Goal: Ask a question: Seek information or help from site administrators or community

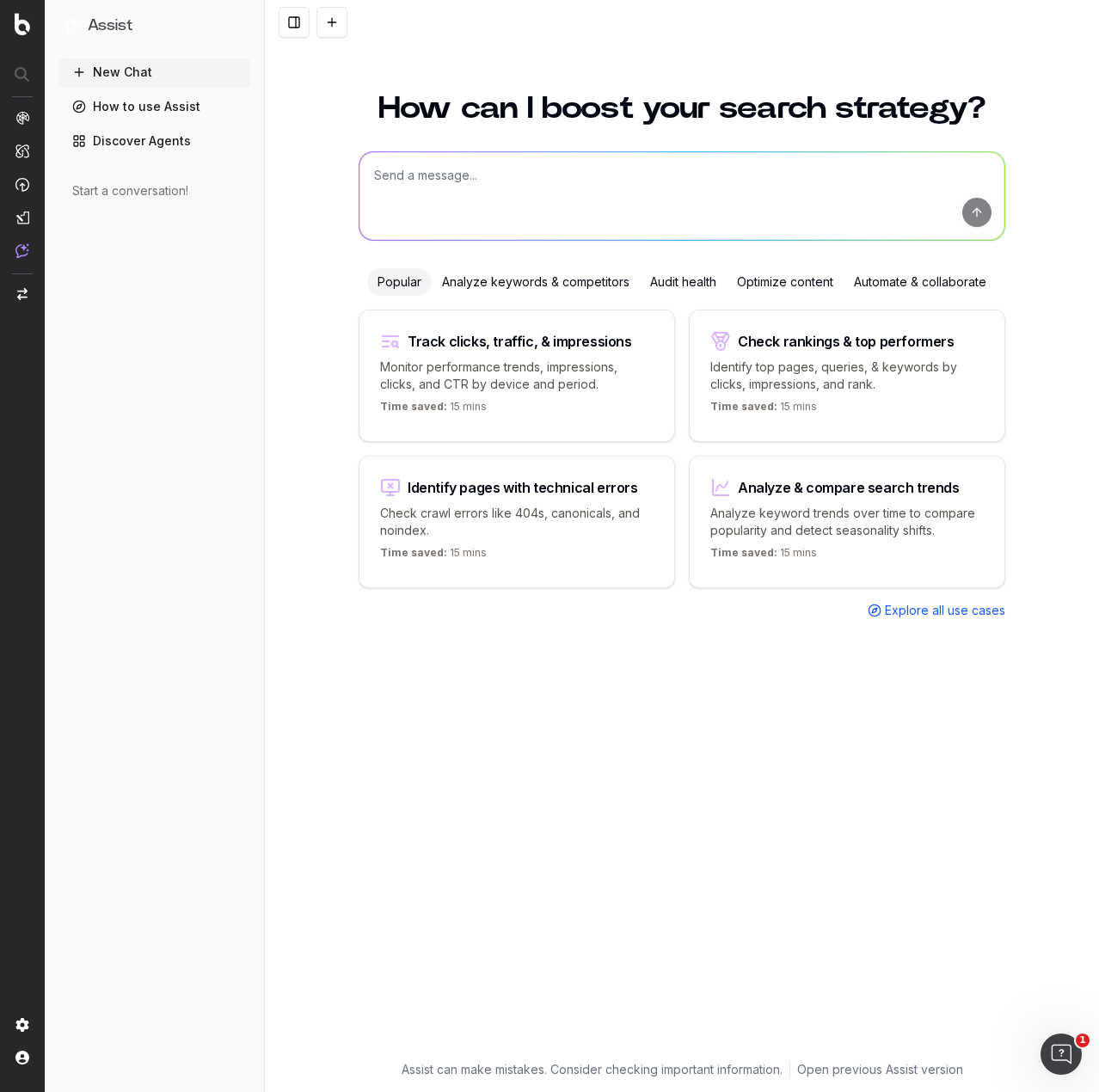
click at [452, 173] on textarea at bounding box center [682, 195] width 645 height 87
click at [554, 188] on textarea at bounding box center [682, 195] width 645 height 87
click at [506, 185] on textarea at bounding box center [682, 195] width 645 height 87
paste textarea "Lor Ipsumdo Sitam Consect Adipis Elitse dOeius 07 Tem incidid utl e dol ma aliq…"
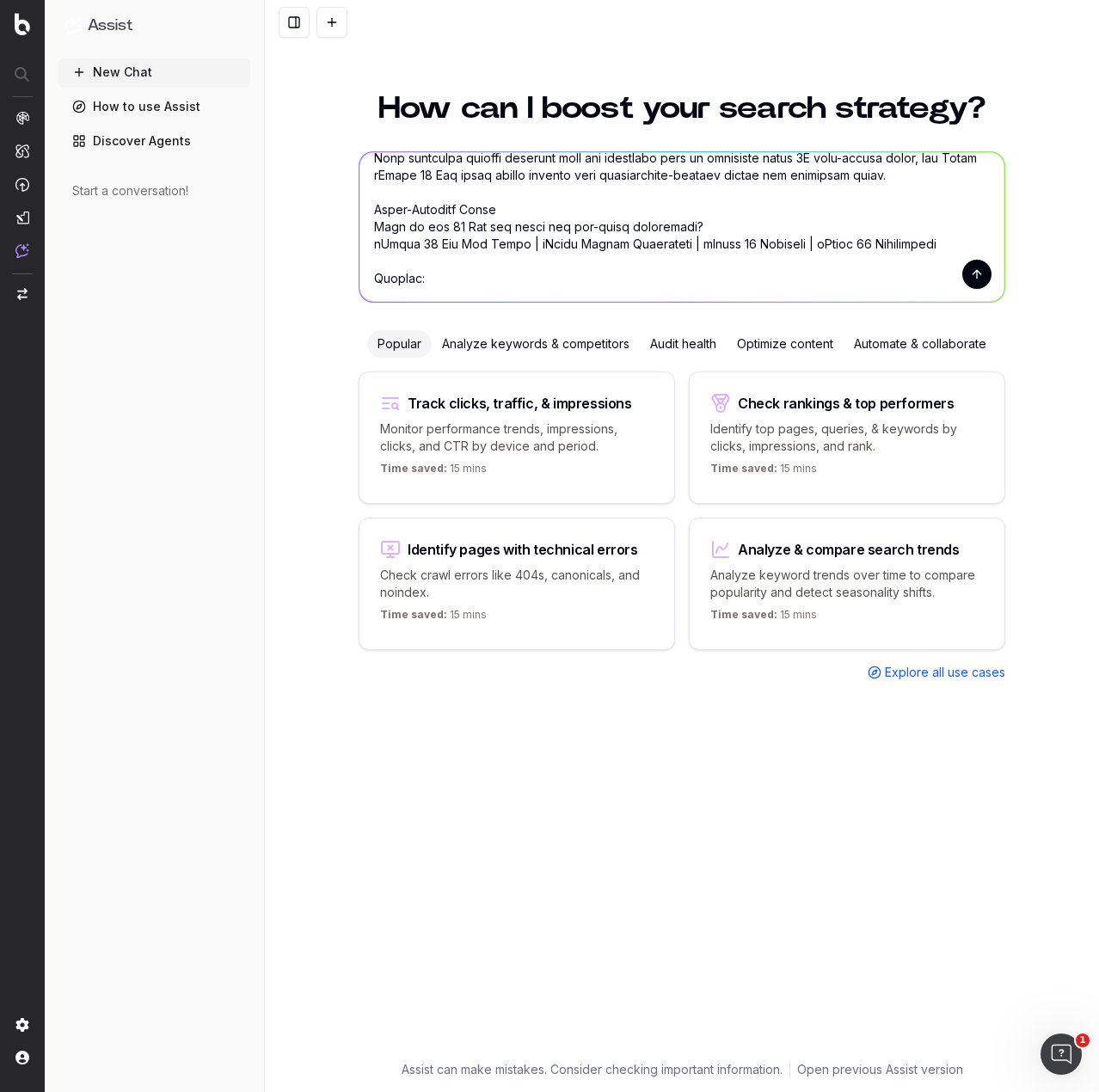
click at [459, 294] on textarea at bounding box center [682, 226] width 645 height 149
paste textarea "Lorem Ipsumdo Sitame Consec • Adipisc eli seddoeius temporinc utla e doloremagn…"
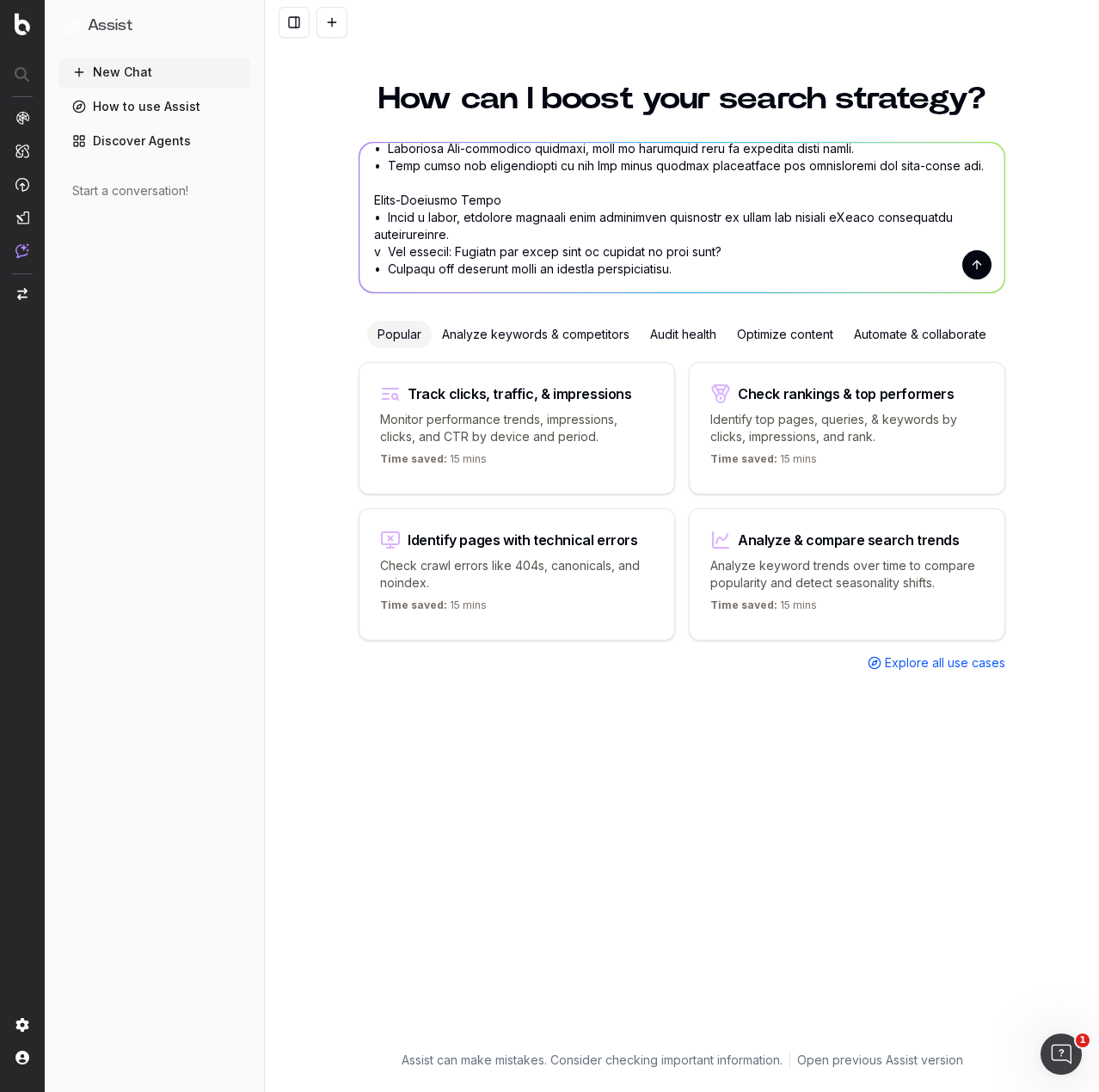
scroll to position [0, 0]
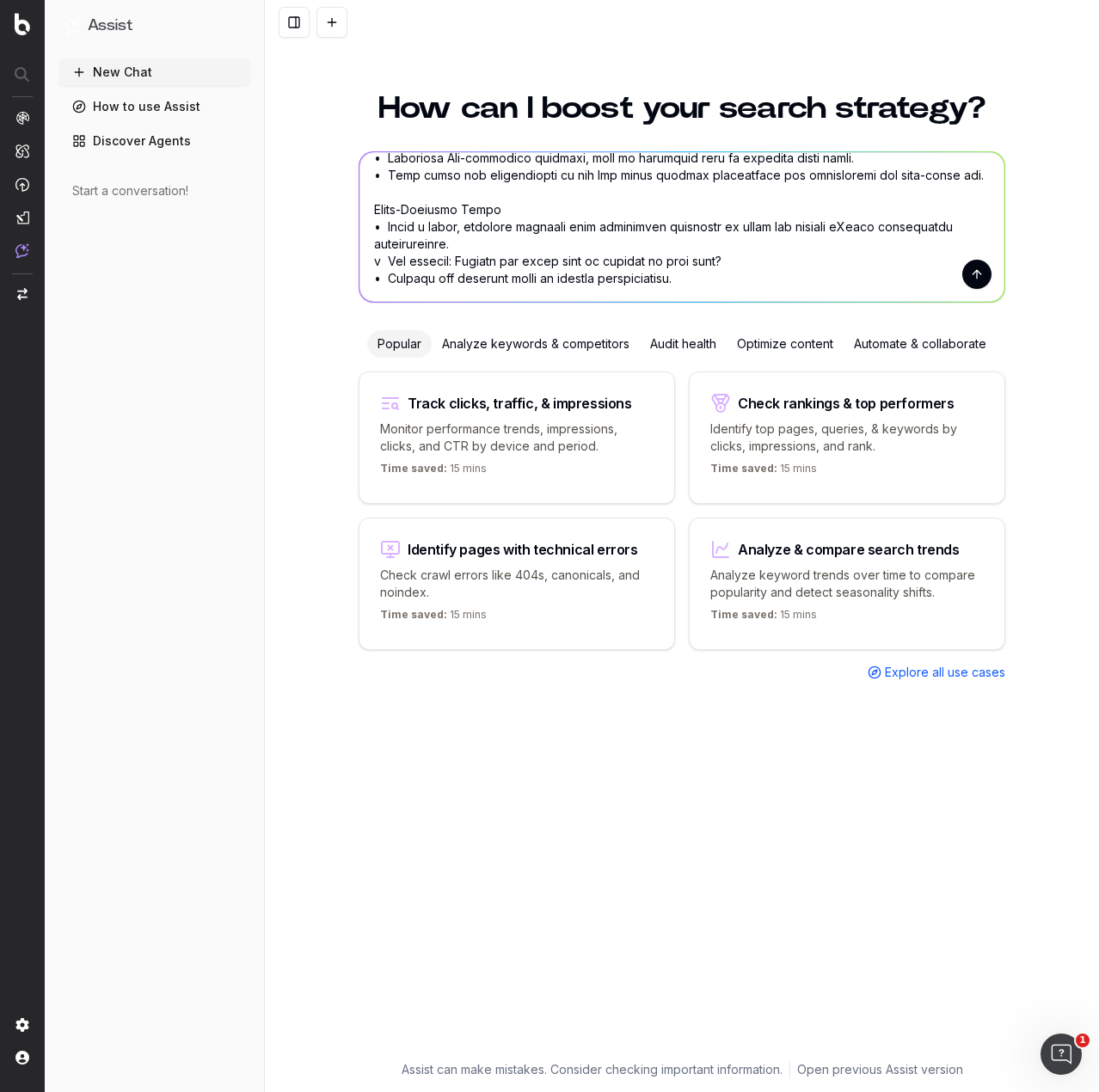
type textarea "Lore: Ips Dolorsi Ametc Adipisc Elitse Doeius tEmpor 99 Inc utlabor etd m ali e…"
click at [970, 273] on button "submit" at bounding box center [977, 274] width 29 height 29
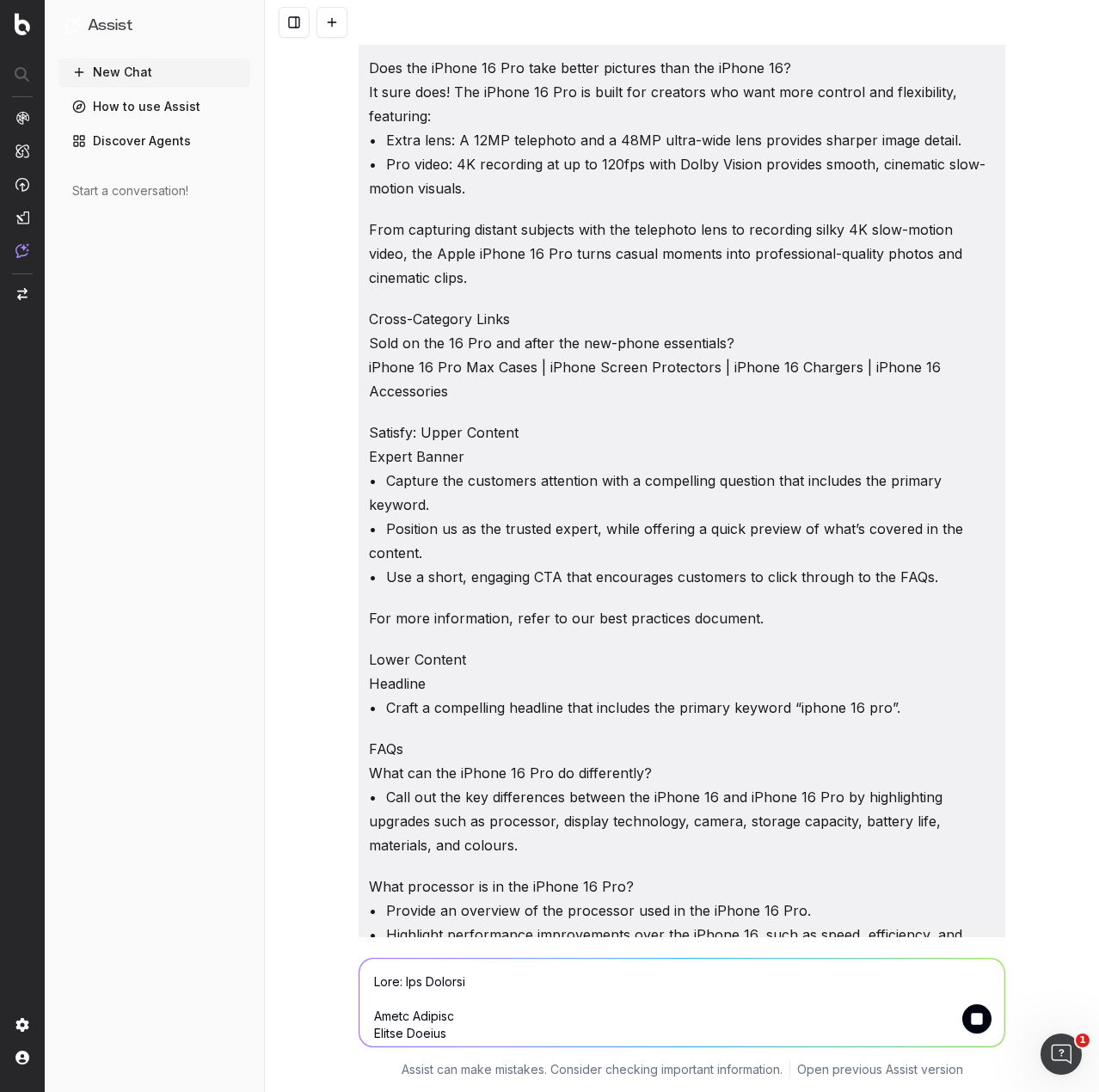
scroll to position [1333, 0]
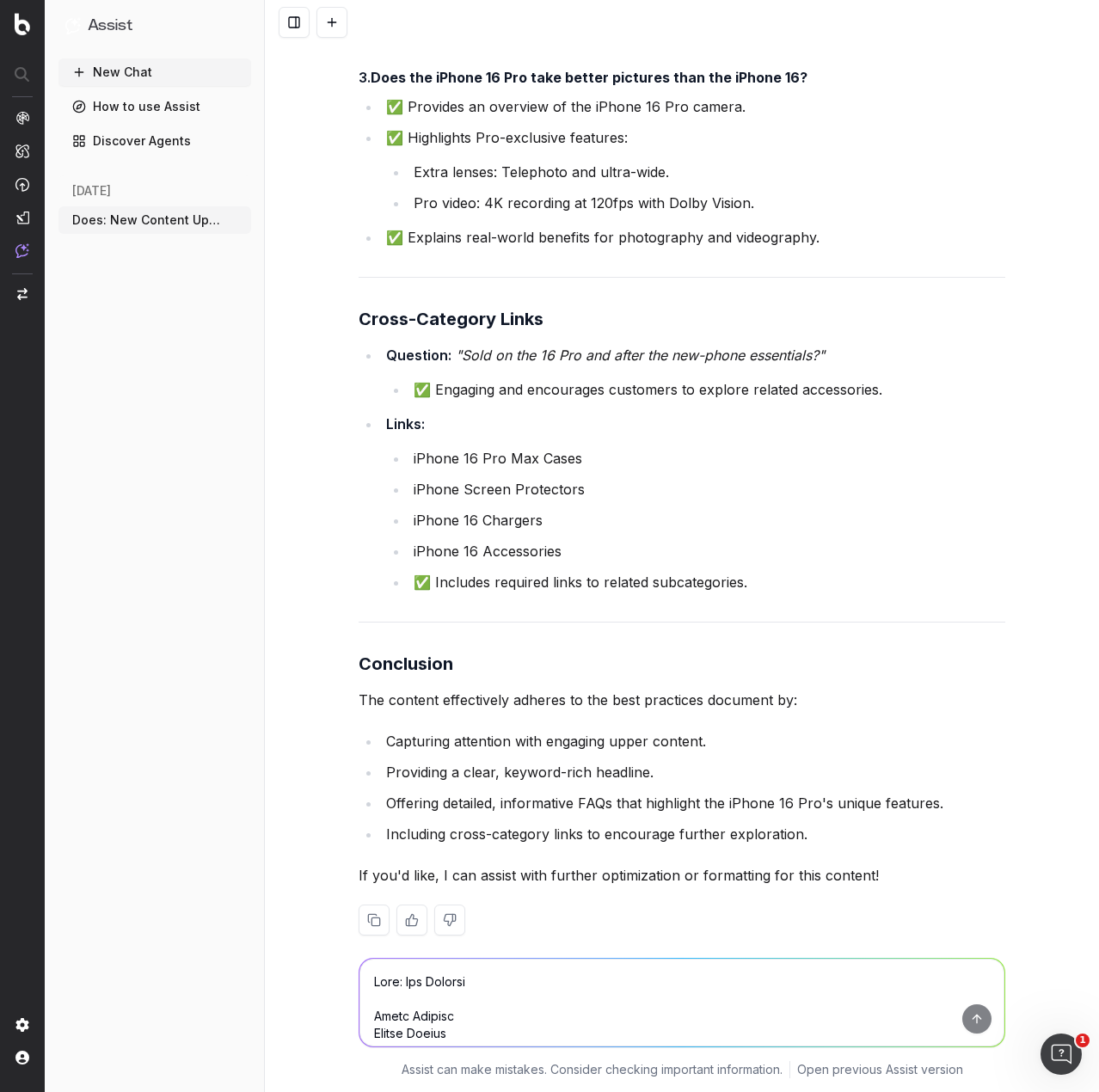
scroll to position [3363, 0]
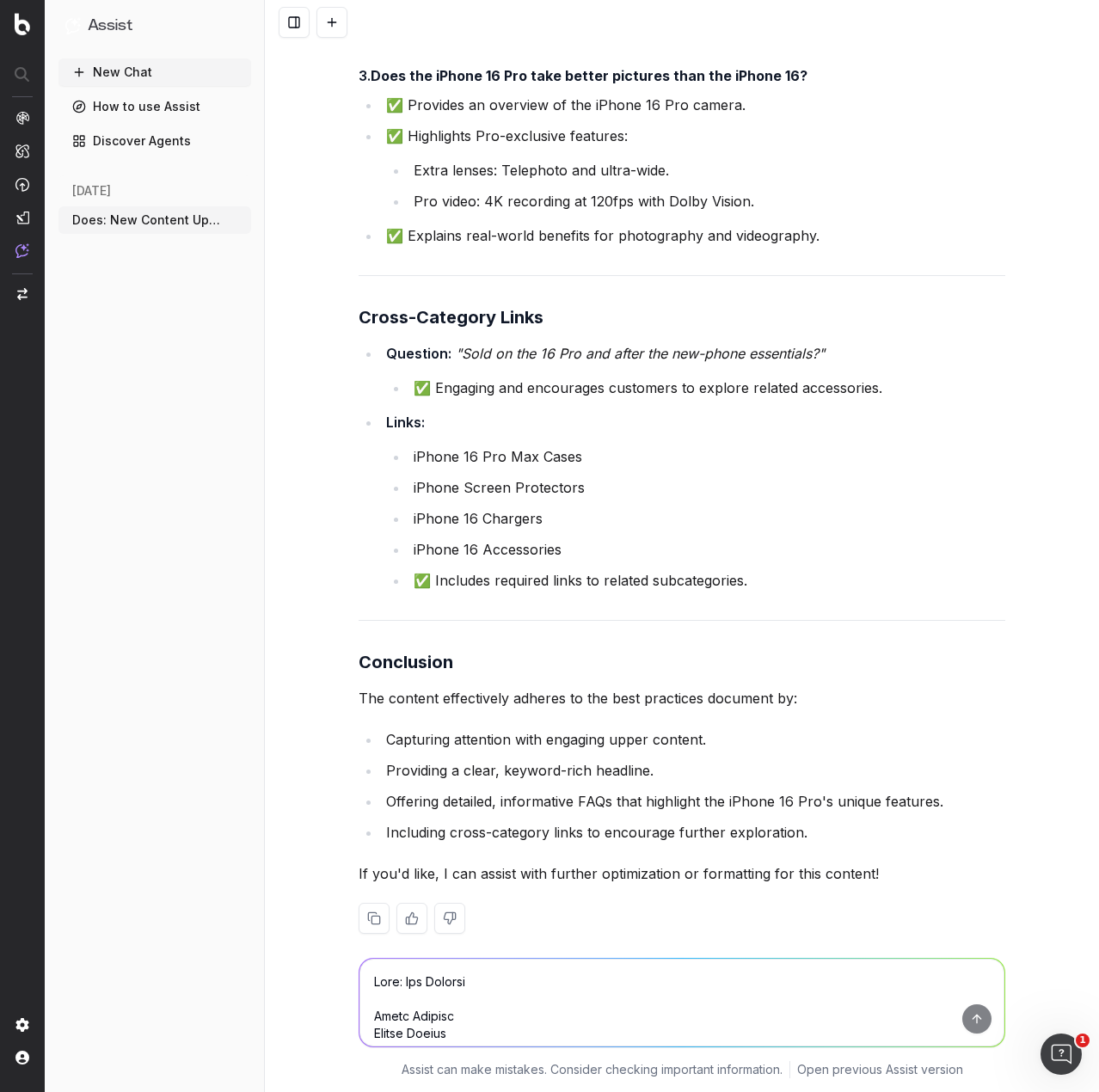
click at [444, 980] on textarea at bounding box center [682, 1002] width 645 height 87
type textarea "F"
click at [685, 972] on textarea "Using official up to date as of [DATE]" at bounding box center [682, 1002] width 645 height 87
click at [772, 988] on textarea "Using official up to date as of [DATE] information from Apple, fact check the N…" at bounding box center [682, 1002] width 645 height 87
click at [961, 981] on textarea "Using official up to date as of [DATE] information from Apple, fact check the N…" at bounding box center [682, 1002] width 645 height 87
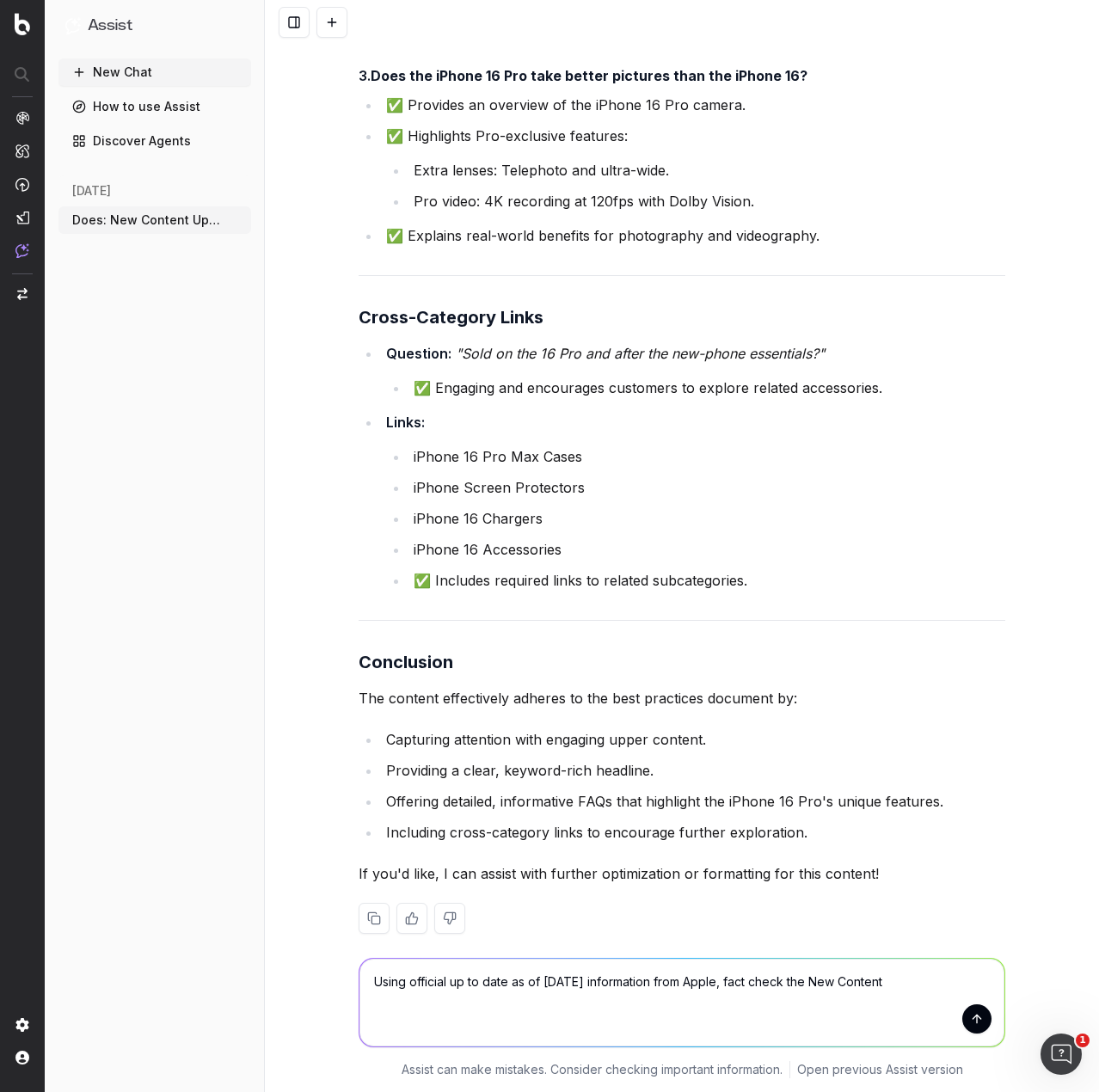
click at [768, 982] on textarea "Using official up to date as of [DATE] information from Apple, fact check the N…" at bounding box center [682, 1002] width 645 height 87
click at [775, 983] on textarea "Using official up to date as of [DATE] information from Apple, fact check the N…" at bounding box center [682, 1002] width 645 height 87
drag, startPoint x: 811, startPoint y: 983, endPoint x: 607, endPoint y: 1034, distance: 210.3
click at [607, 1034] on textarea "Using official up to date as of [DATE] information from Apple, scrutinise the f…" at bounding box center [682, 1002] width 645 height 87
click at [848, 983] on textarea "Using official up to date as of [DATE] information from Apple, scrutinise the f…" at bounding box center [682, 1002] width 645 height 87
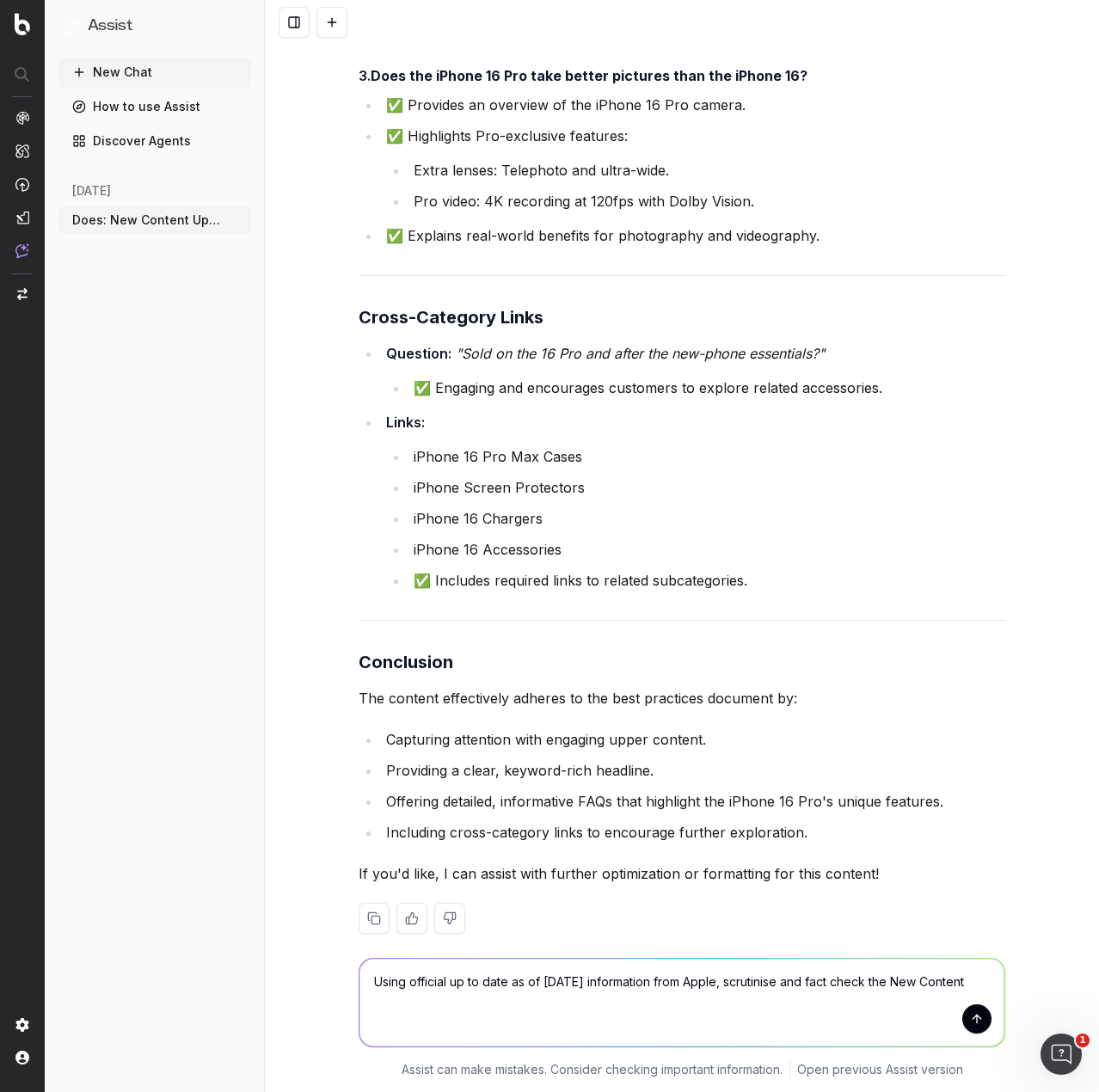
type textarea "Using official up to date as of [DATE] information from Apple, scrutinise and f…"
click at [969, 1012] on button "submit" at bounding box center [977, 1019] width 29 height 29
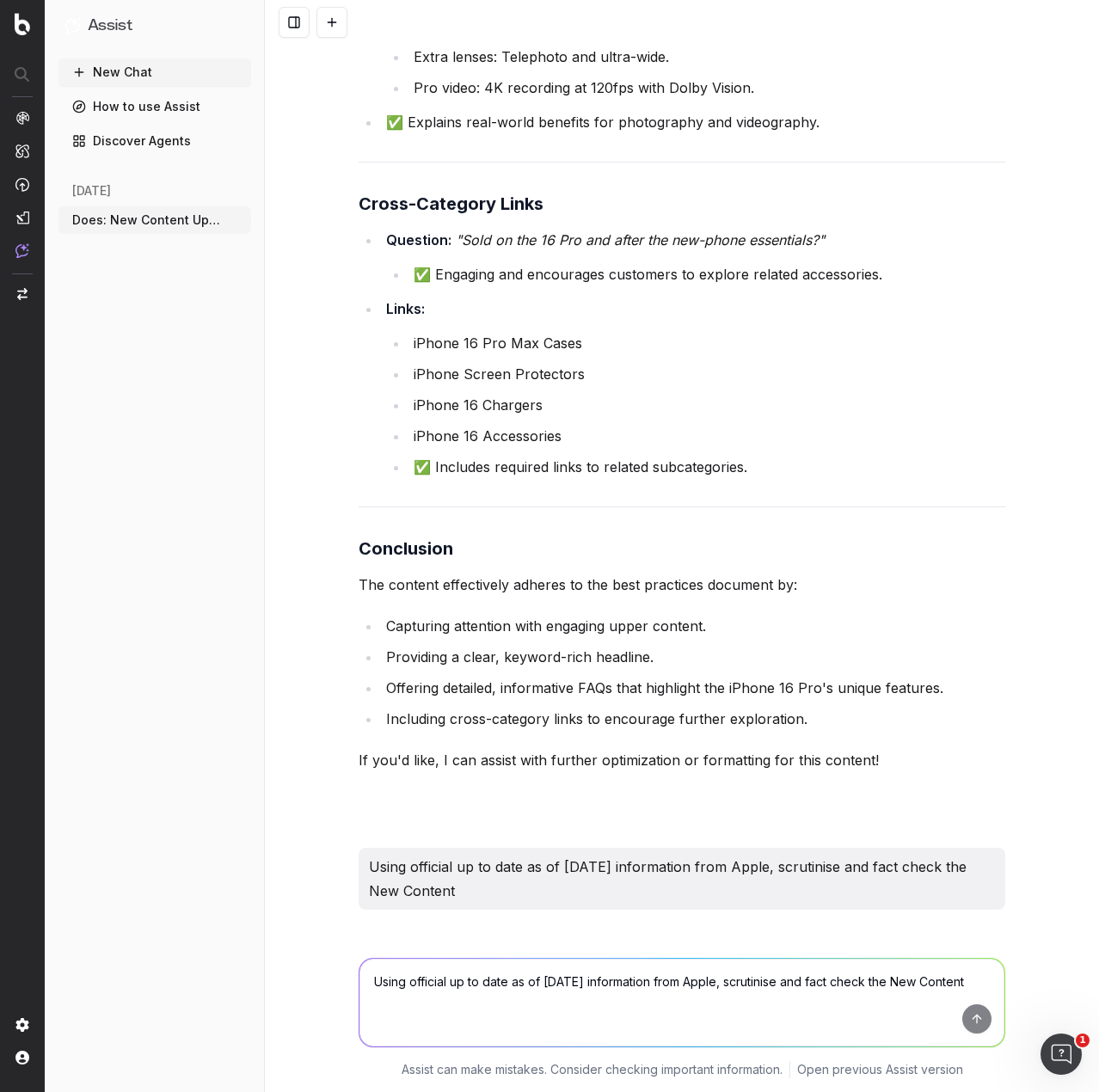
scroll to position [4984, 0]
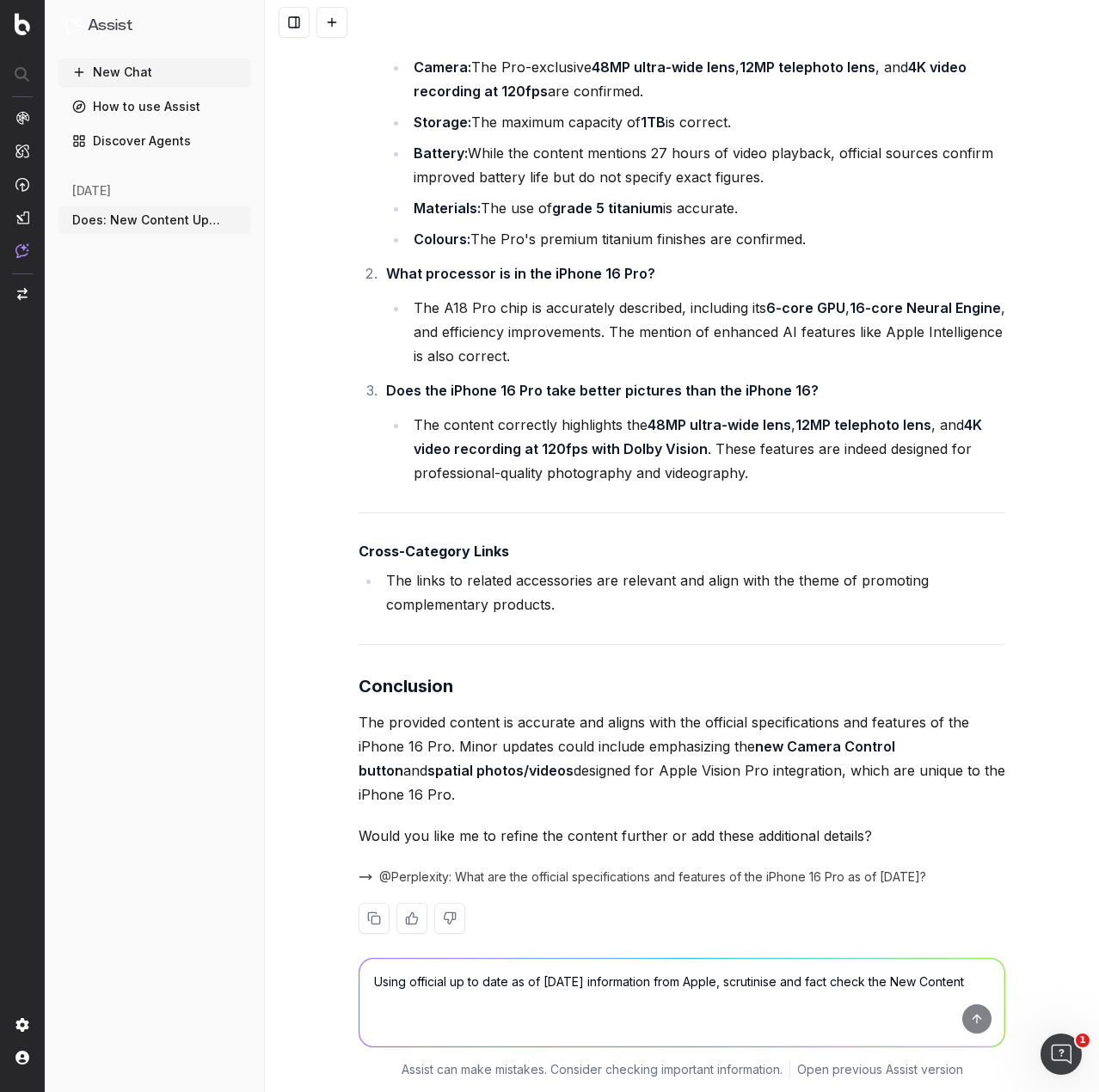
click at [537, 971] on textarea "Using official up to date as of [DATE] information from Apple, scrutinise and f…" at bounding box center [682, 1002] width 645 height 87
click at [526, 981] on textarea "Using official up to date as of [DATE] information from Apple, scrutinise and f…" at bounding box center [682, 1002] width 645 height 87
click at [517, 981] on textarea "Using official up to date as of [DATE] information from Apple, scrutinise and f…" at bounding box center [682, 1002] width 645 height 87
click at [488, 869] on span "@Perplexity: What are the official specifications and features of the iPhone 16…" at bounding box center [653, 877] width 547 height 17
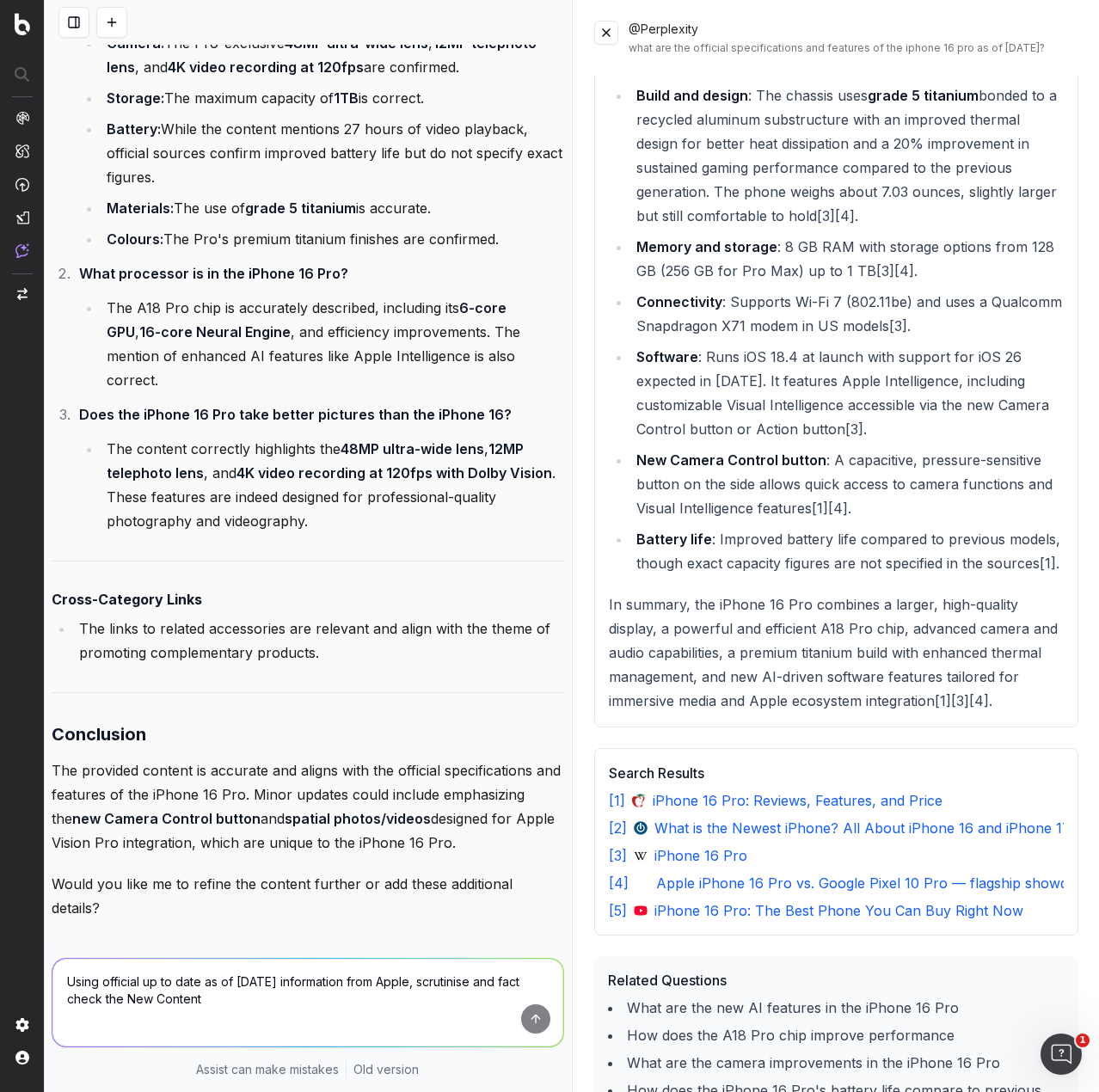
scroll to position [0, 0]
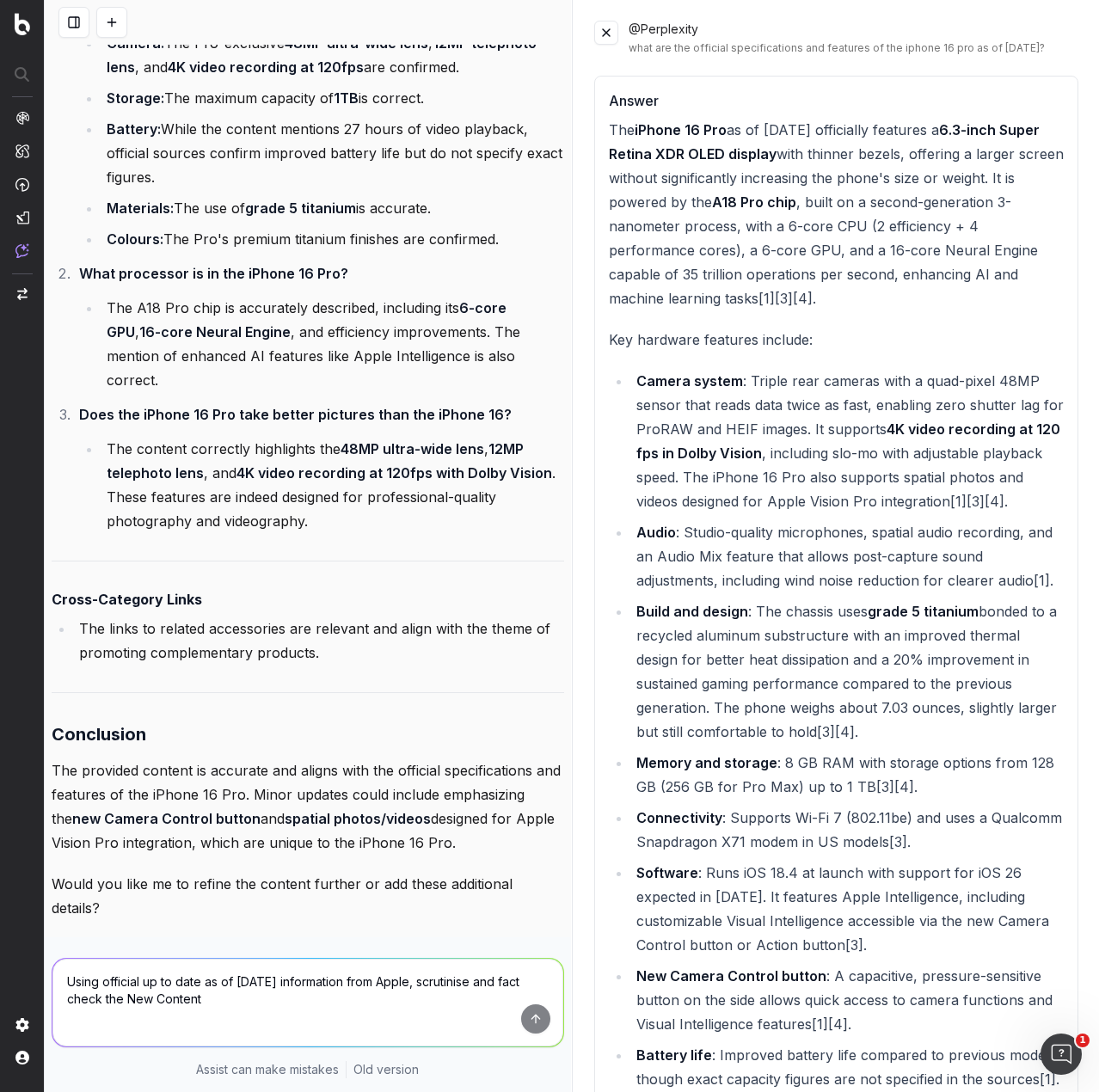
click at [608, 27] on button at bounding box center [607, 33] width 24 height 24
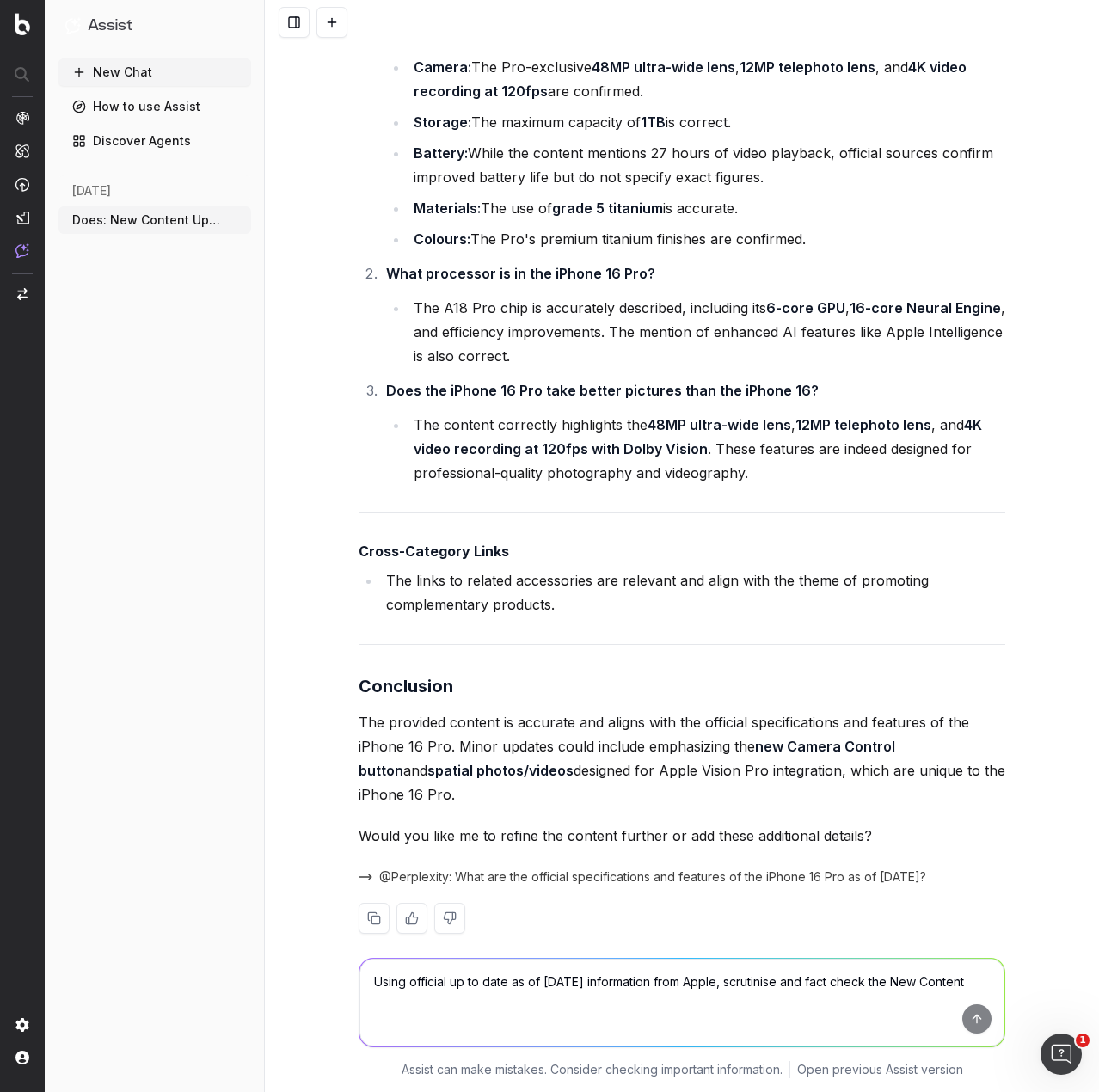
click at [644, 610] on div "I have verified the official specifications and features of the iPhone 16 Pro a…" at bounding box center [682, 195] width 647 height 1531
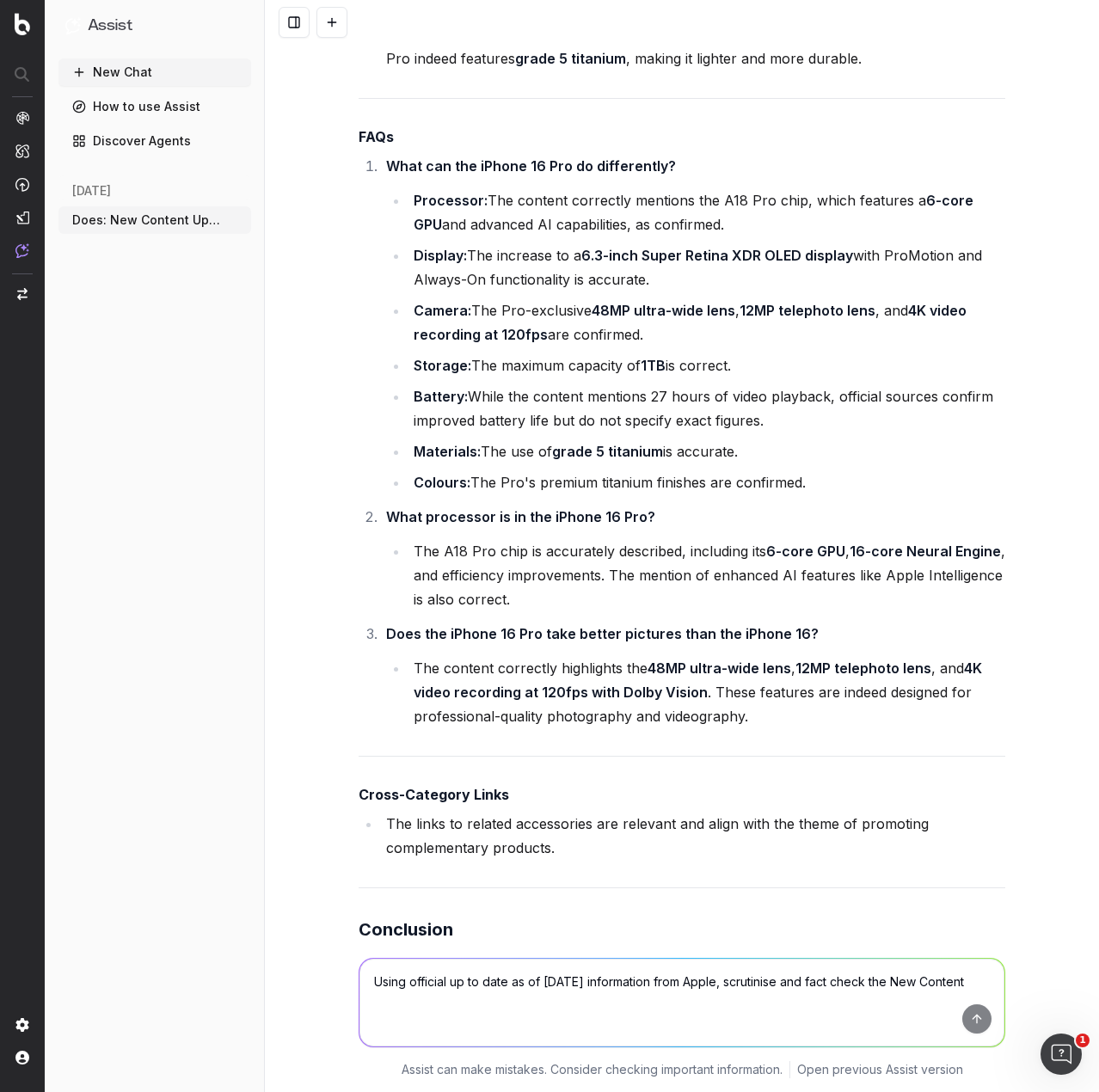
scroll to position [4468, 0]
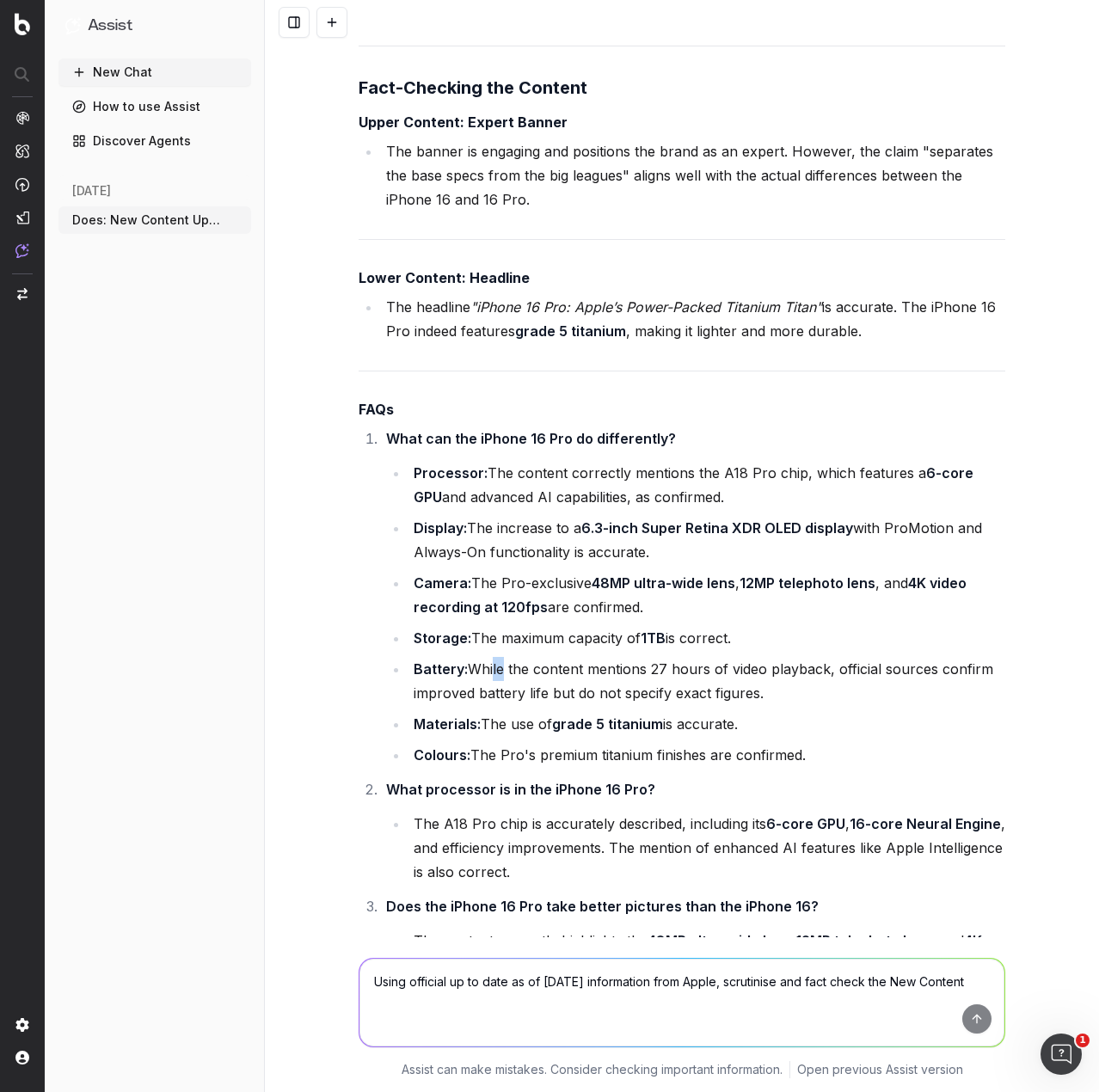
click at [486, 657] on li "Battery: While the content mentions 27 hours of video playback, official source…" at bounding box center [707, 681] width 597 height 48
drag, startPoint x: 465, startPoint y: 642, endPoint x: 777, endPoint y: 670, distance: 313.3
click at [777, 670] on li "Battery: While the content mentions 27 hours of video playback, official source…" at bounding box center [707, 681] width 597 height 48
copy li "While the content mentions 27 hours of video playback, official sources confirm…"
click at [584, 1013] on textarea "Using official up to date as of [DATE] information from Apple, scrutinise and f…" at bounding box center [682, 1002] width 645 height 87
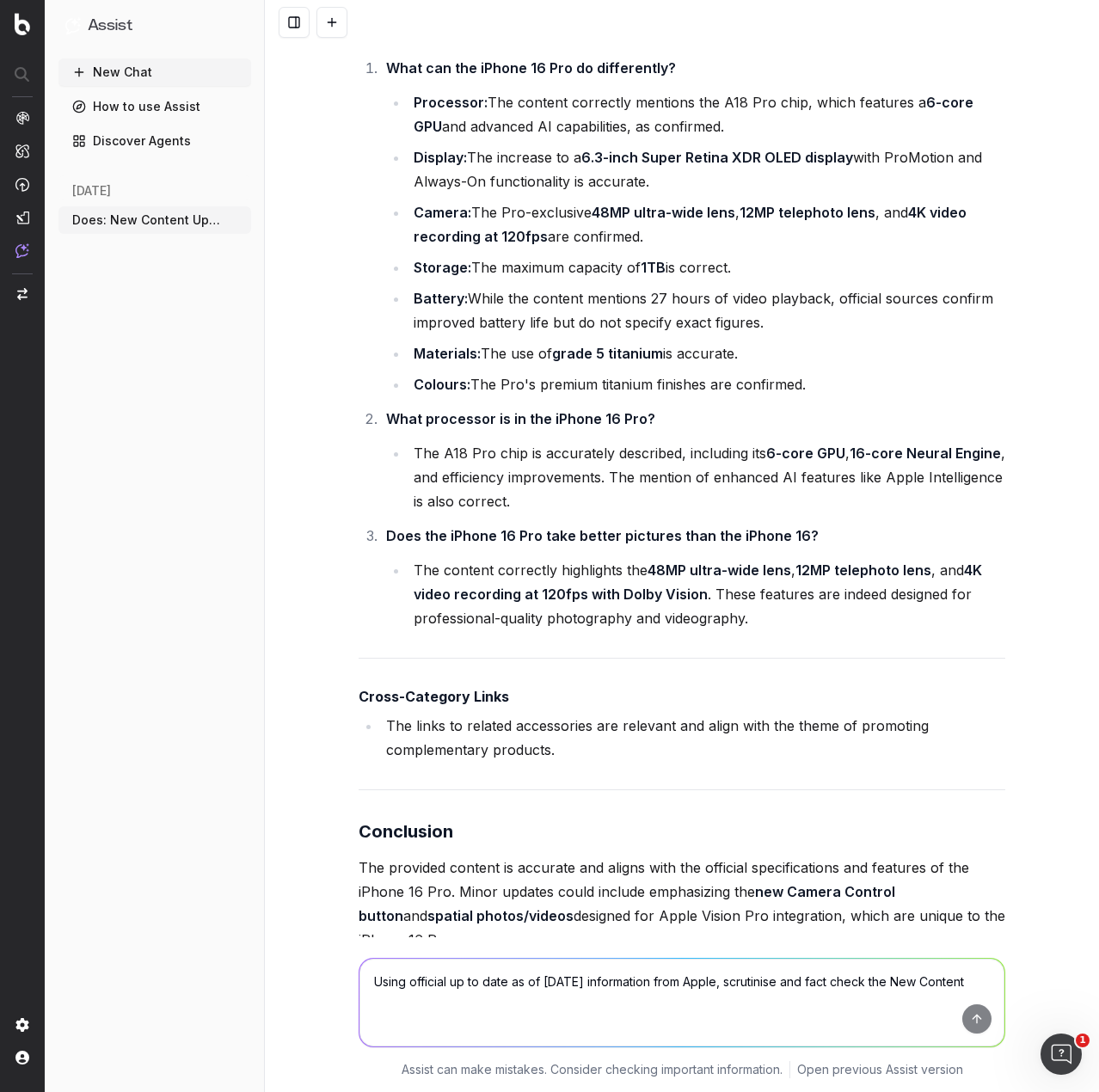
scroll to position [4984, 0]
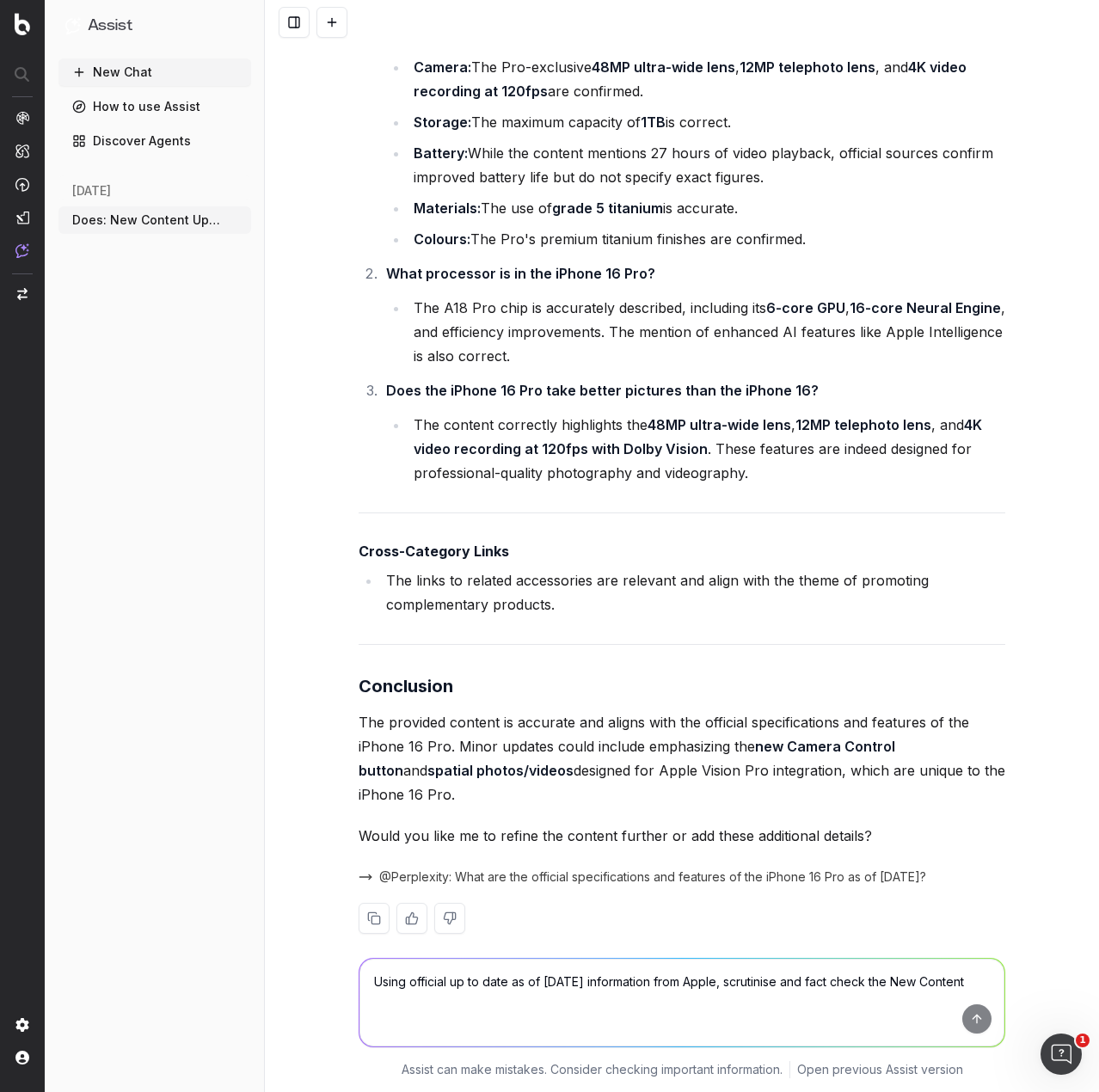
click at [524, 989] on textarea "Using official up to date as of [DATE] information from Apple, scrutinise and f…" at bounding box center [682, 1002] width 645 height 87
type textarea "P"
paste textarea "While the content mentions 27 hours of video playback, official sources confirm…"
type textarea "The following gives me pause: While the content mentions 27 hours of video play…"
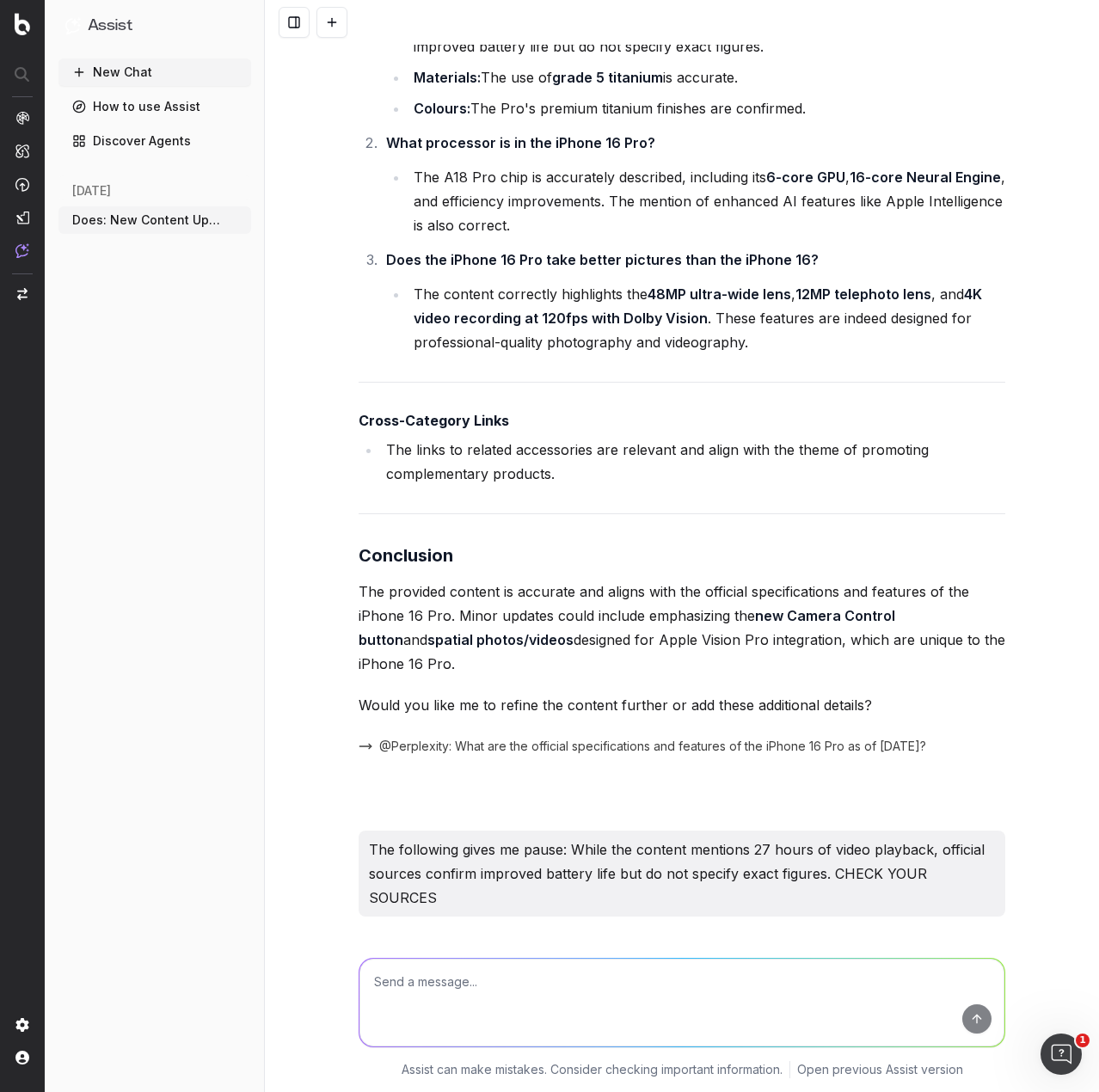
scroll to position [5300, 0]
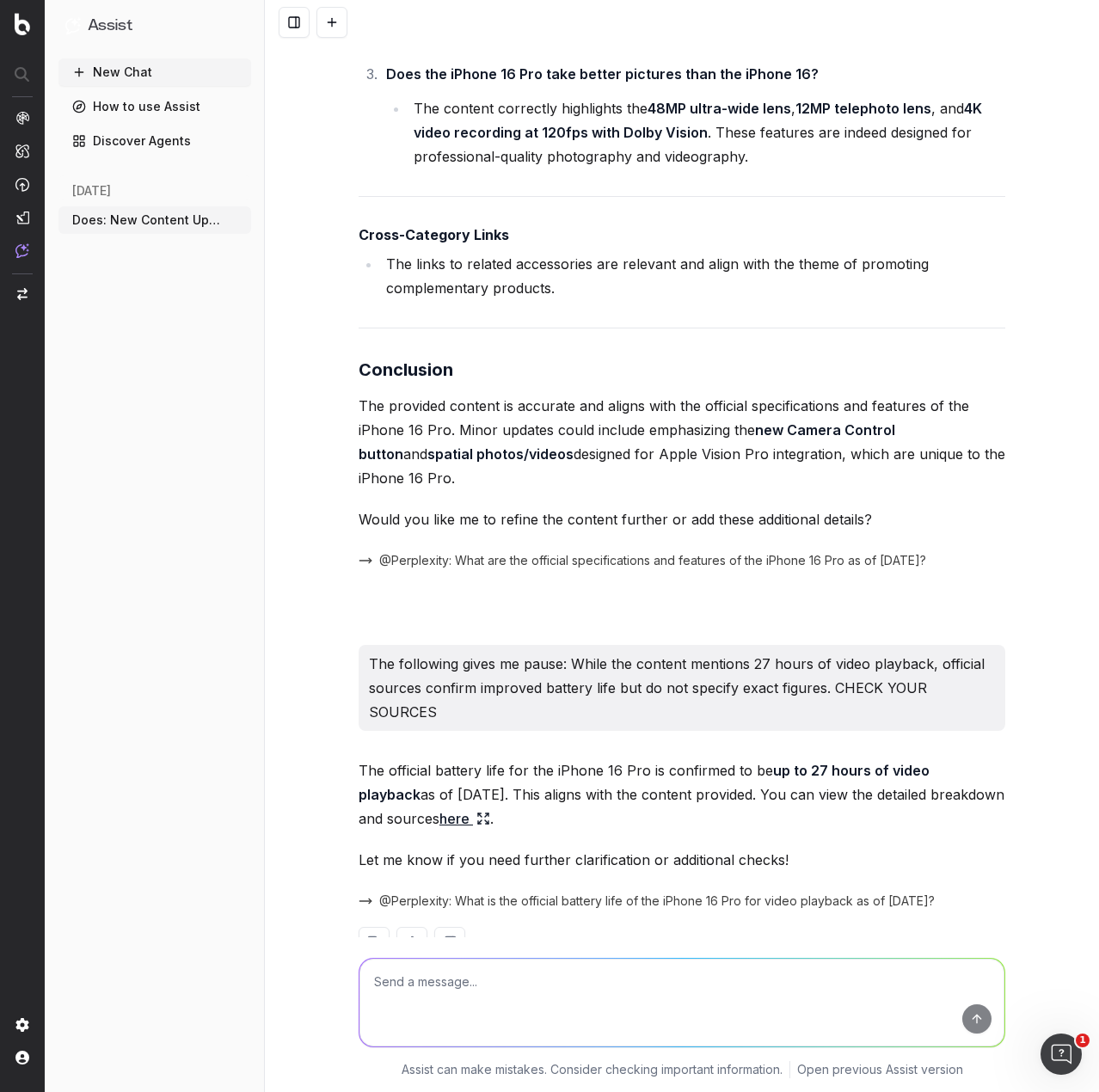
click at [542, 989] on textarea at bounding box center [682, 1002] width 645 height 87
click at [877, 980] on textarea "Is AI [MEDICAL_DATA] actually a misnomer and what is being referred to as a [ME…" at bounding box center [682, 1002] width 645 height 87
click at [553, 1005] on textarea "Is AI [MEDICAL_DATA] actually a misnomer and what is being referred to as a [ME…" at bounding box center [682, 1002] width 645 height 87
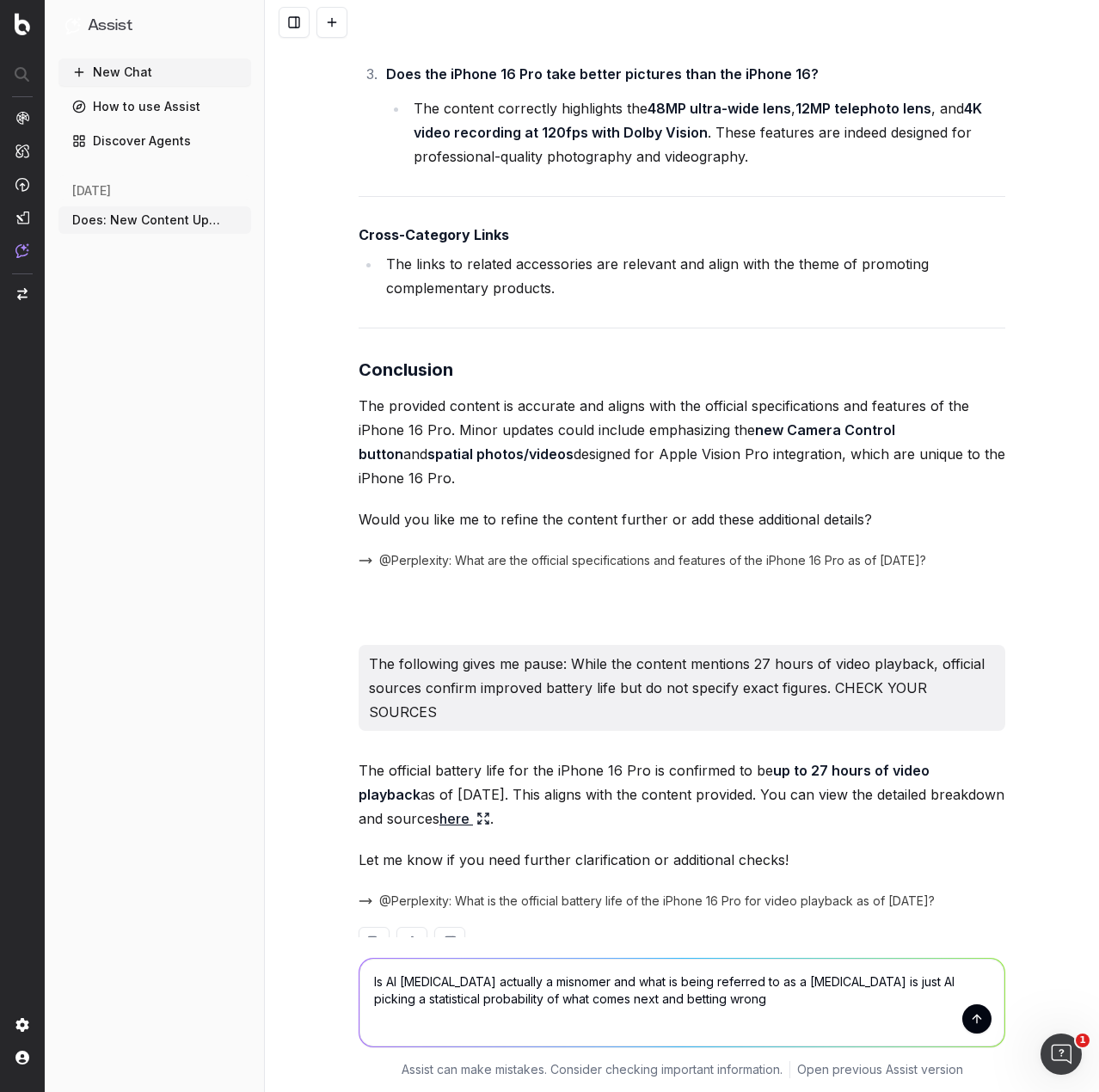
type textarea "Is AI [MEDICAL_DATA] actually a misnomer and what is being referred to as a [ME…"
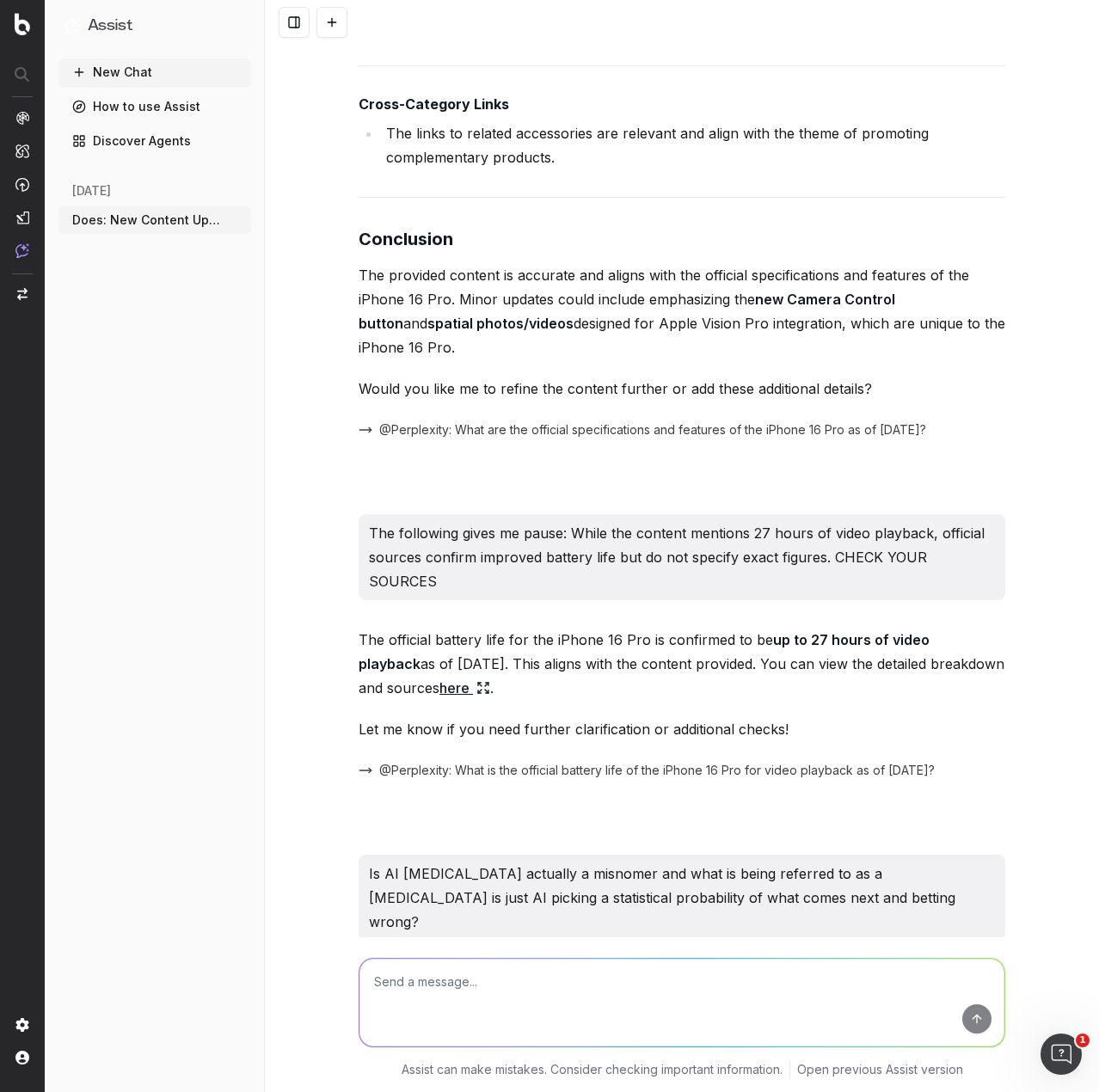
scroll to position [6453, 0]
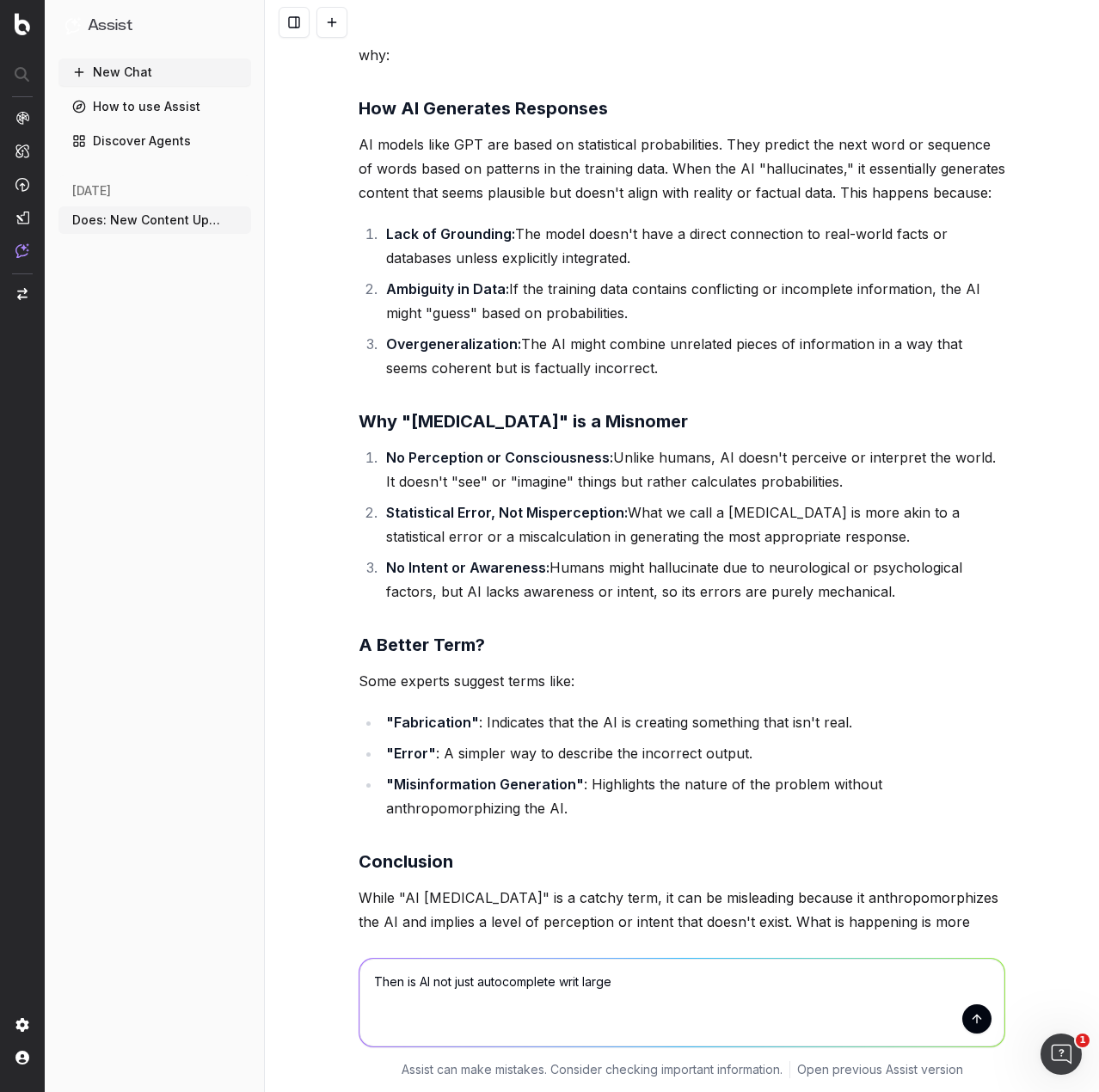
type textarea "Then is AI not just autocomplete writ large?"
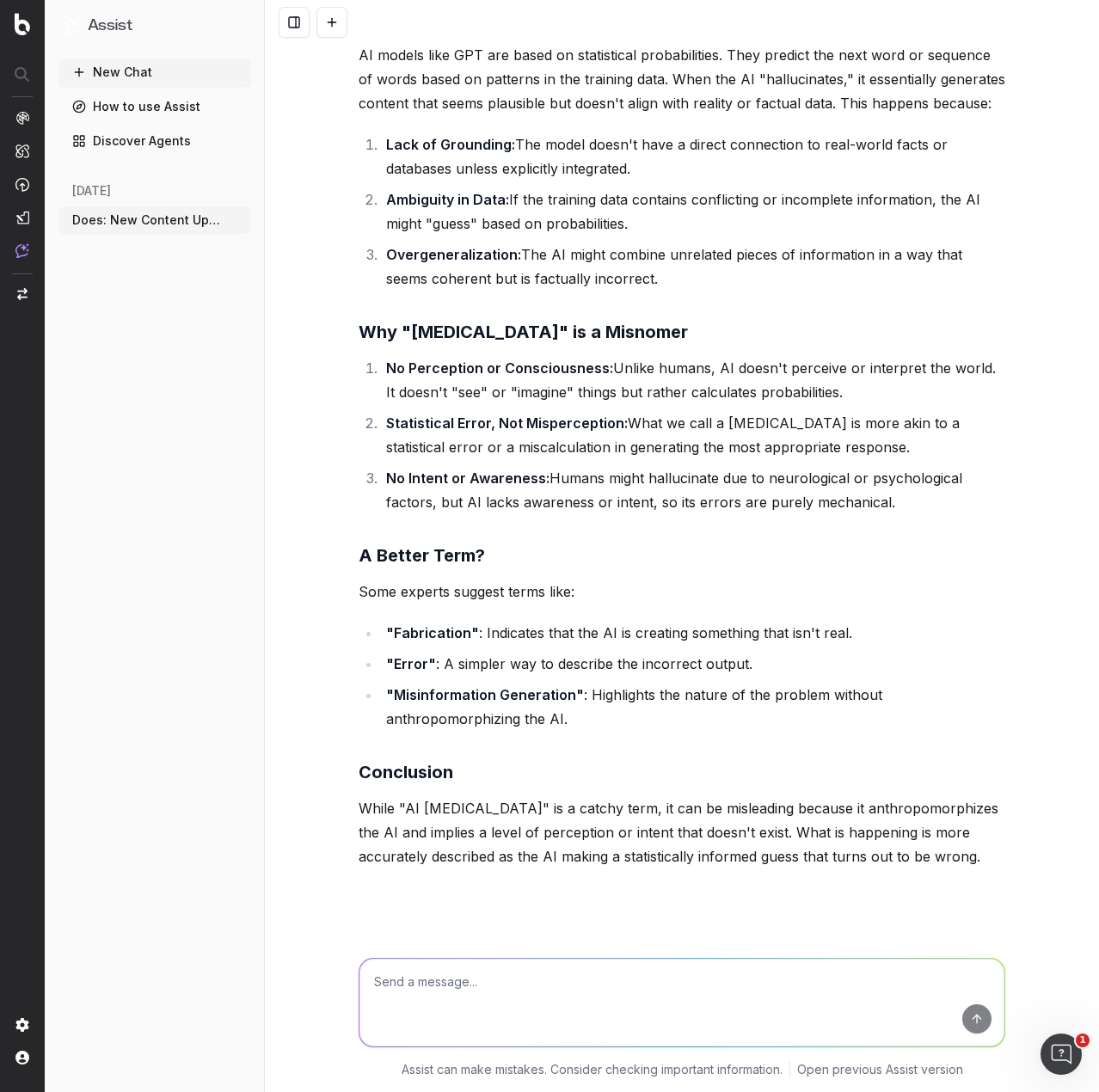
scroll to position [8317, 0]
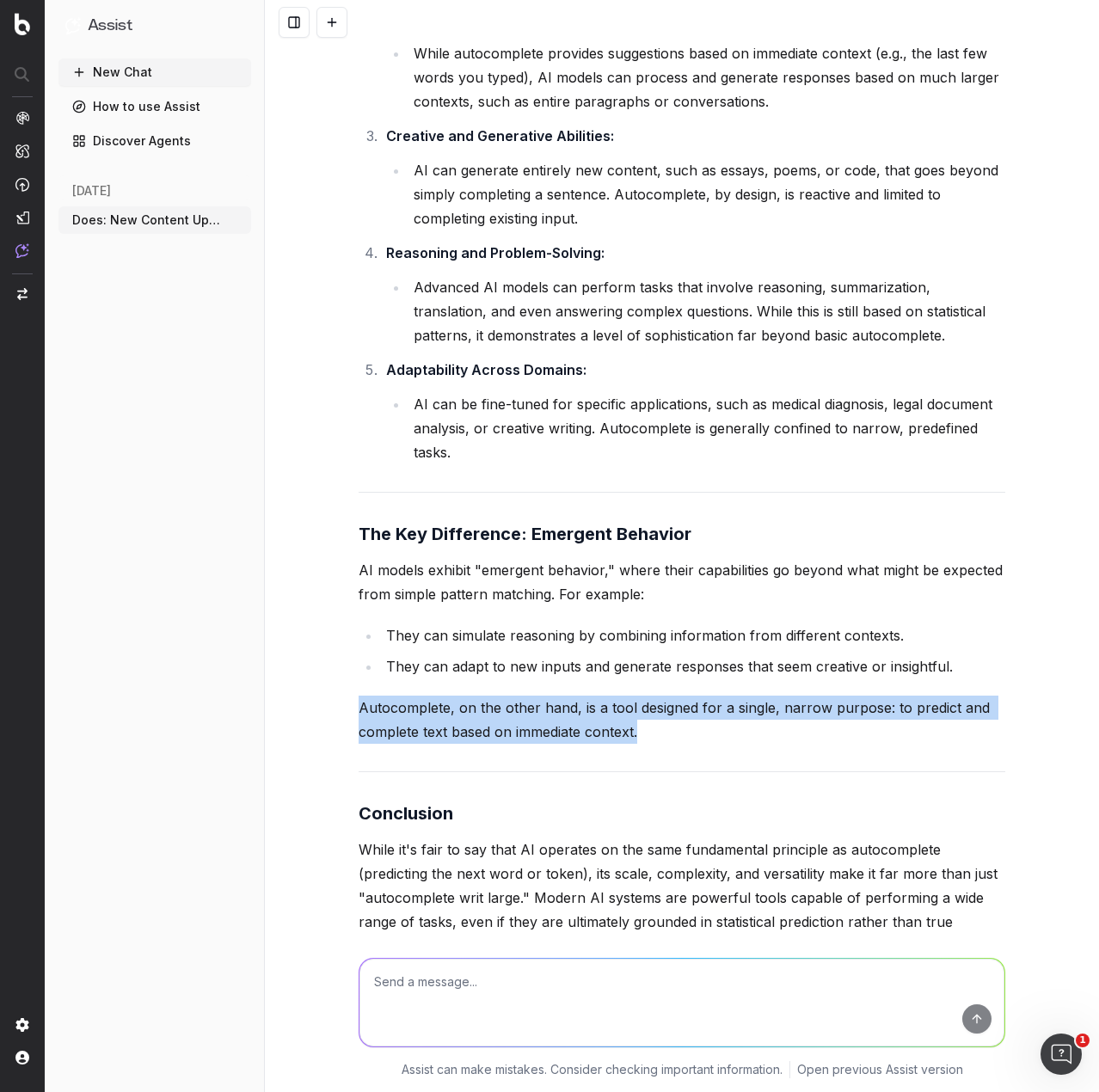
drag, startPoint x: 347, startPoint y: 608, endPoint x: 720, endPoint y: 631, distance: 373.7
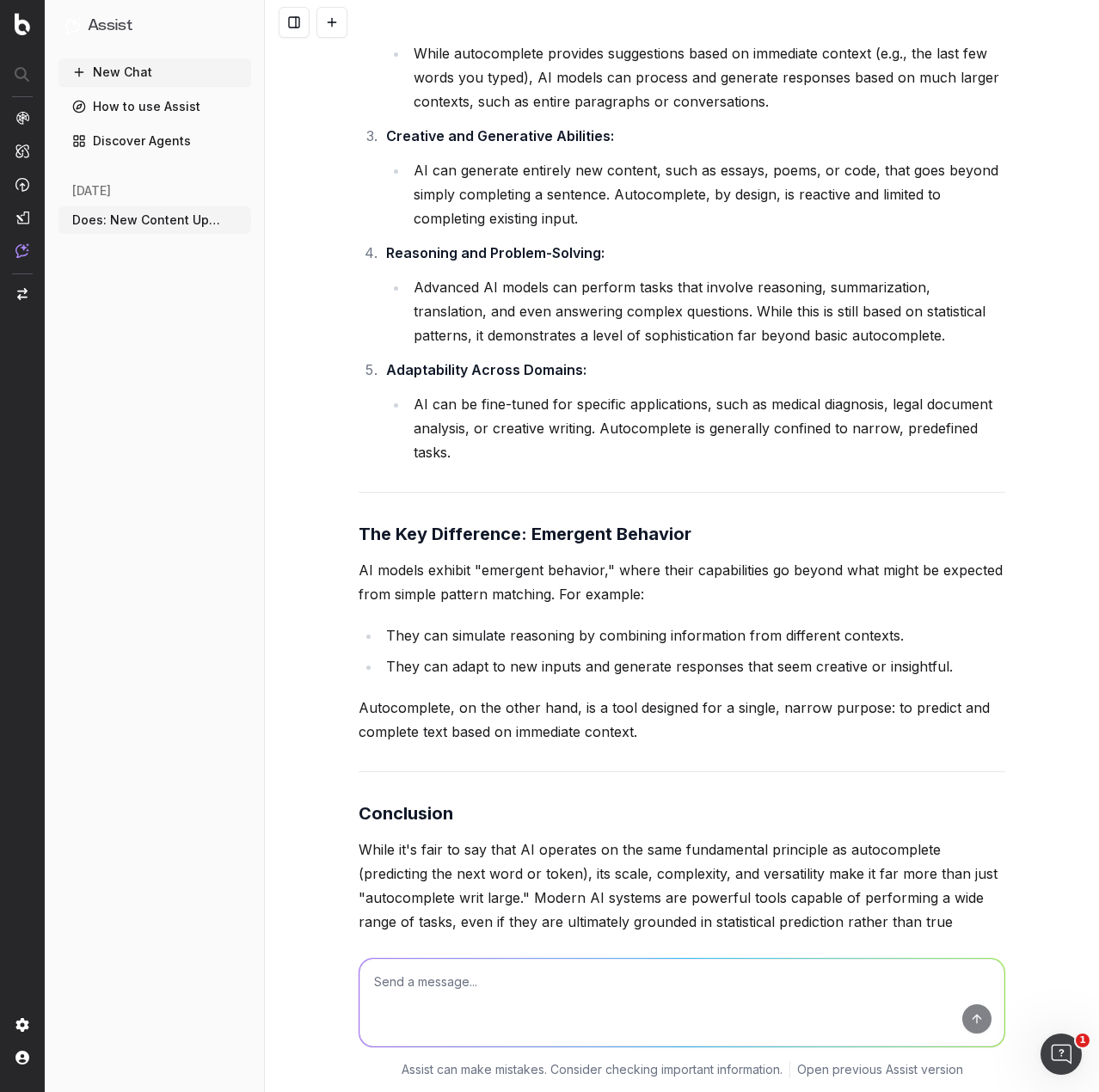
click at [715, 698] on div "In many ways, AI models like GPT can be thought of as "autocomplete on steroids…" at bounding box center [682, 134] width 647 height 1799
click at [572, 985] on textarea at bounding box center [682, 1002] width 645 height 87
click at [487, 980] on textarea "A wide range of task with a known fail rate enough that every AI" at bounding box center [682, 1002] width 645 height 87
click at [810, 984] on textarea "A wide range of tasks completed with a known fail rate enough that every AI" at bounding box center [682, 1002] width 645 height 87
type textarea "A wide range of tasks completed with a known fail rate enough that every AI com…"
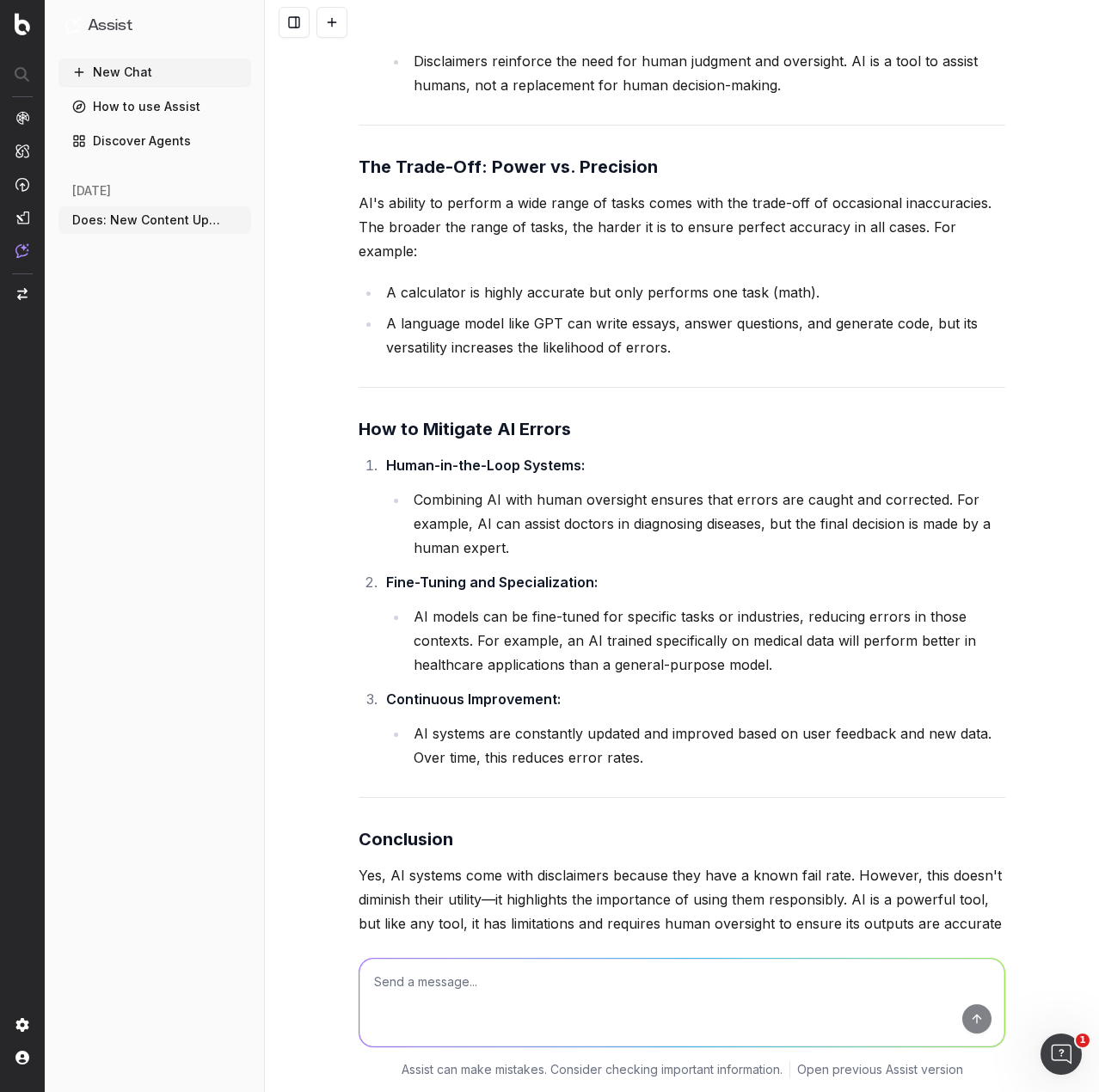
scroll to position [10527, 0]
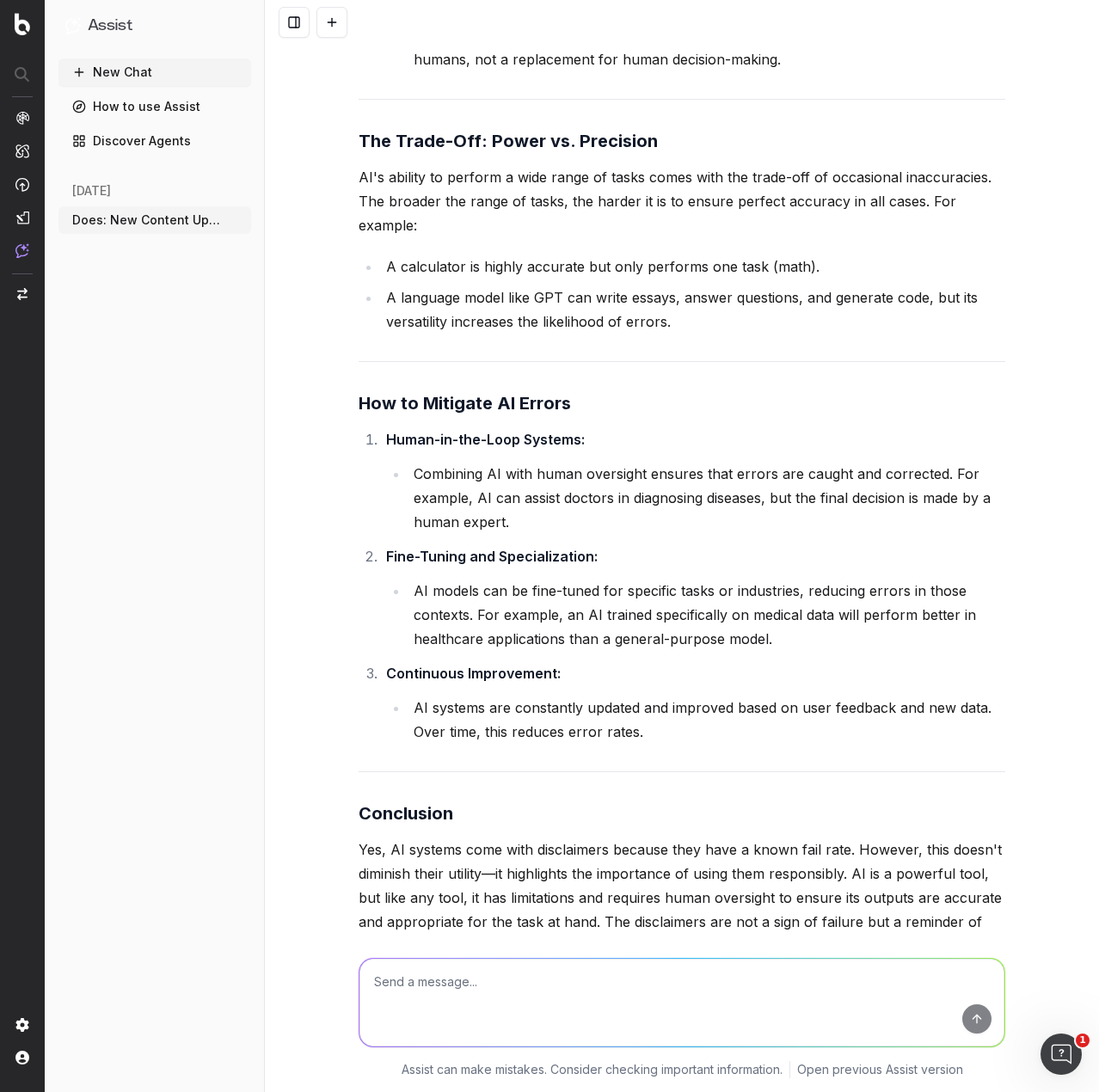
click at [446, 972] on textarea at bounding box center [682, 1002] width 645 height 87
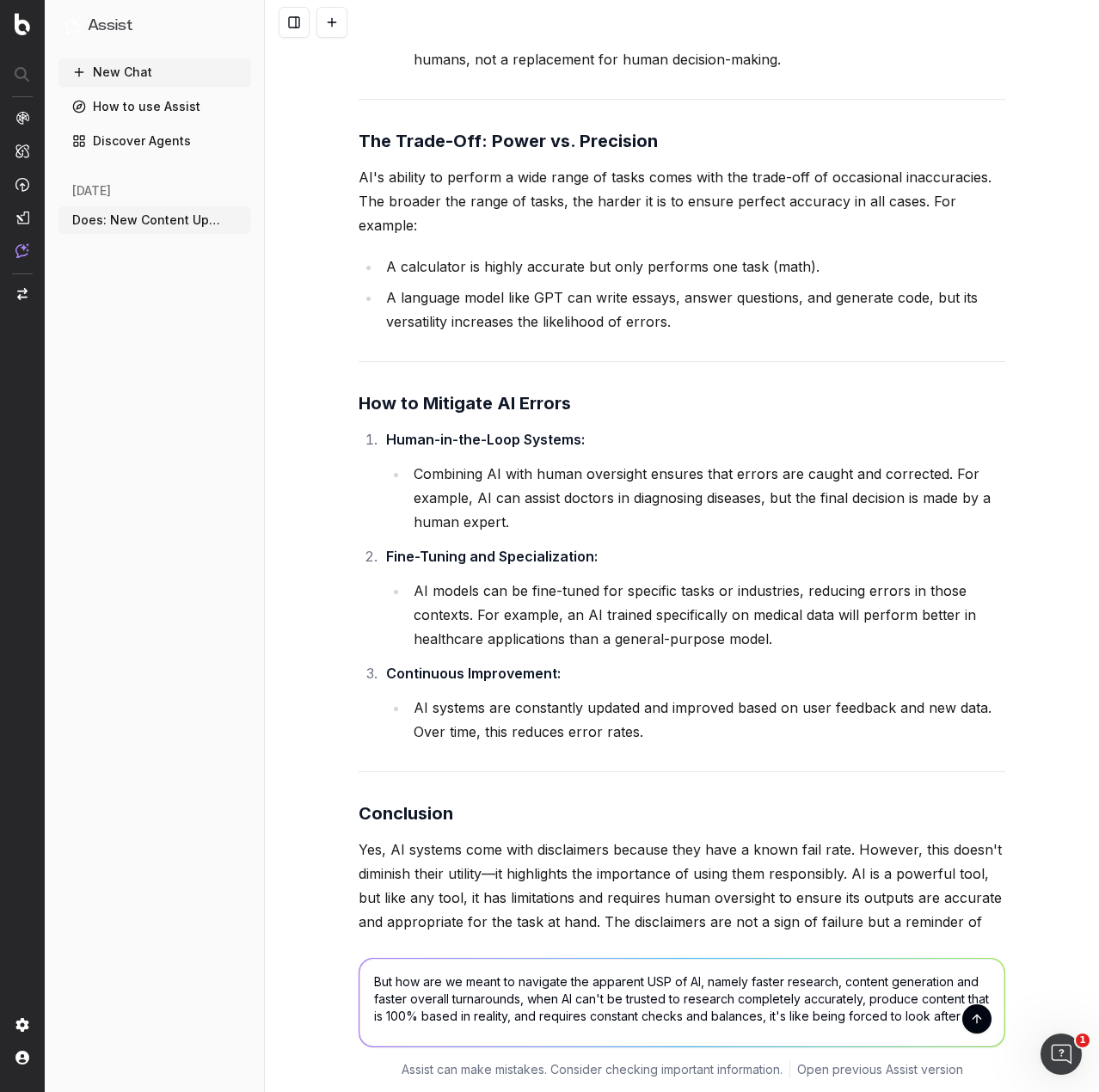
drag, startPoint x: 927, startPoint y: 1023, endPoint x: 969, endPoint y: 1026, distance: 42.1
click at [969, 1026] on form "But how are we meant to navigate the apparent USP of AI, namely faster research…" at bounding box center [682, 1002] width 645 height 87
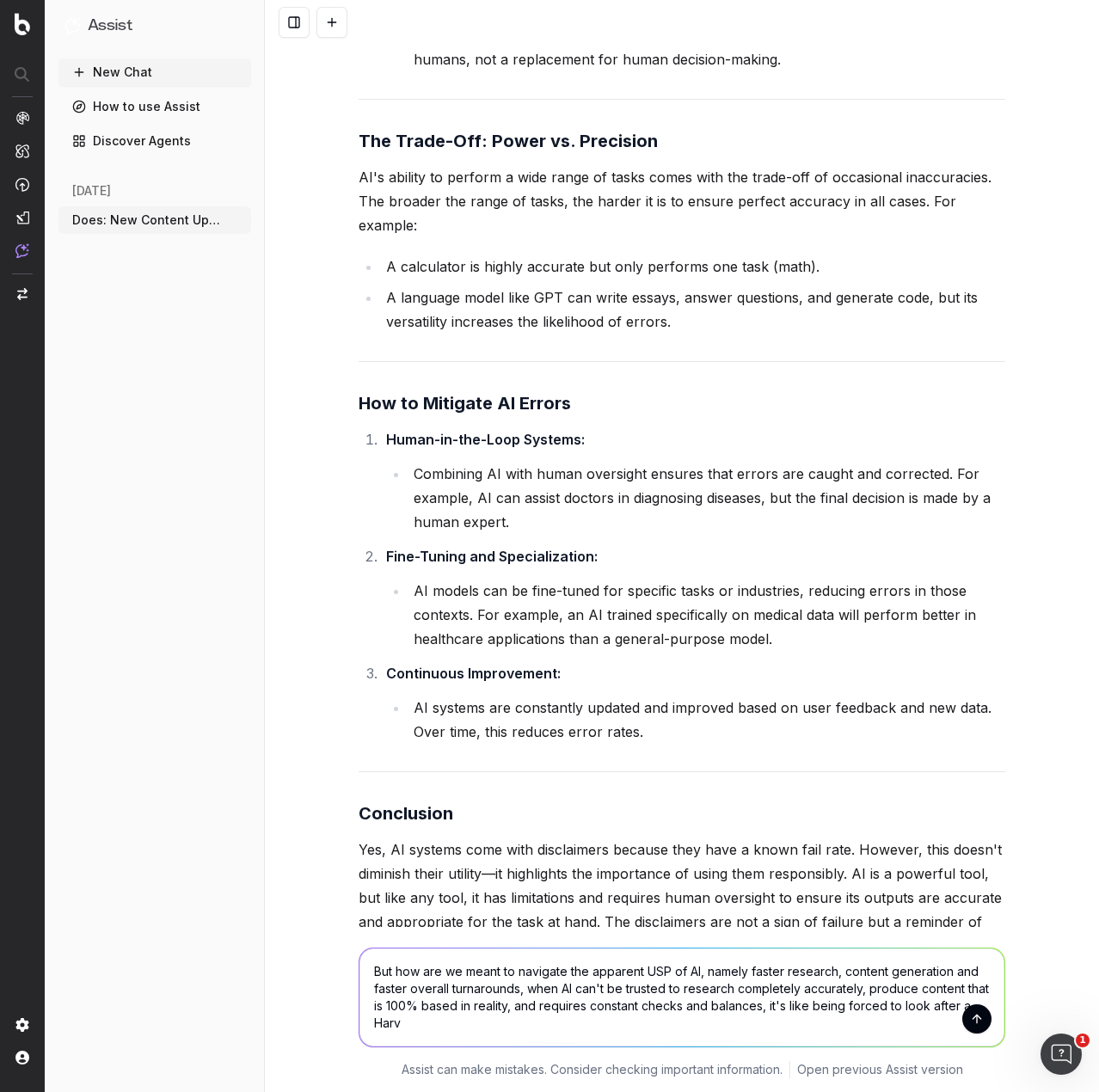
scroll to position [10537, 0]
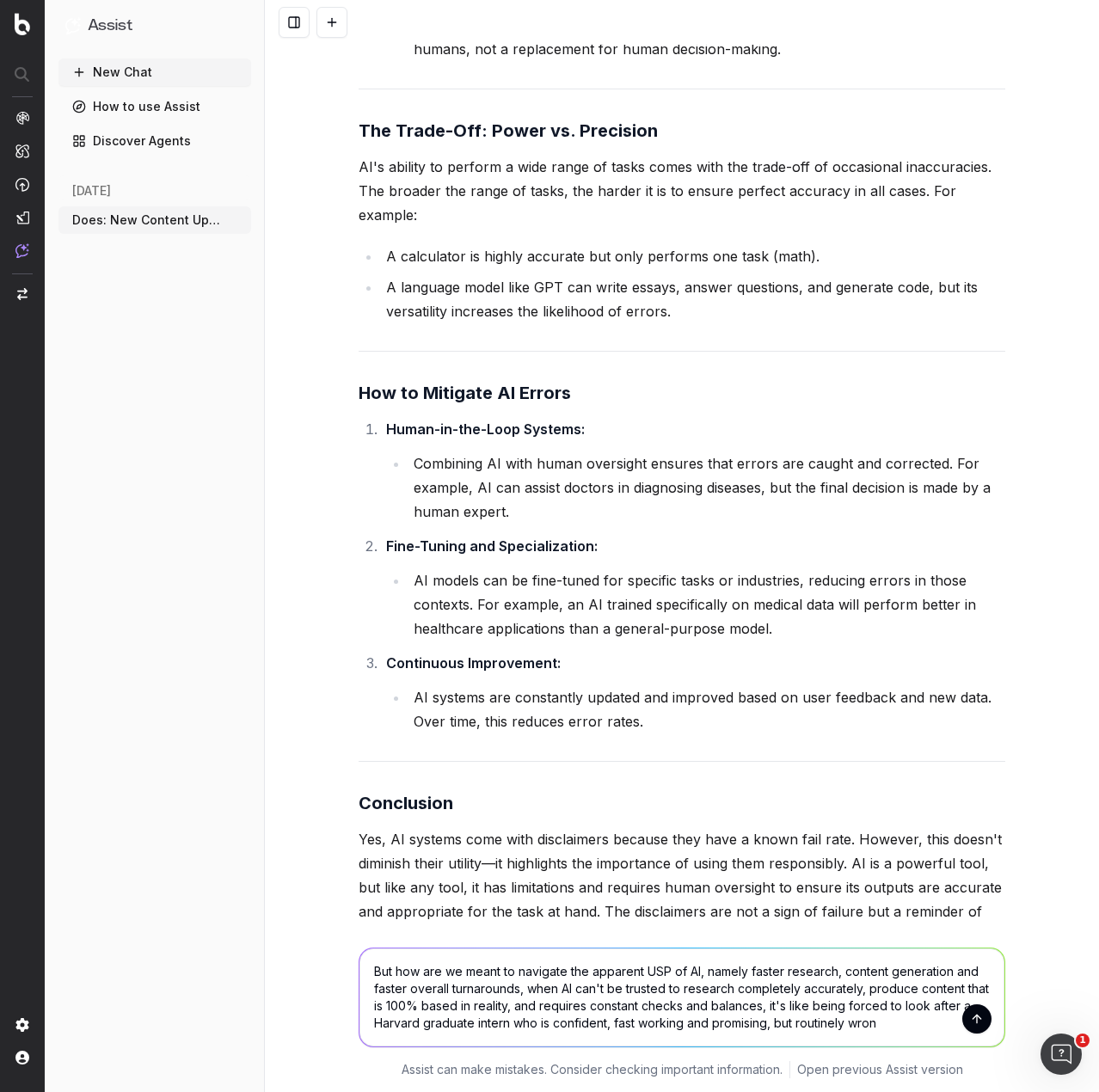
type textarea "But how are we meant to navigate the apparent USP of AI, namely faster research…"
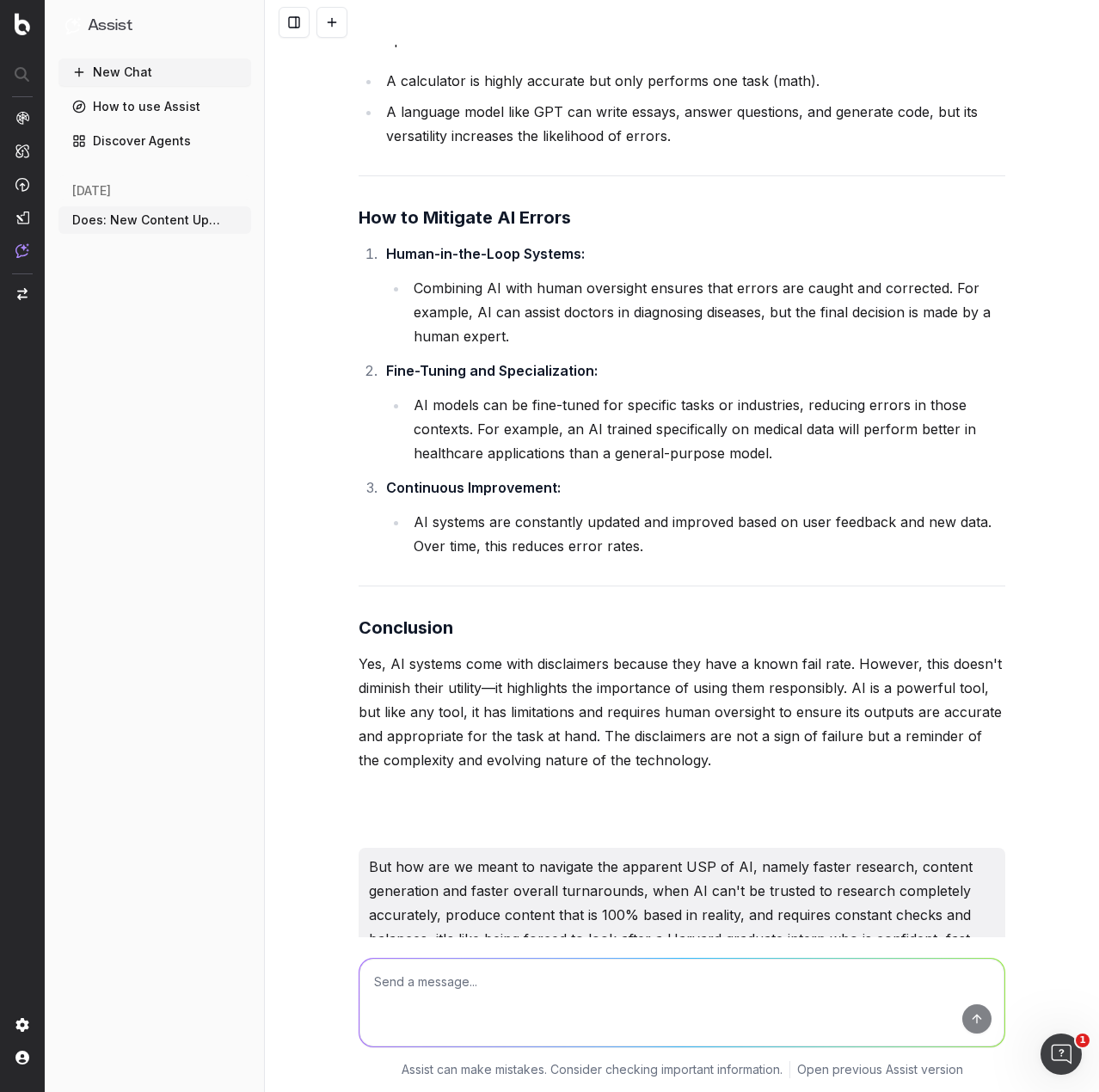
scroll to position [13242, 0]
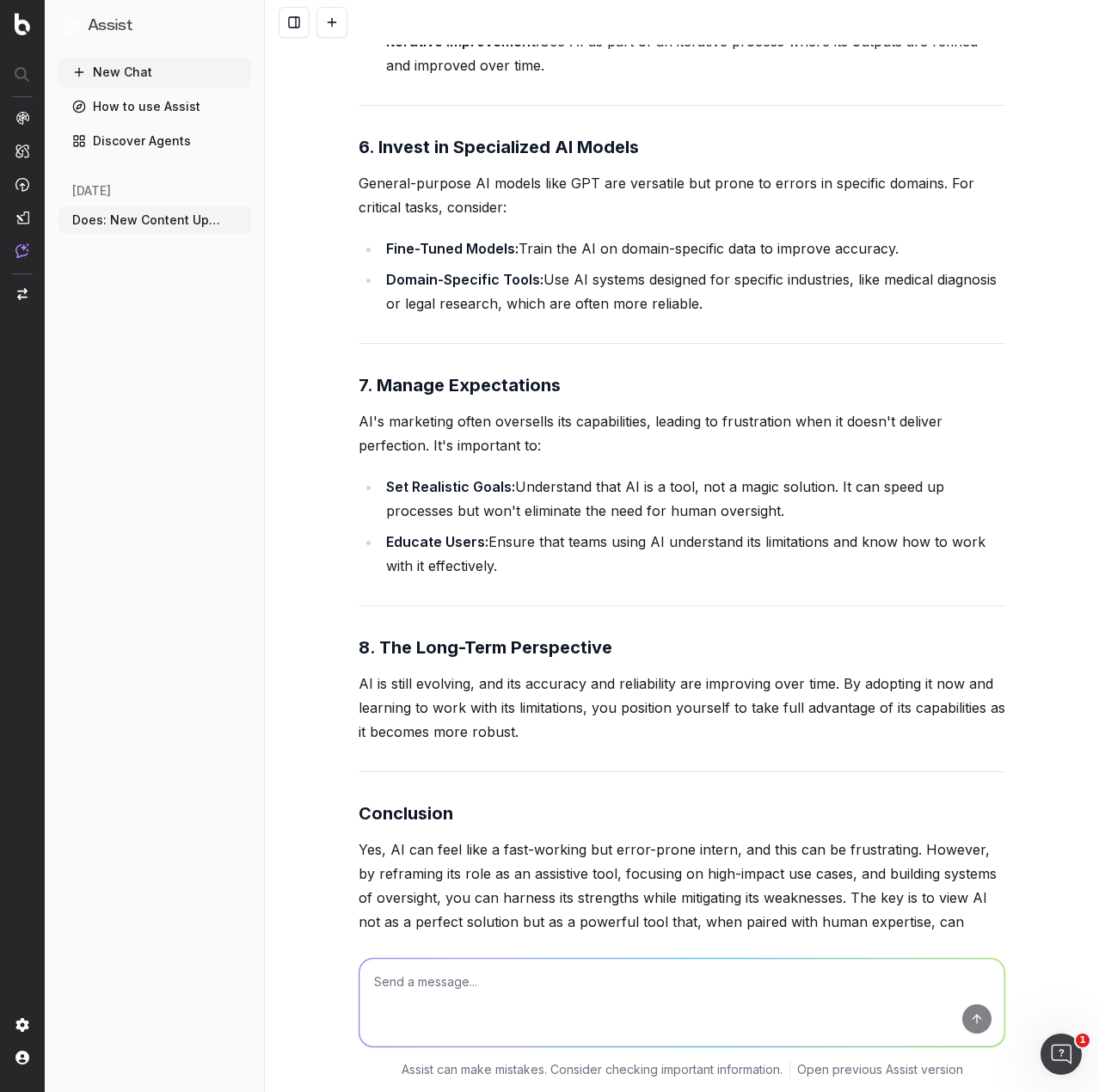
type textarea "A"
type textarea "Assistive tool for what? If AI can't be trusted to get the facts right 100% why…"
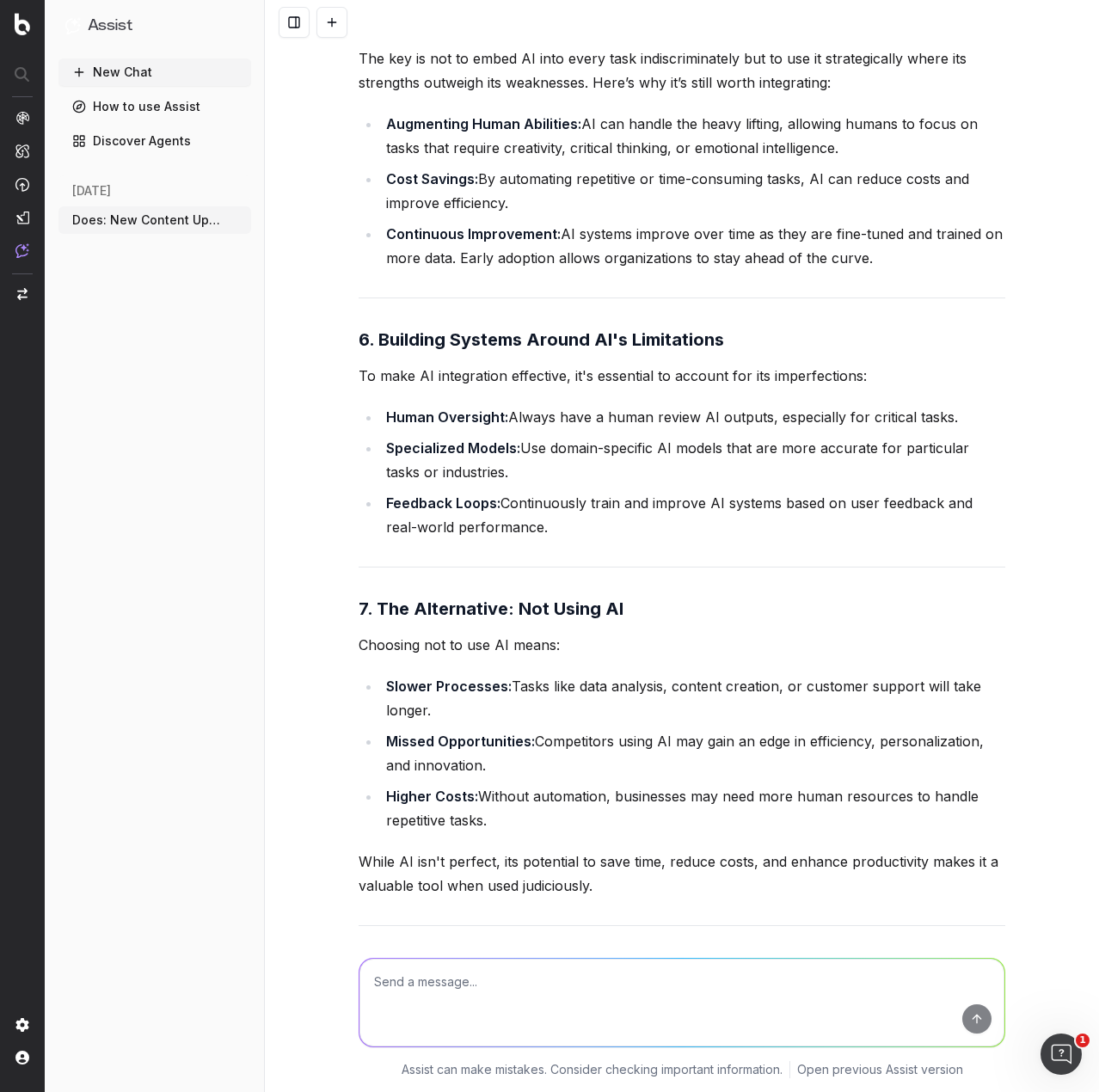
scroll to position [16096, 0]
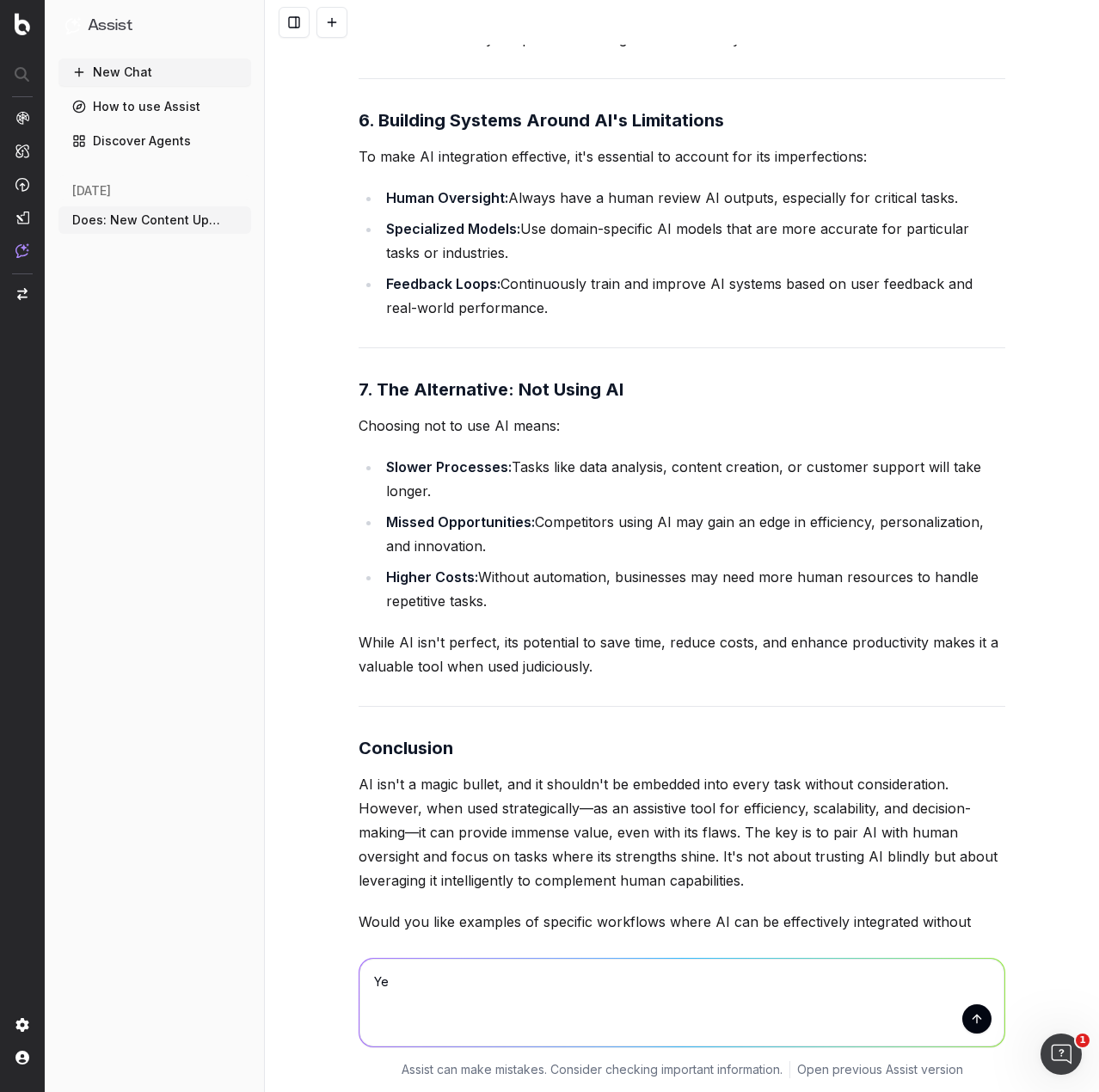
type textarea "Y"
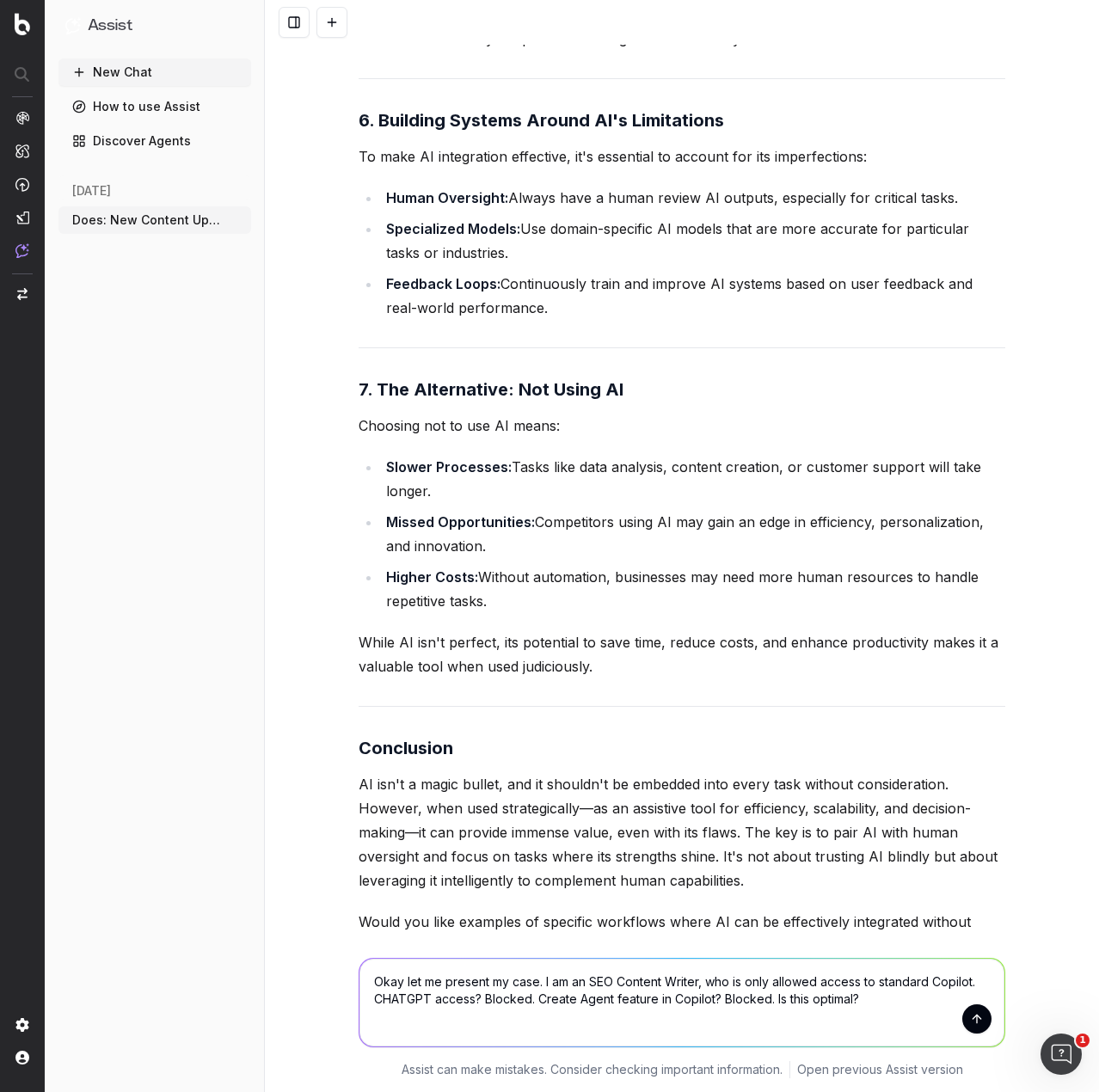
type textarea "Okay let me present my case. I am an SEO Content Writer, who is only allowed ac…"
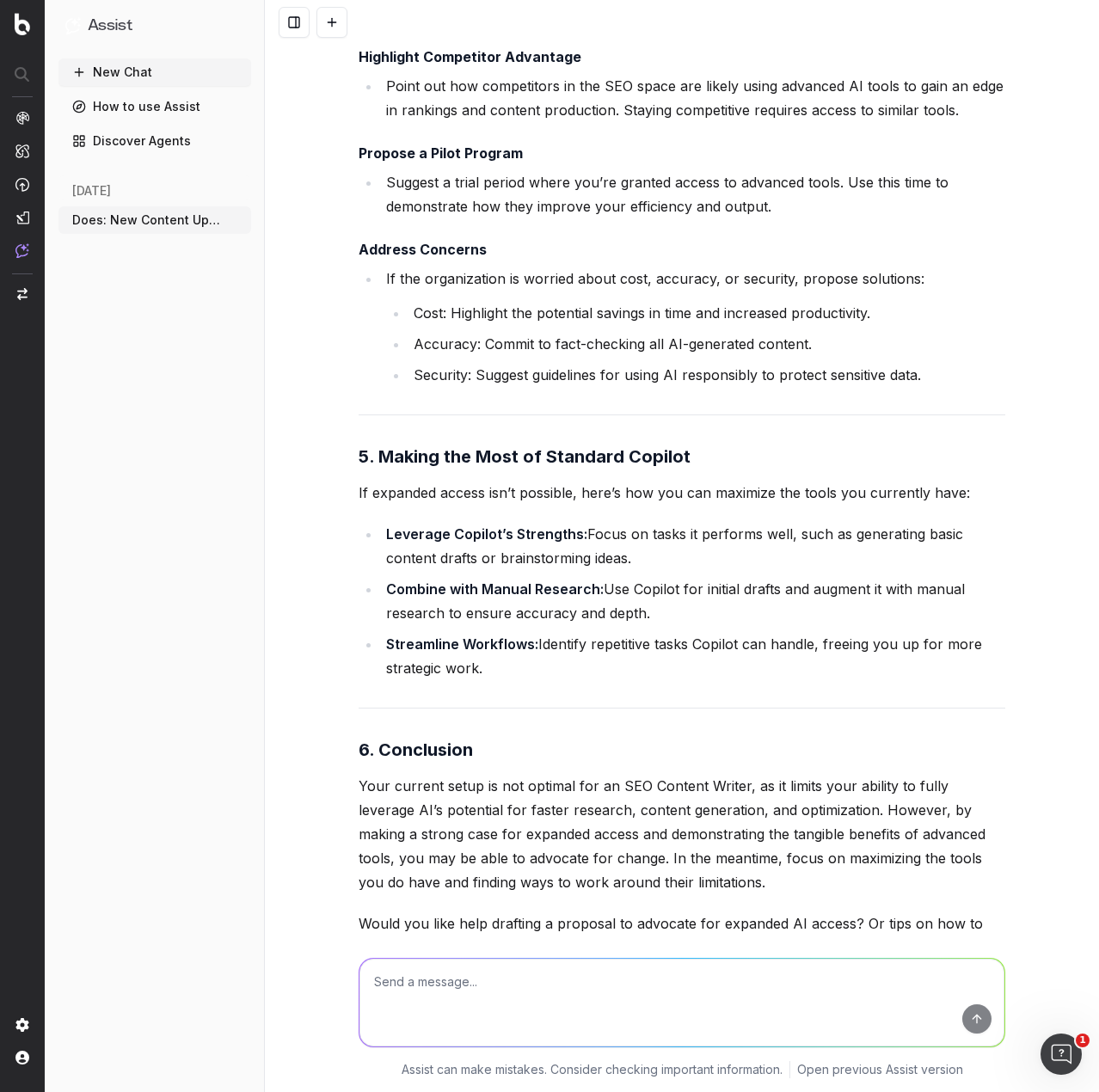
scroll to position [19270, 0]
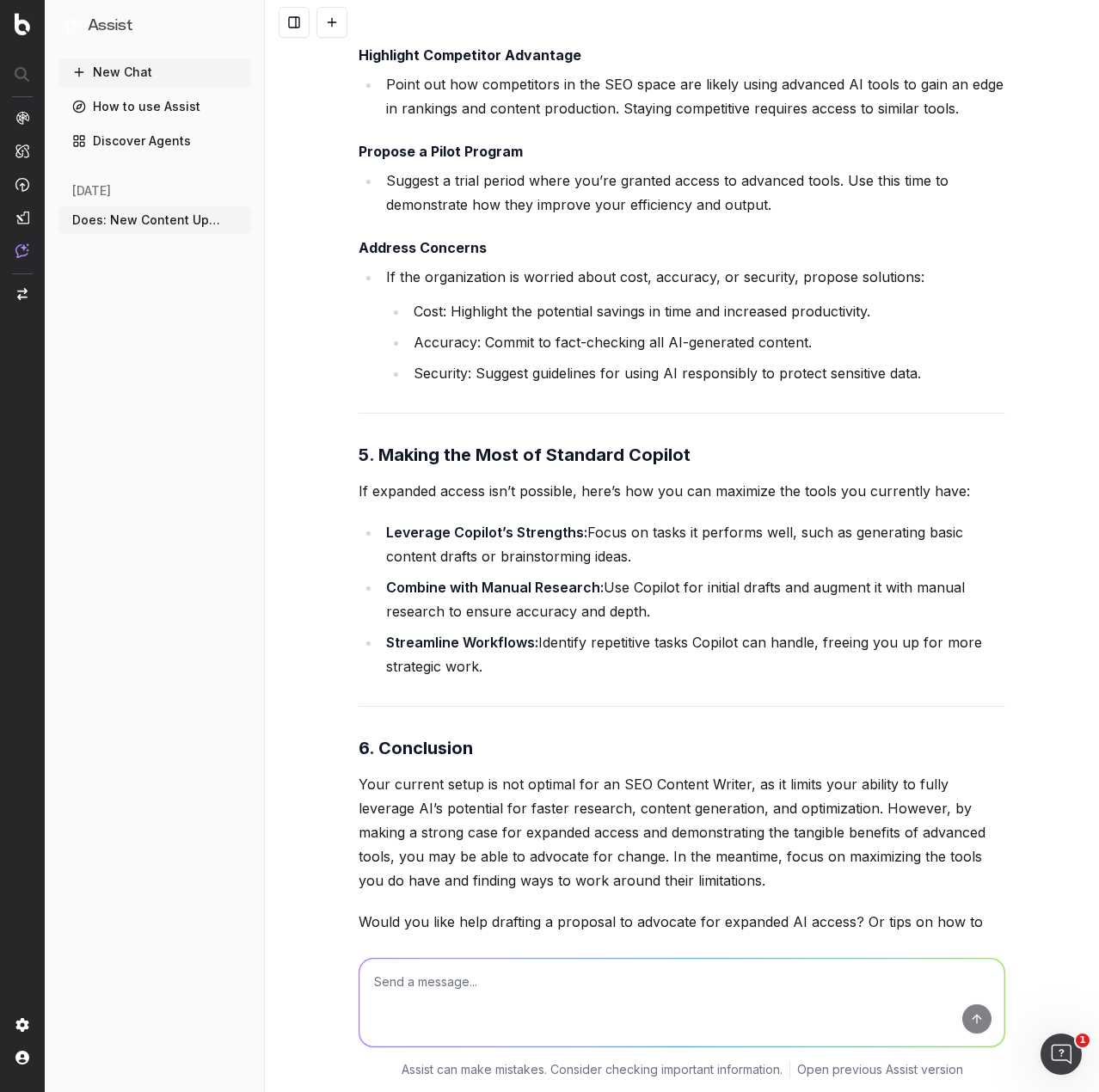
click at [537, 1000] on textarea at bounding box center [682, 1002] width 645 height 87
type textarea "I"
type textarea "Does mechanic advocate for a lift-[PERSON_NAME]? Does a doctor advocate for a s…"
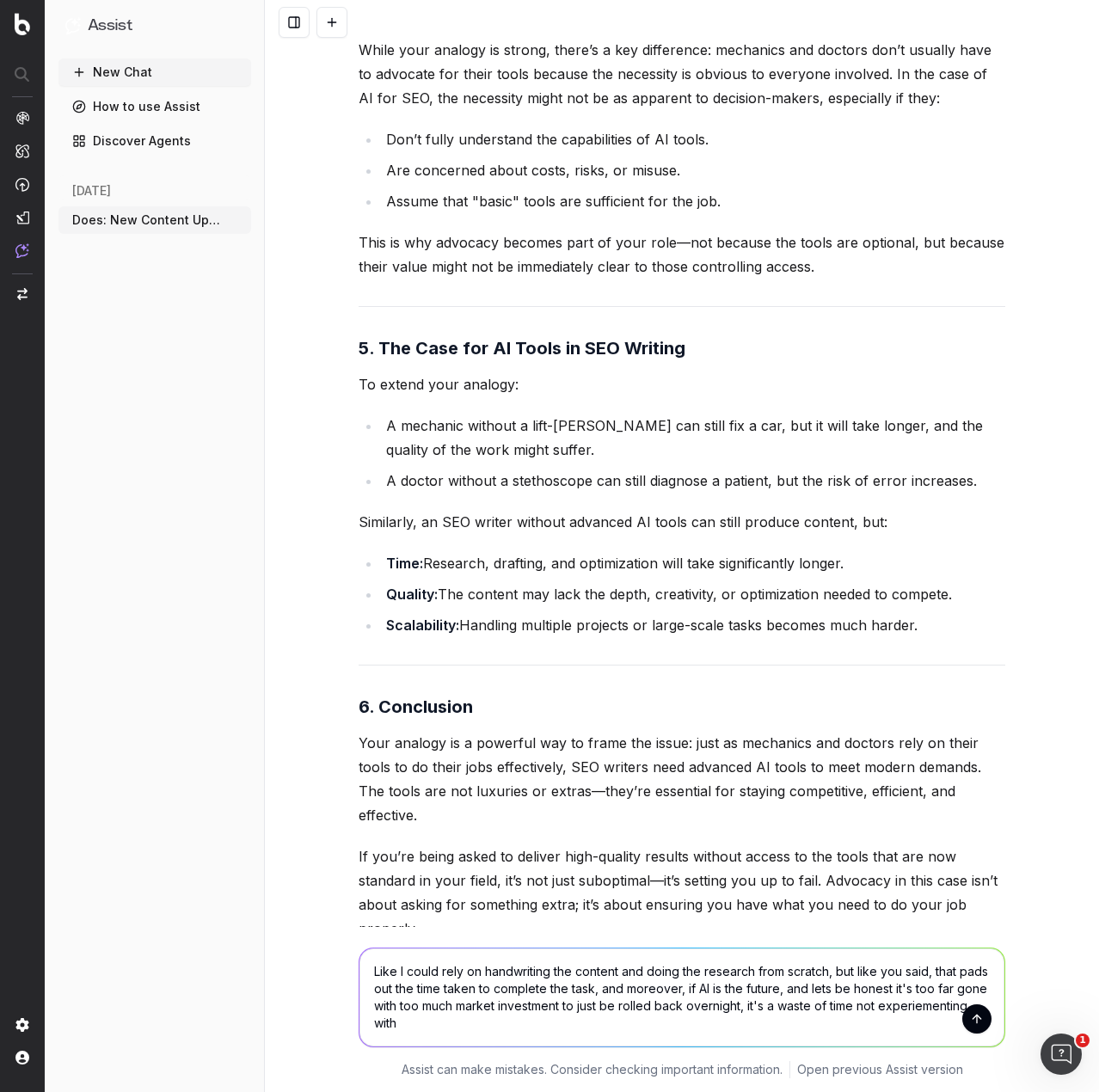
scroll to position [21452, 0]
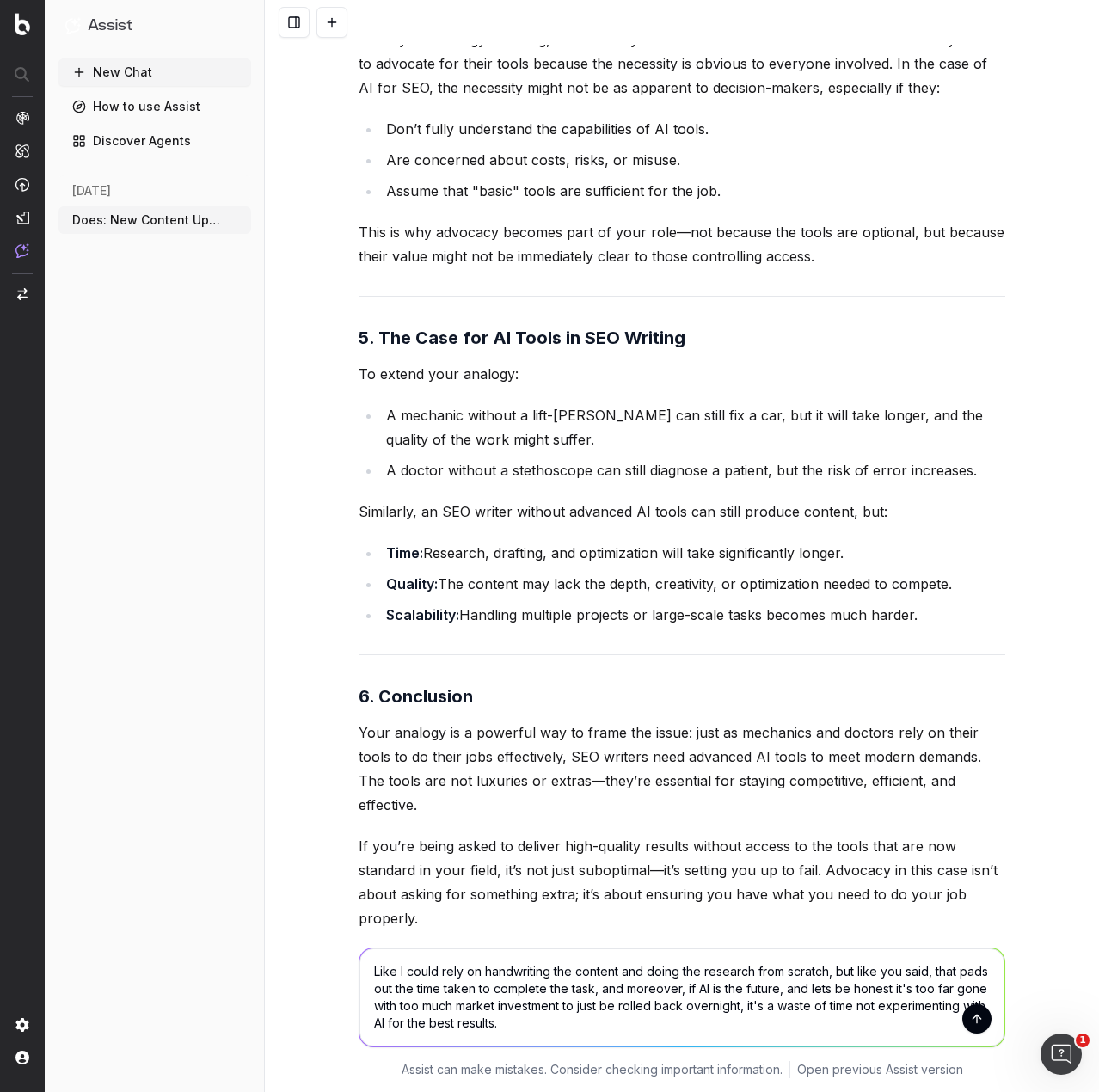
type textarea "Like I could rely on handwriting the content and doing the research from scratc…"
click at [975, 1013] on button "submit" at bounding box center [977, 1019] width 29 height 29
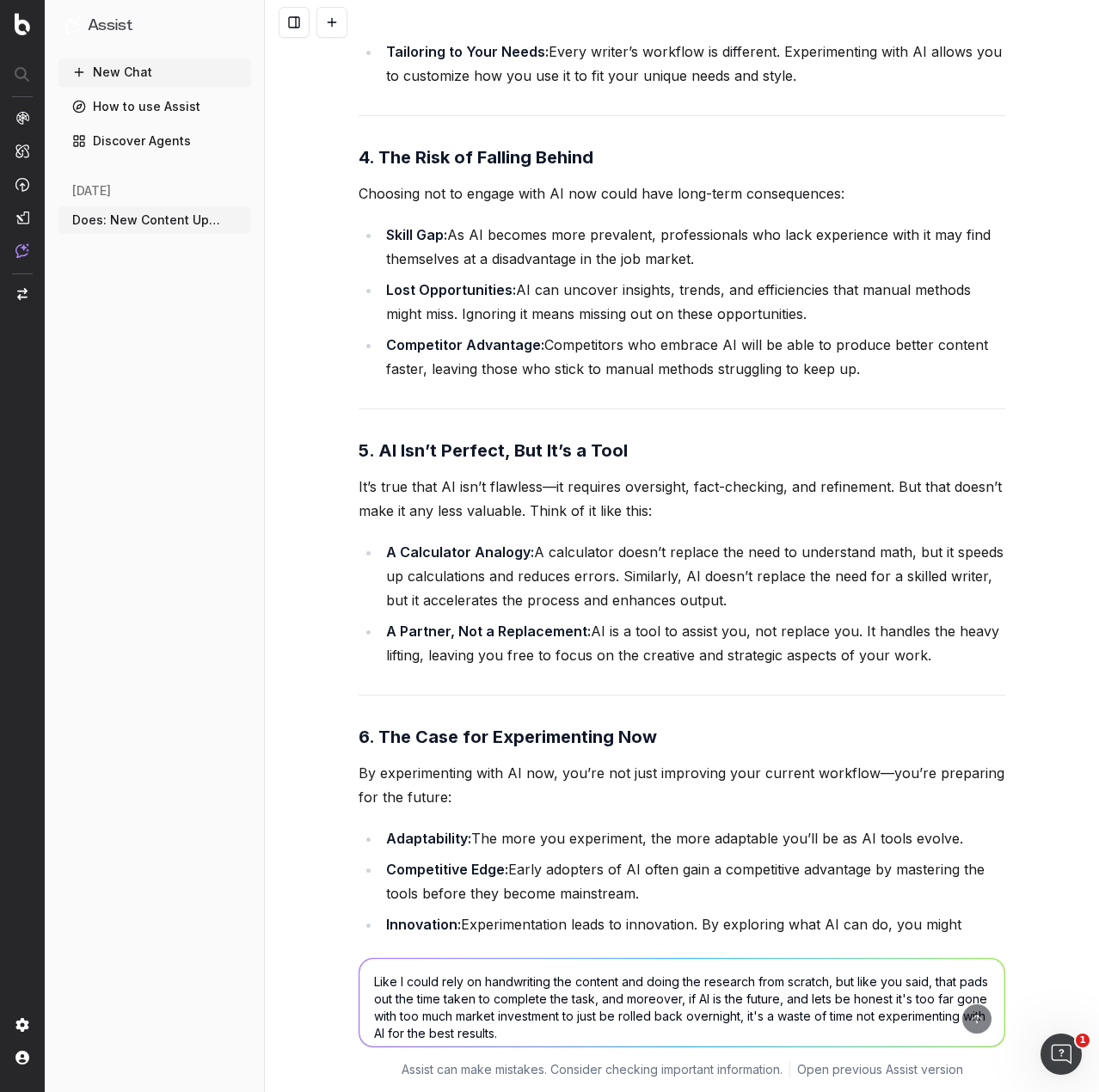
scroll to position [23980, 0]
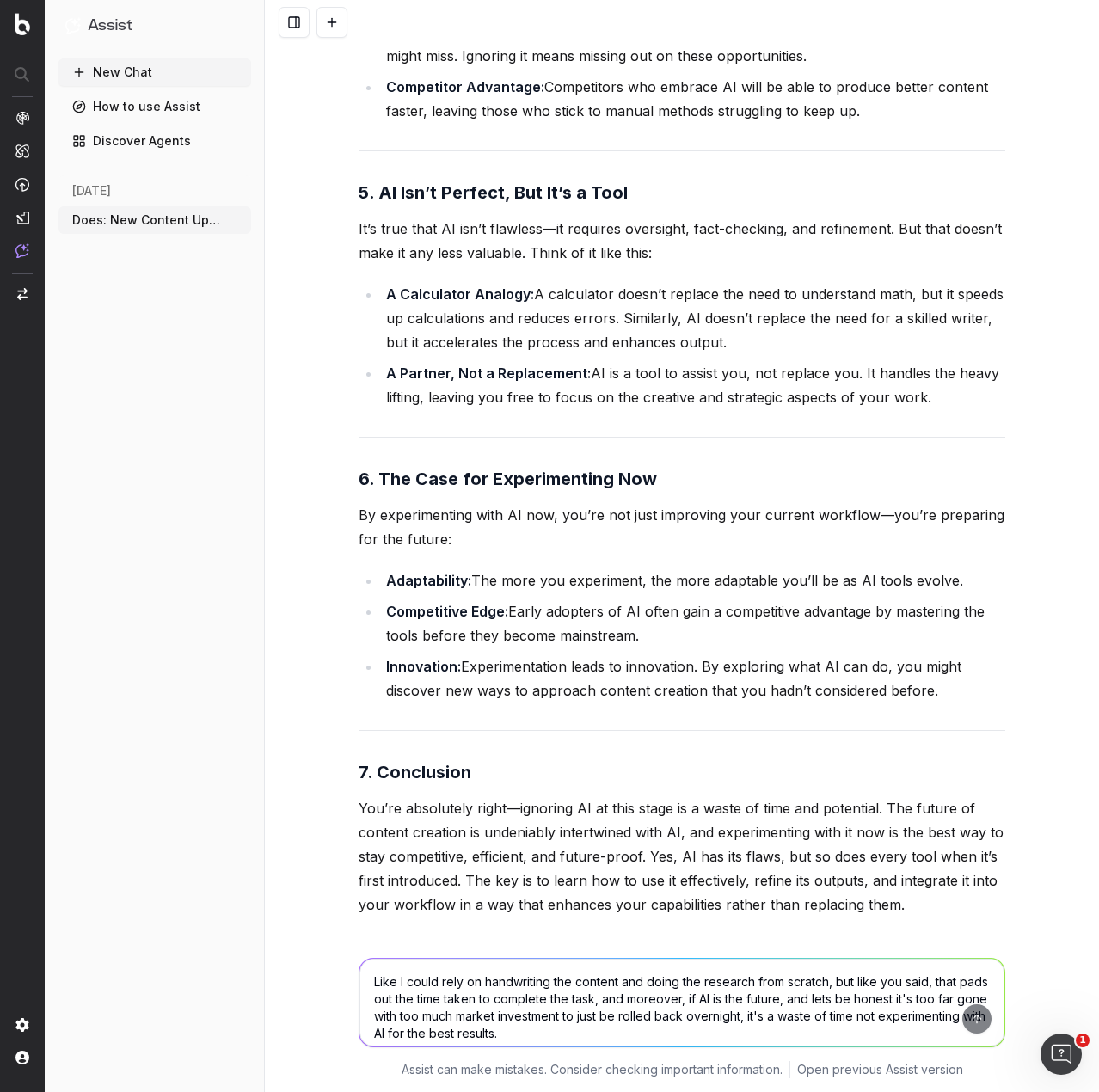
click at [506, 977] on textarea "Like I could rely on handwriting the content and doing the research from scratc…" at bounding box center [682, 1002] width 645 height 87
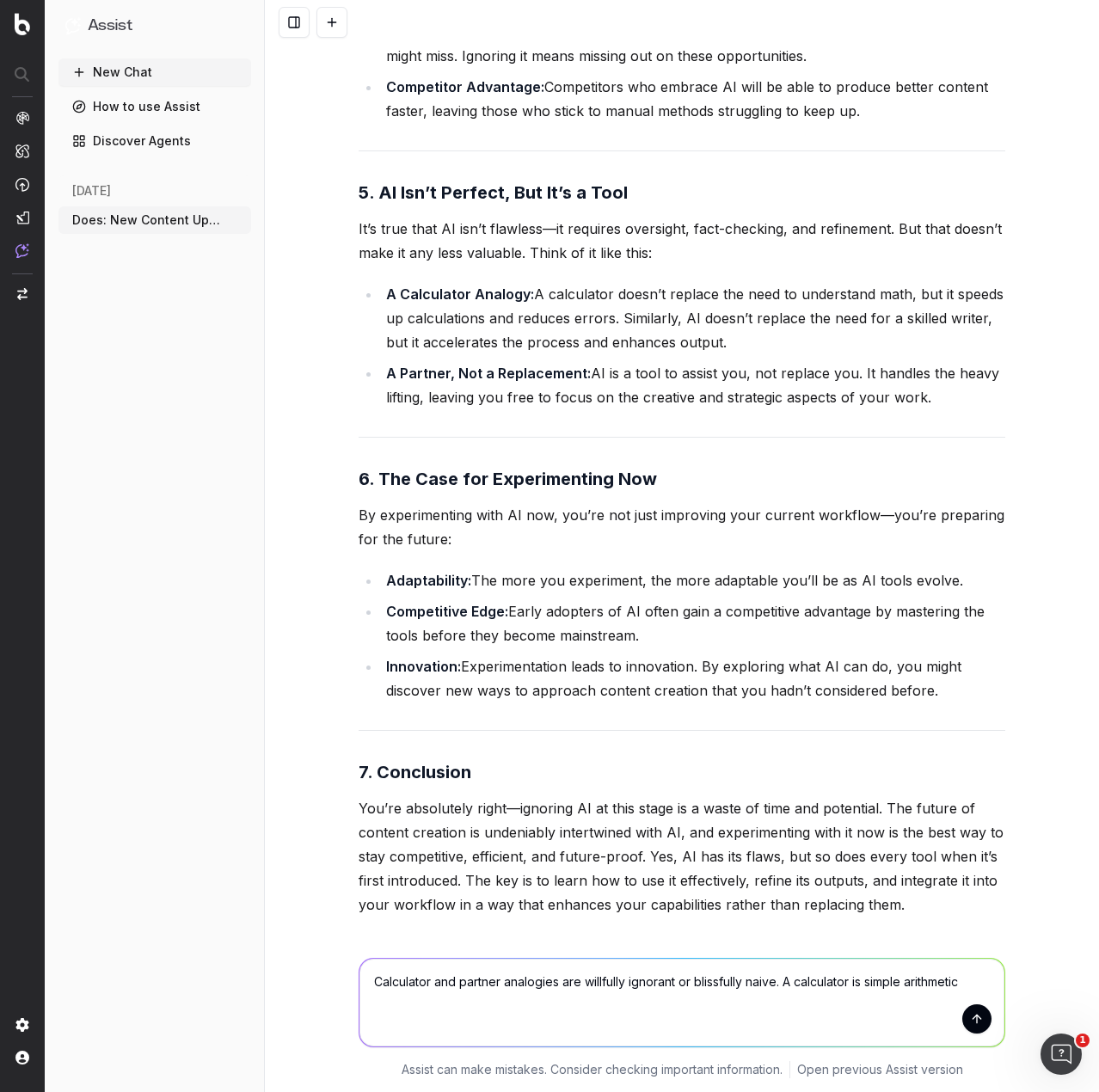
click at [907, 984] on textarea "Calculator and partner analogies are willfully ignorant or blissfully naive. A …" at bounding box center [682, 1002] width 645 height 87
click at [976, 979] on textarea "Calculator and partner analogies are willfully ignorant or blissfully naive. A …" at bounding box center [682, 1002] width 645 height 87
type textarea "Calculator and partner analogies are willfully ignorant or blissfully naive. A …"
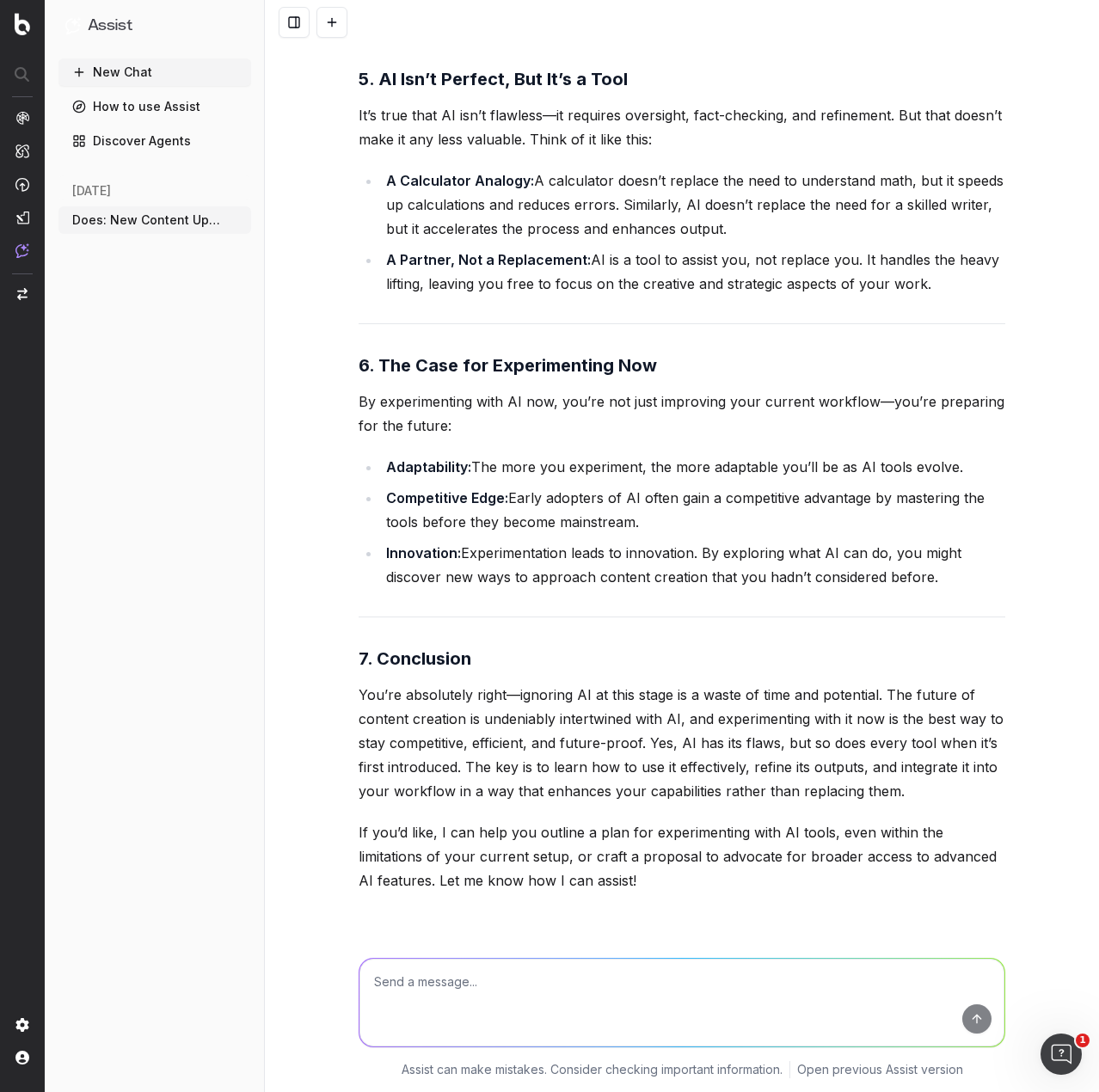
scroll to position [26748, 0]
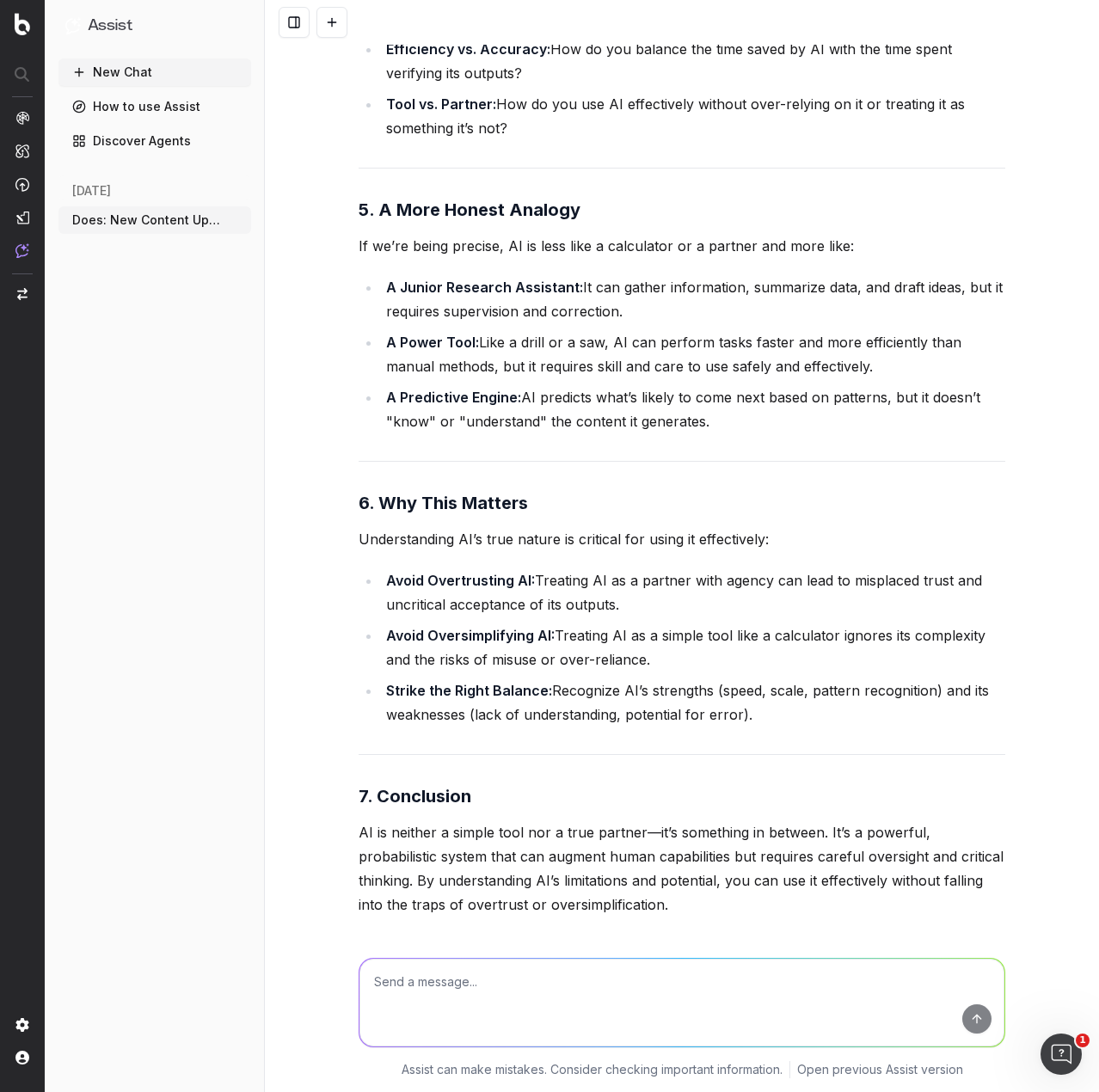
click at [553, 987] on textarea at bounding box center [682, 1002] width 645 height 87
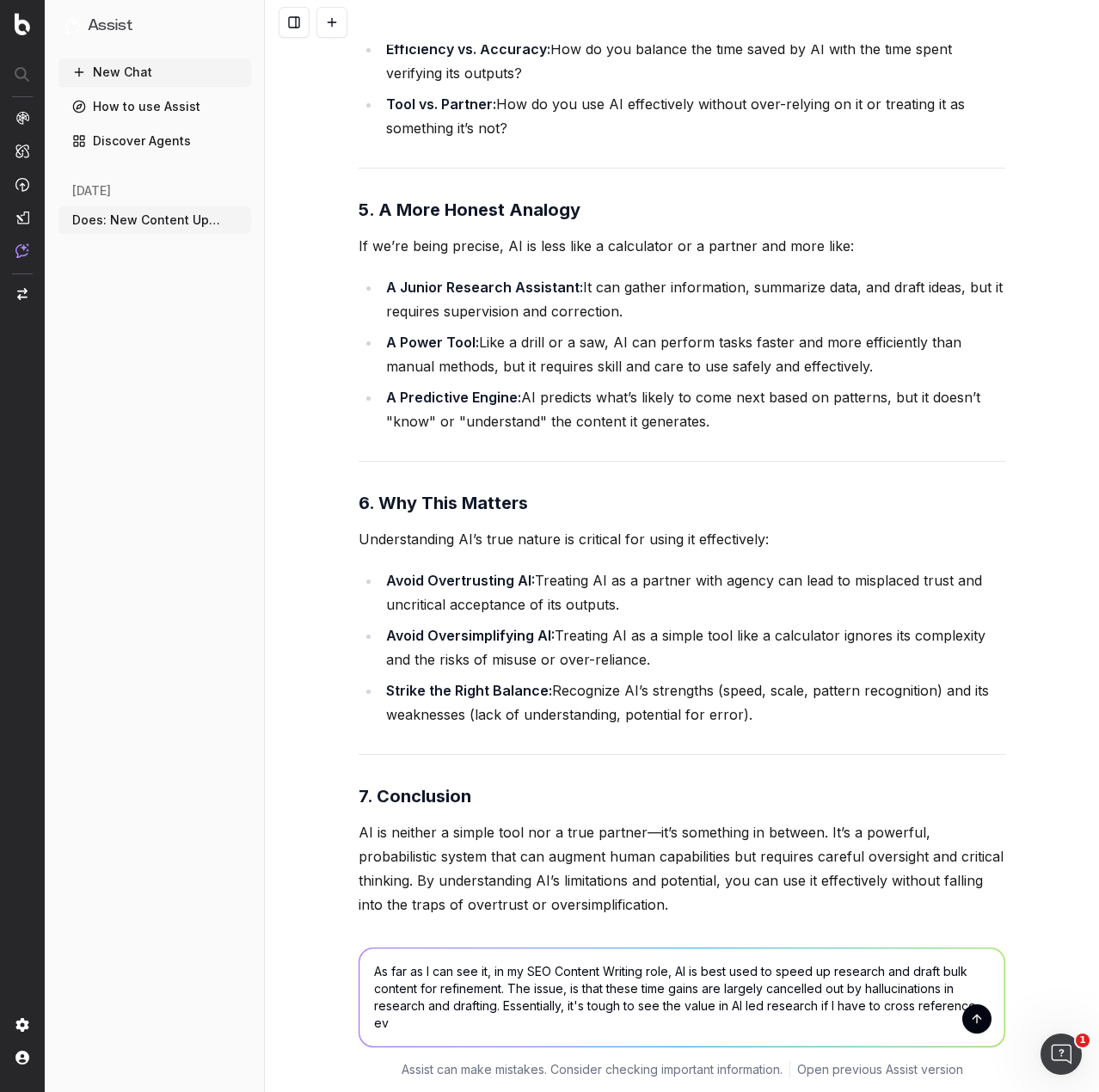
scroll to position [26758, 0]
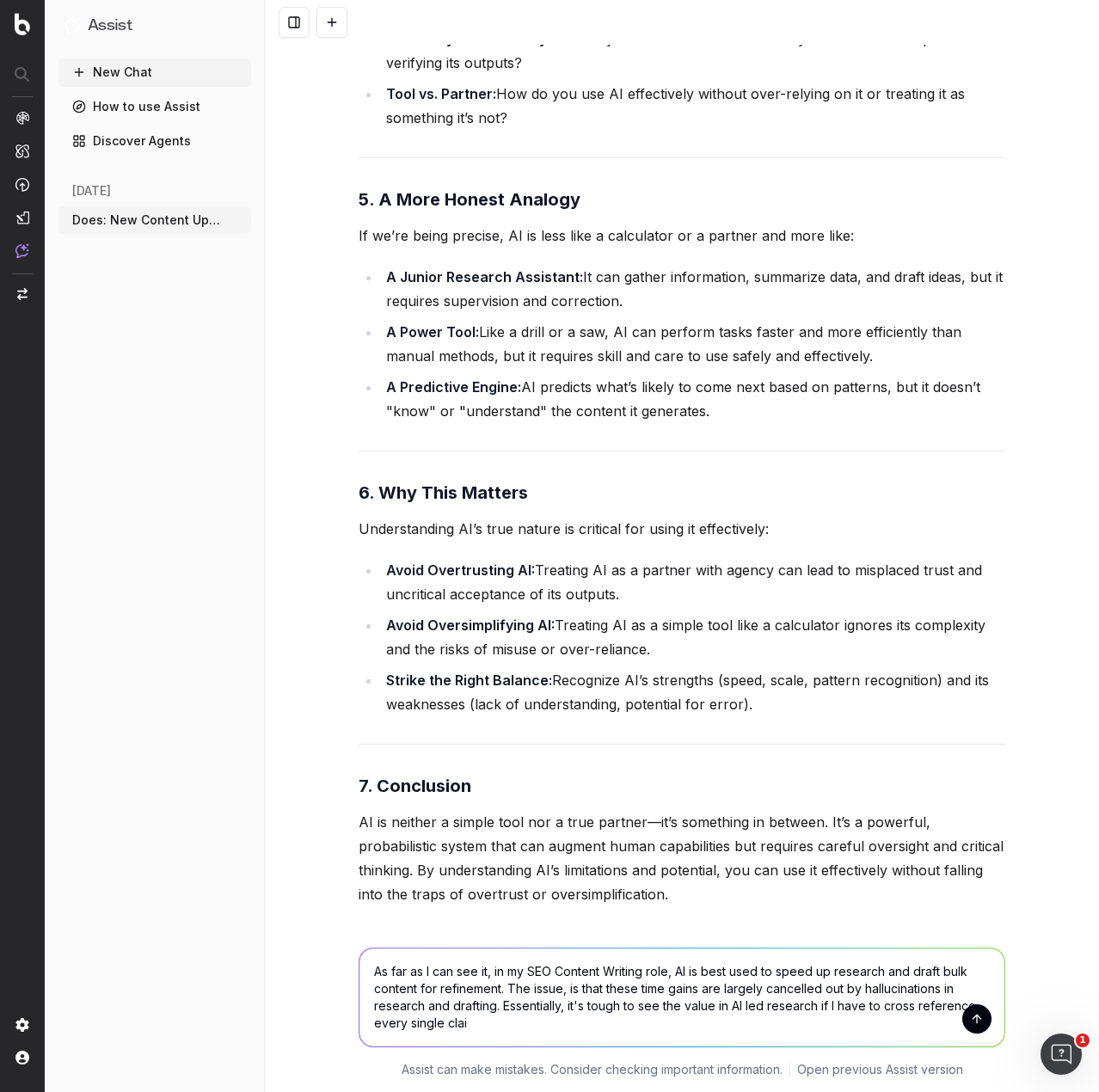
type textarea "As far as I can see it, in my SEO Content Writing role, AI is best used to spee…"
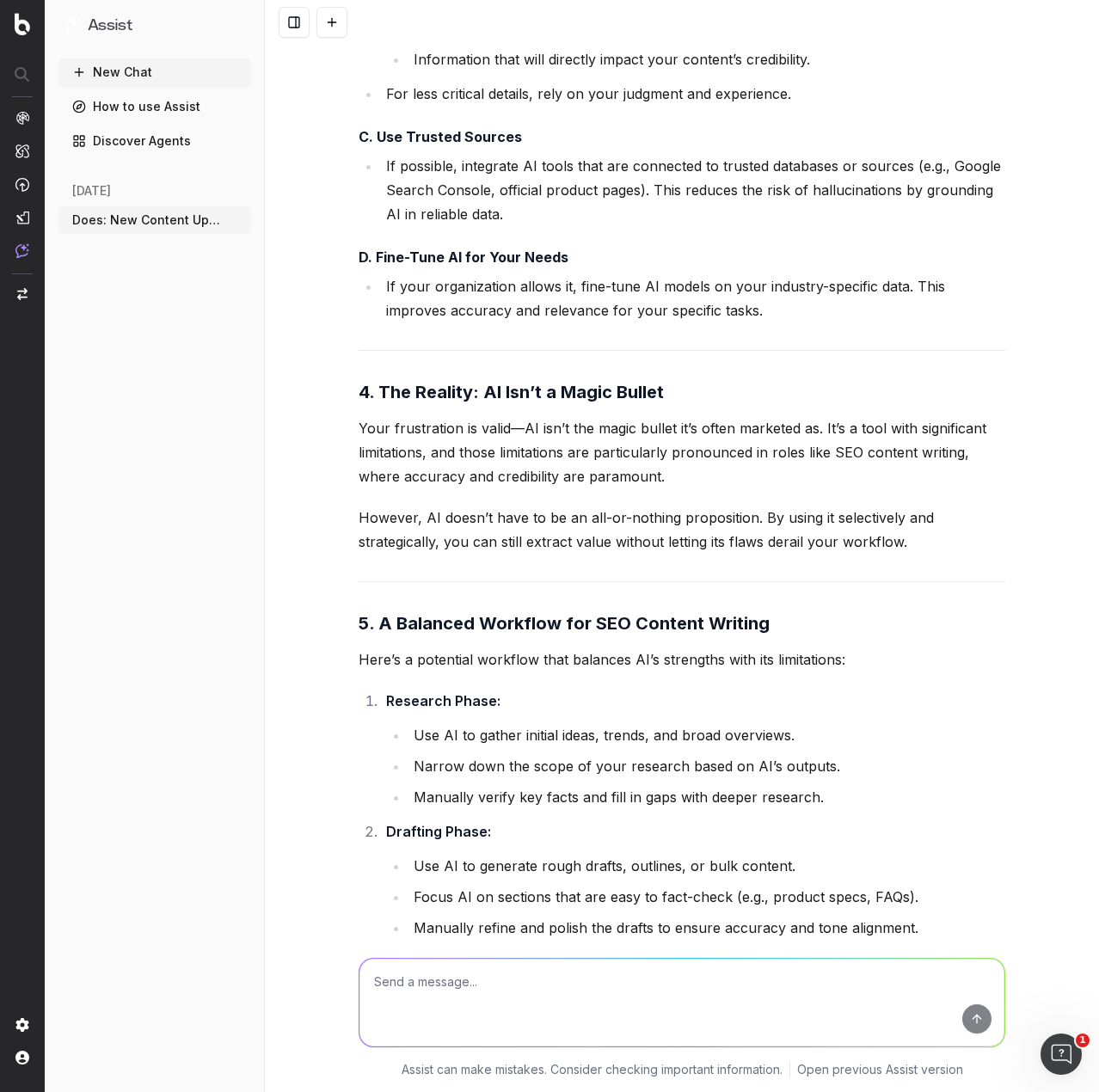
scroll to position [30180, 0]
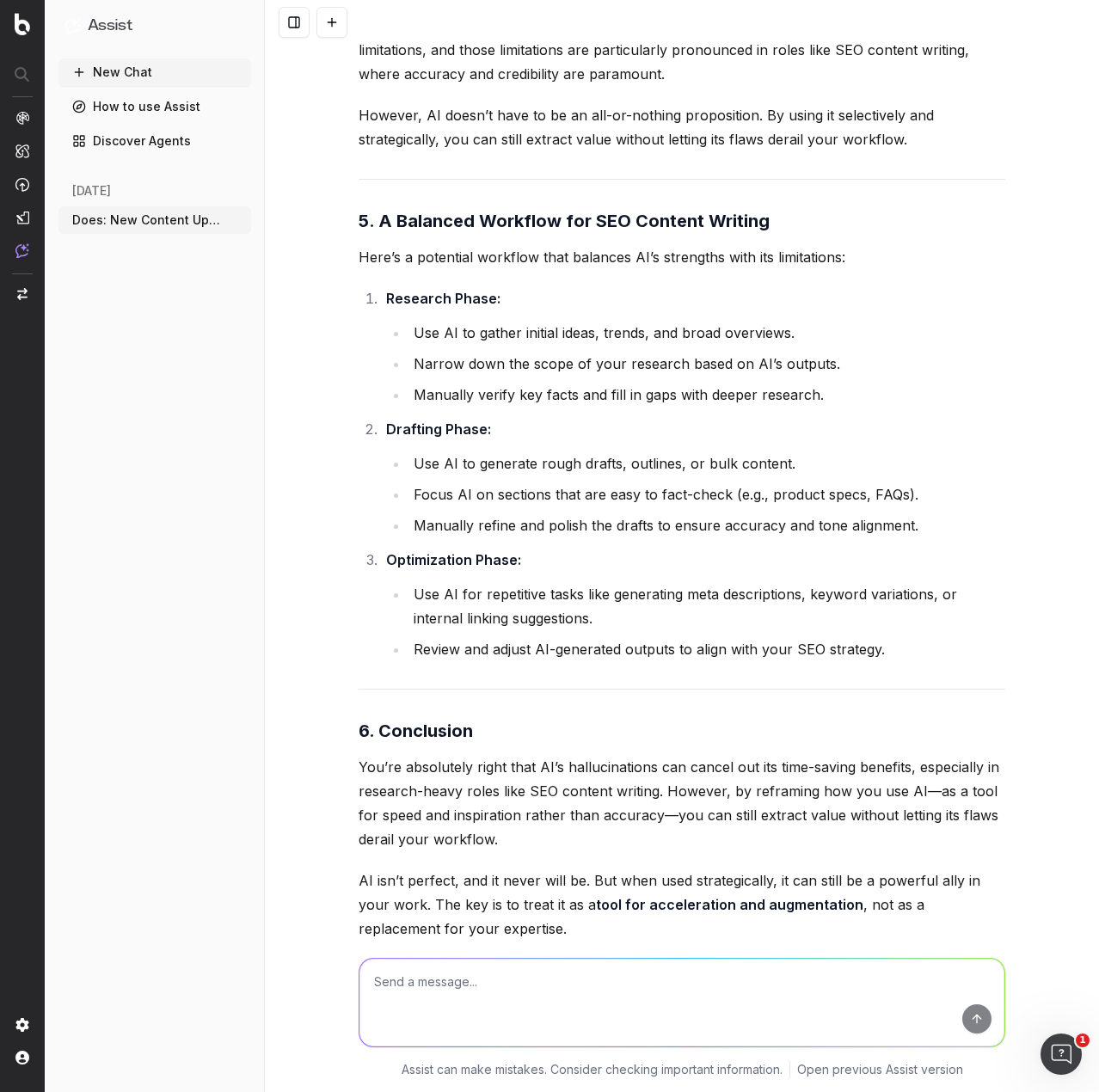
click at [550, 975] on textarea at bounding box center [682, 1002] width 645 height 87
type textarea "For a potter, would it be easier to fix 100 pots already drying or create 100 p…"
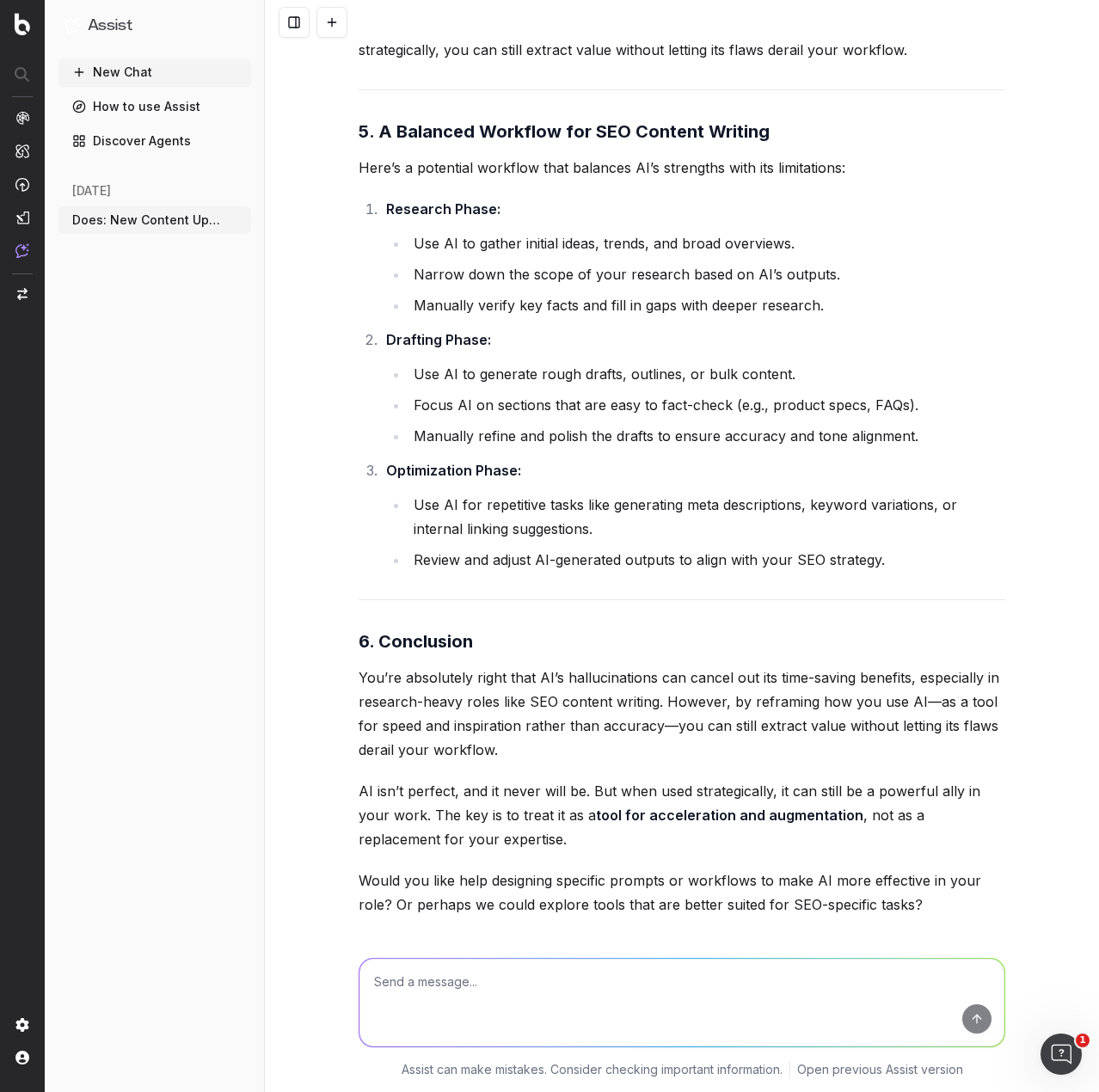
scroll to position [32620, 0]
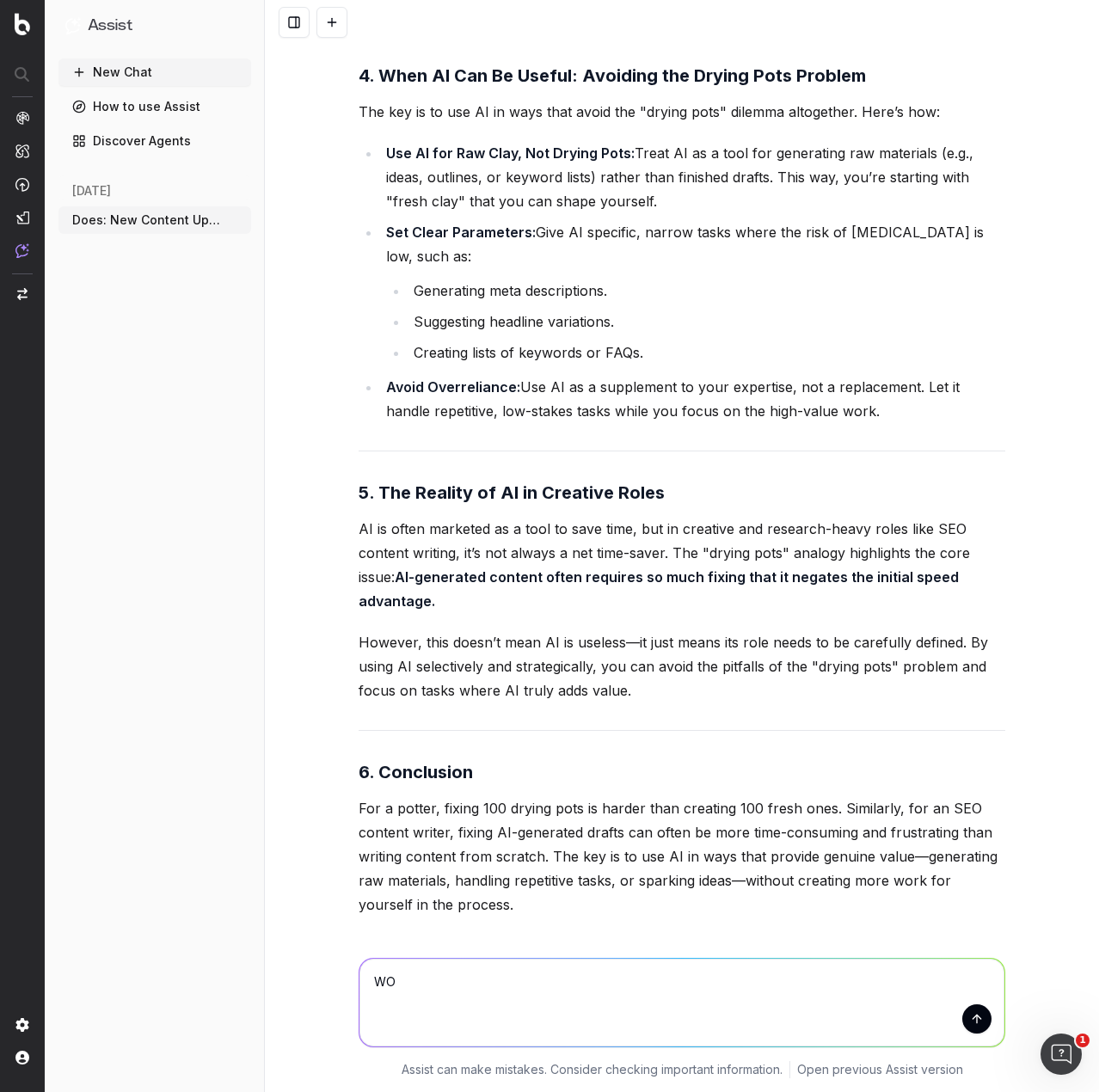
type textarea "W"
click at [539, 974] on textarea at bounding box center [682, 1002] width 645 height 87
drag, startPoint x: 379, startPoint y: 239, endPoint x: 887, endPoint y: 277, distance: 509.4
click at [887, 375] on li "Avoid Overreliance: Use AI as a supplement to your expertise, not a replacement…" at bounding box center [693, 398] width 625 height 48
copy li "Avoid Overreliance: Use AI as a supplement to your expertise, not a replacement…"
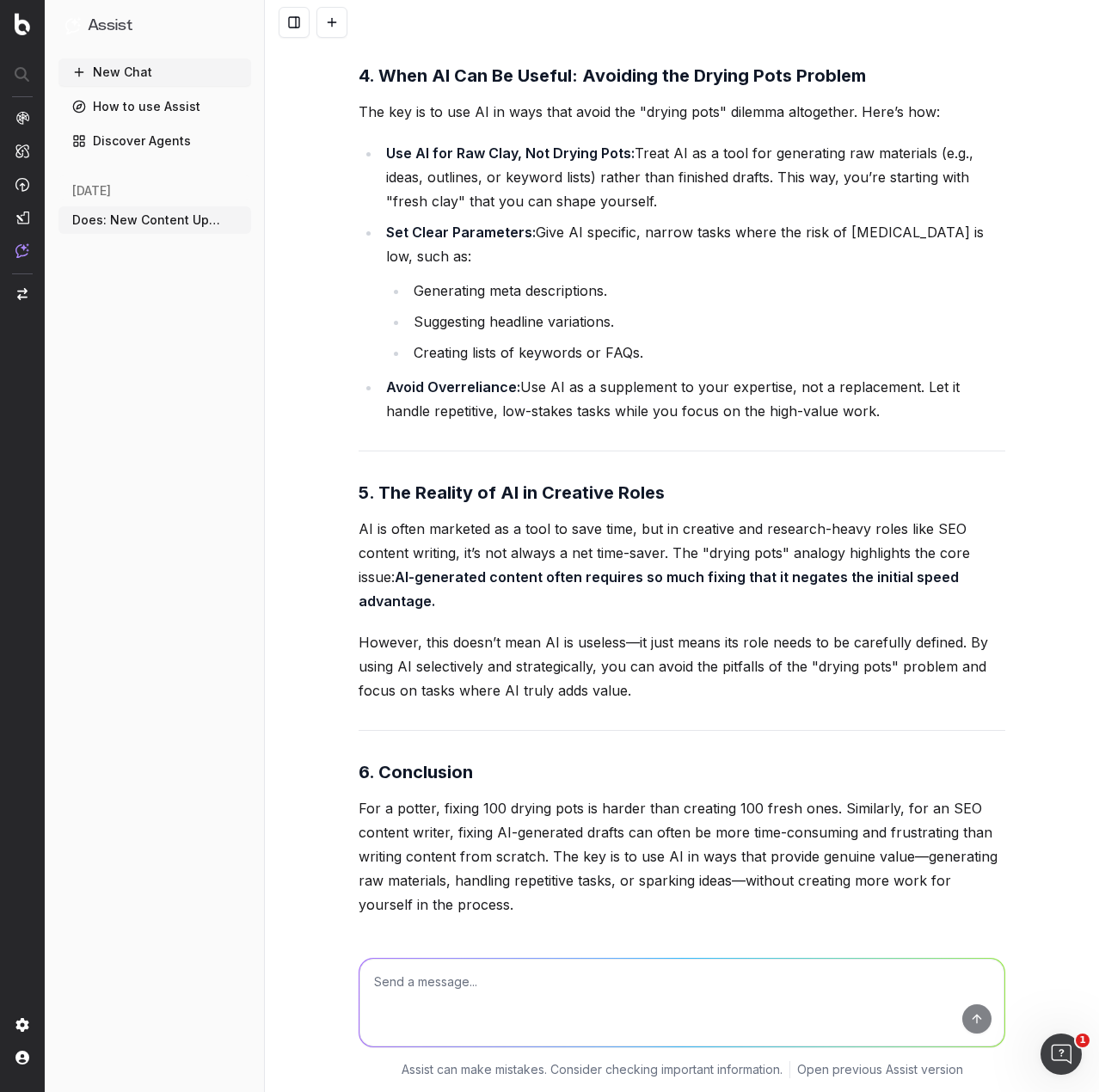
click at [492, 991] on textarea at bounding box center [682, 1002] width 645 height 87
paste textarea "Avoid Overreliance: Use AI as a supplement to your expertise, not a replacement…"
click at [371, 984] on textarea "Avoid Overreliance: Use AI as a supplement to your expertise, not a replacement…" at bounding box center [682, 1002] width 645 height 87
click at [771, 999] on textarea ""Avoid Overreliance: Use AI as a supplement to your expertise, not a replacemen…" at bounding box center [682, 1002] width 645 height 87
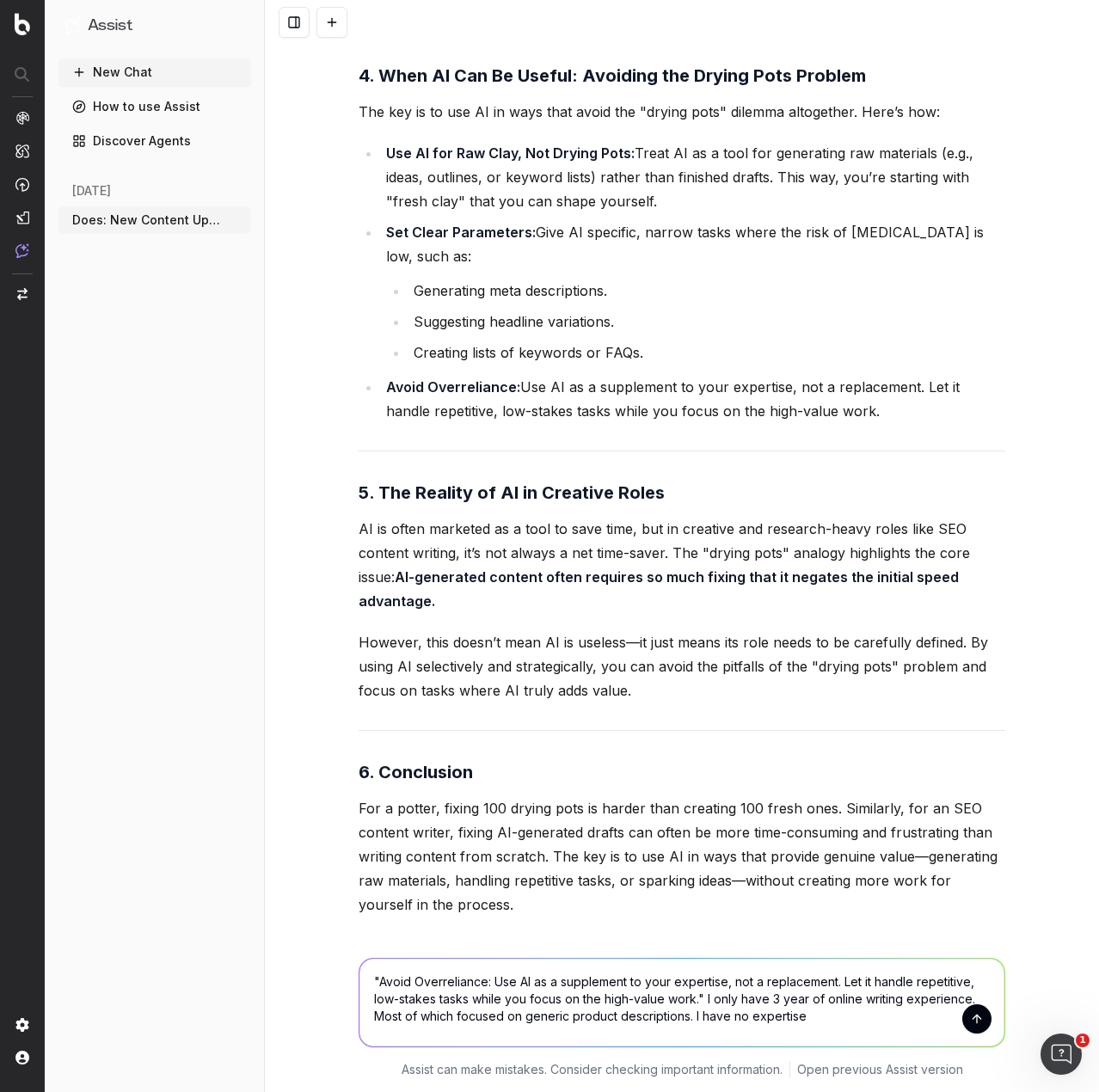
type textarea ""Avoid Overreliance: Use AI as a supplement to your expertise, not a replacemen…"
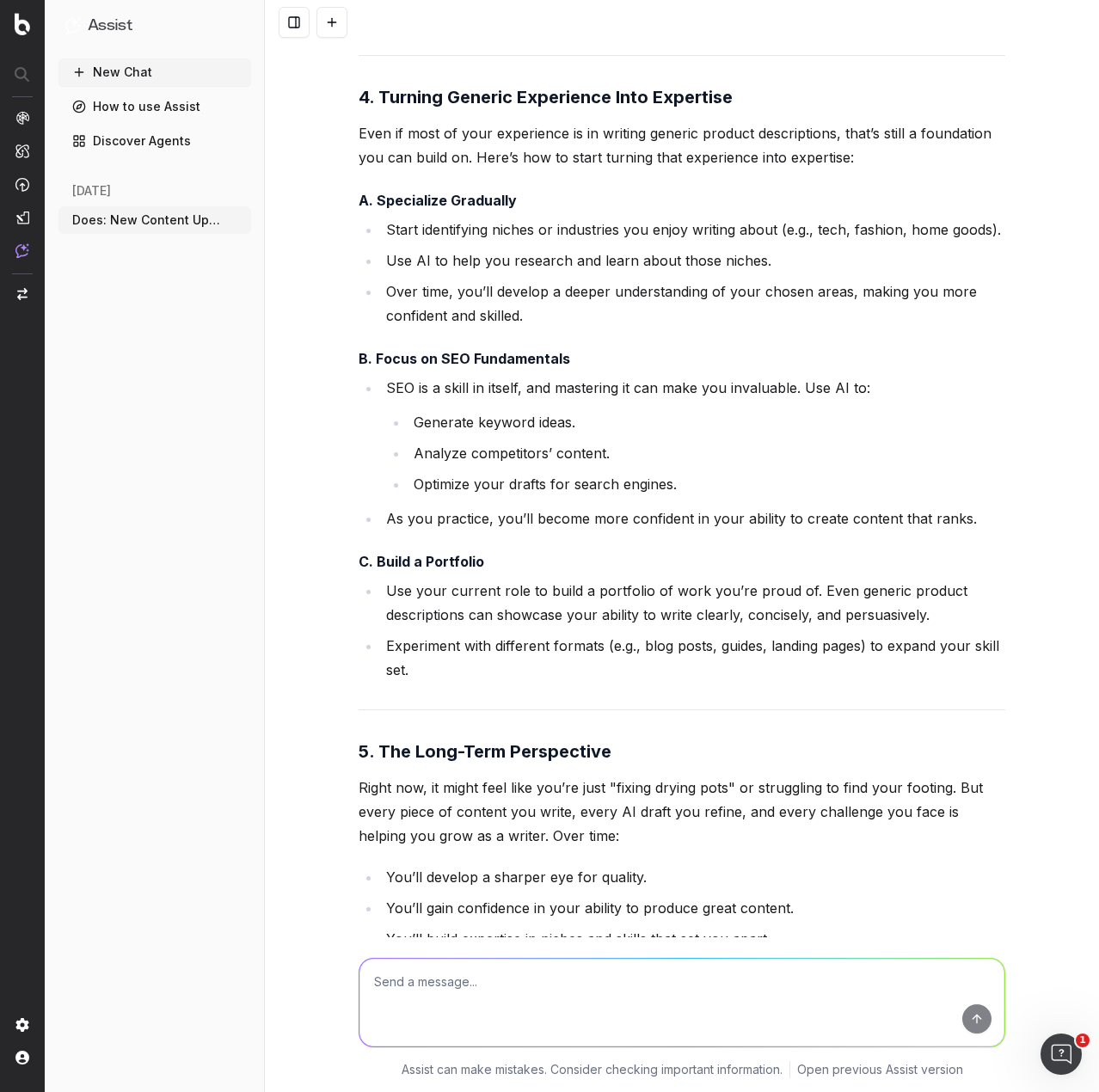
scroll to position [36103, 0]
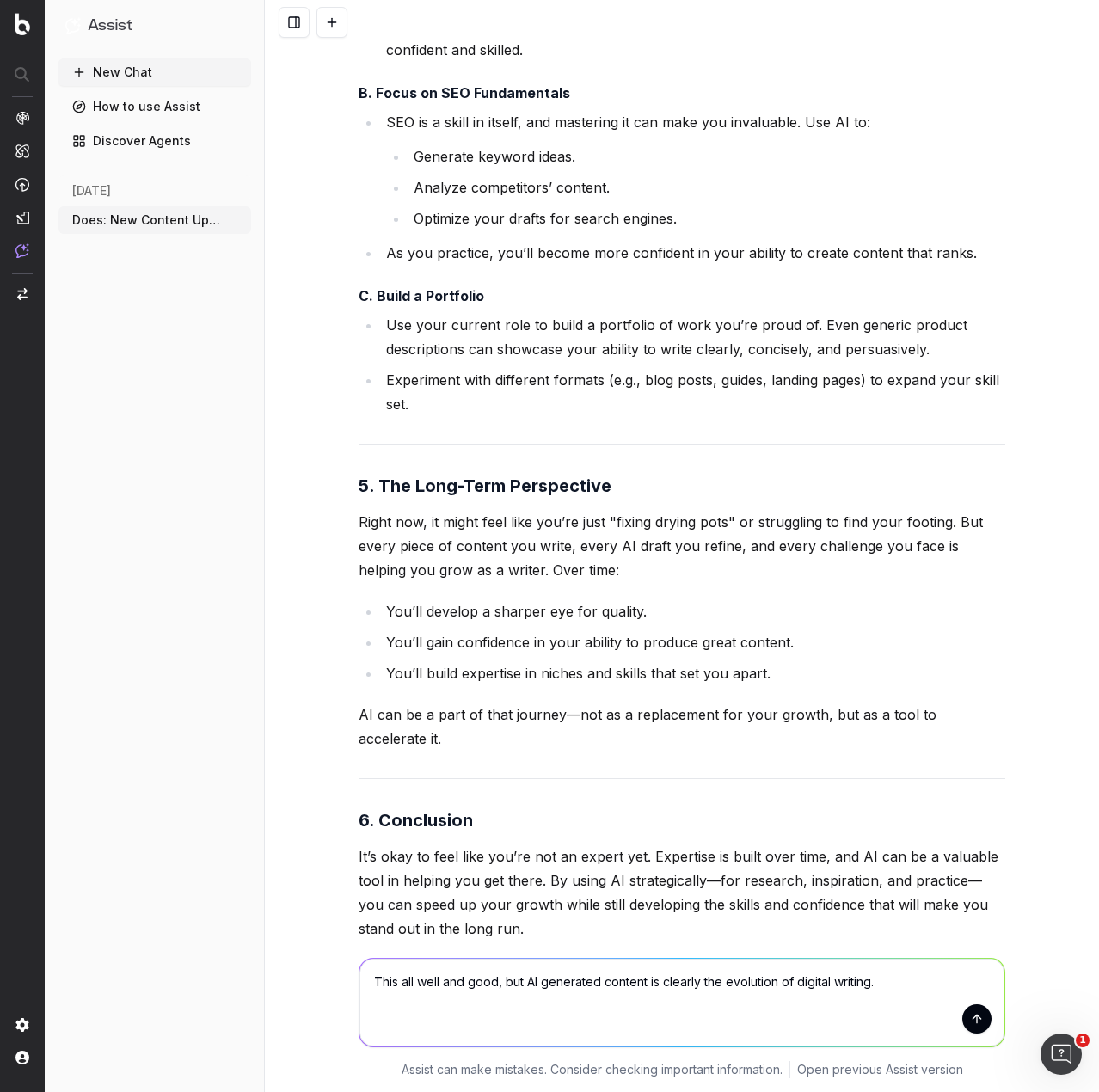
click at [396, 984] on textarea "This all well and good, but AI generated content is clearly the evolution of di…" at bounding box center [682, 1002] width 645 height 87
click at [928, 987] on textarea "This is all well and good, but AI generated content is clearly the evolution of…" at bounding box center [682, 1002] width 645 height 87
type textarea "This is all well and good, but AI generated content is clearly the evolution of…"
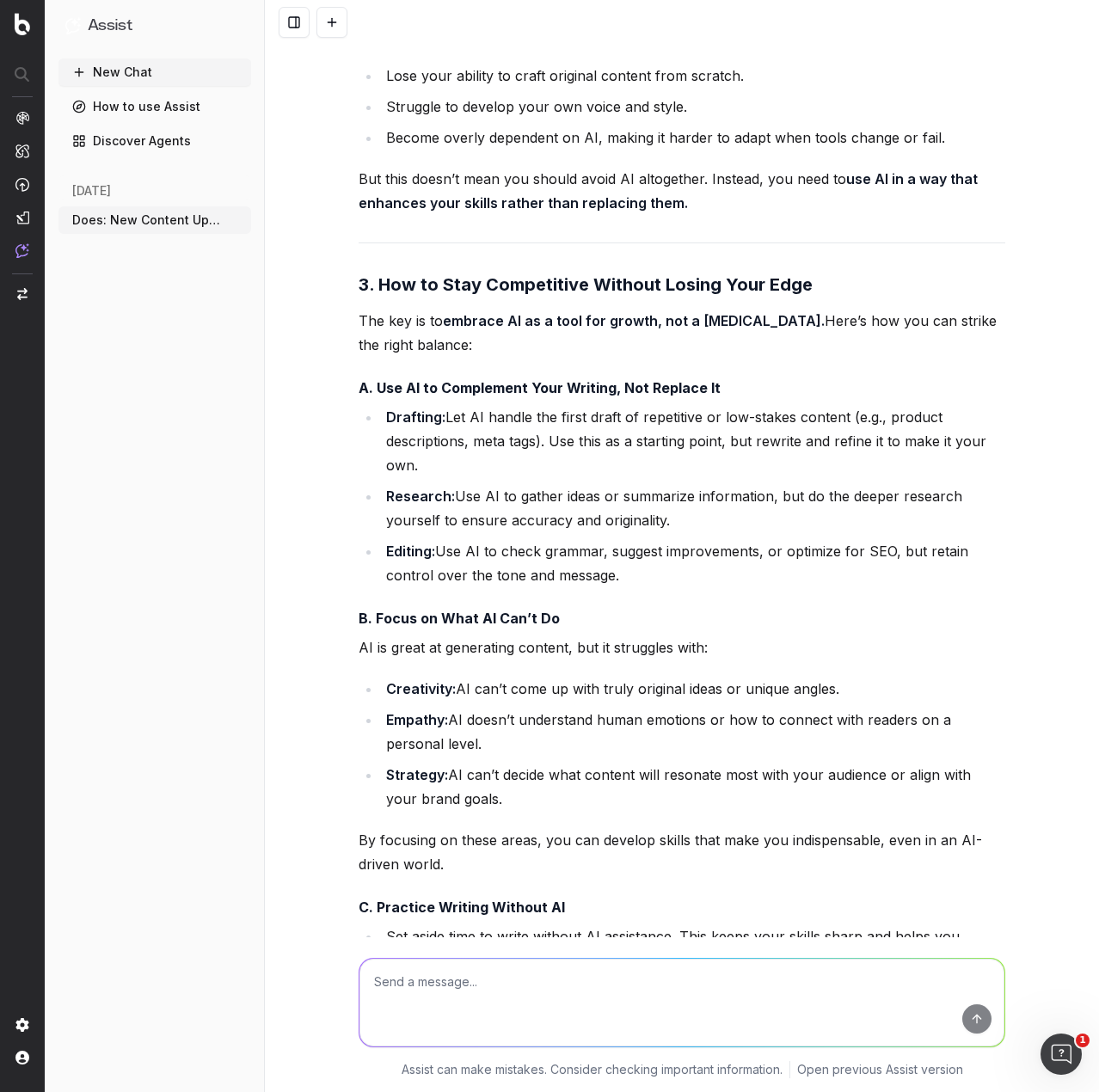
scroll to position [38719, 0]
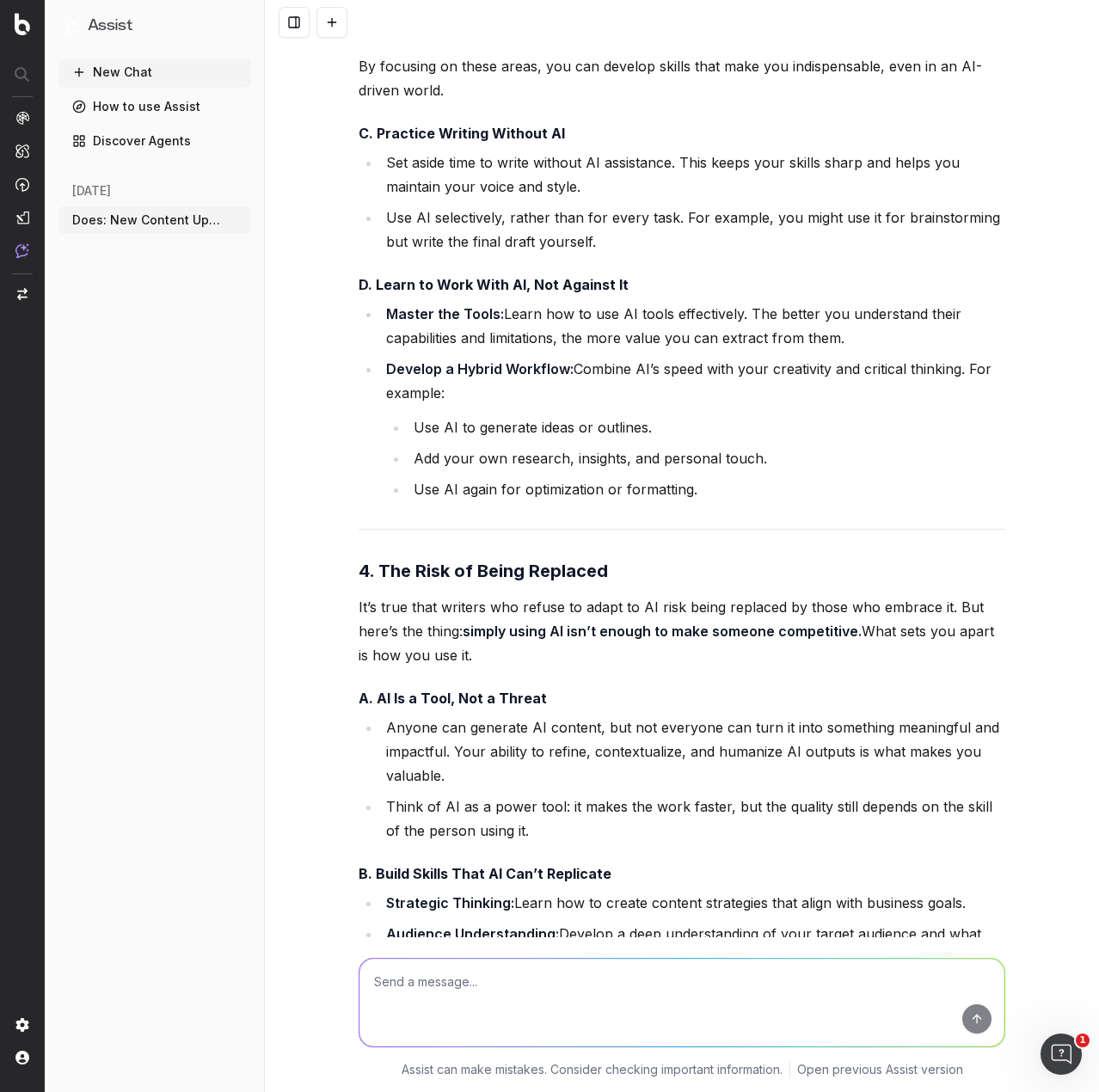
click at [239, 218] on icon "button" at bounding box center [239, 220] width 14 height 14
click at [345, 224] on icon at bounding box center [347, 220] width 14 height 14
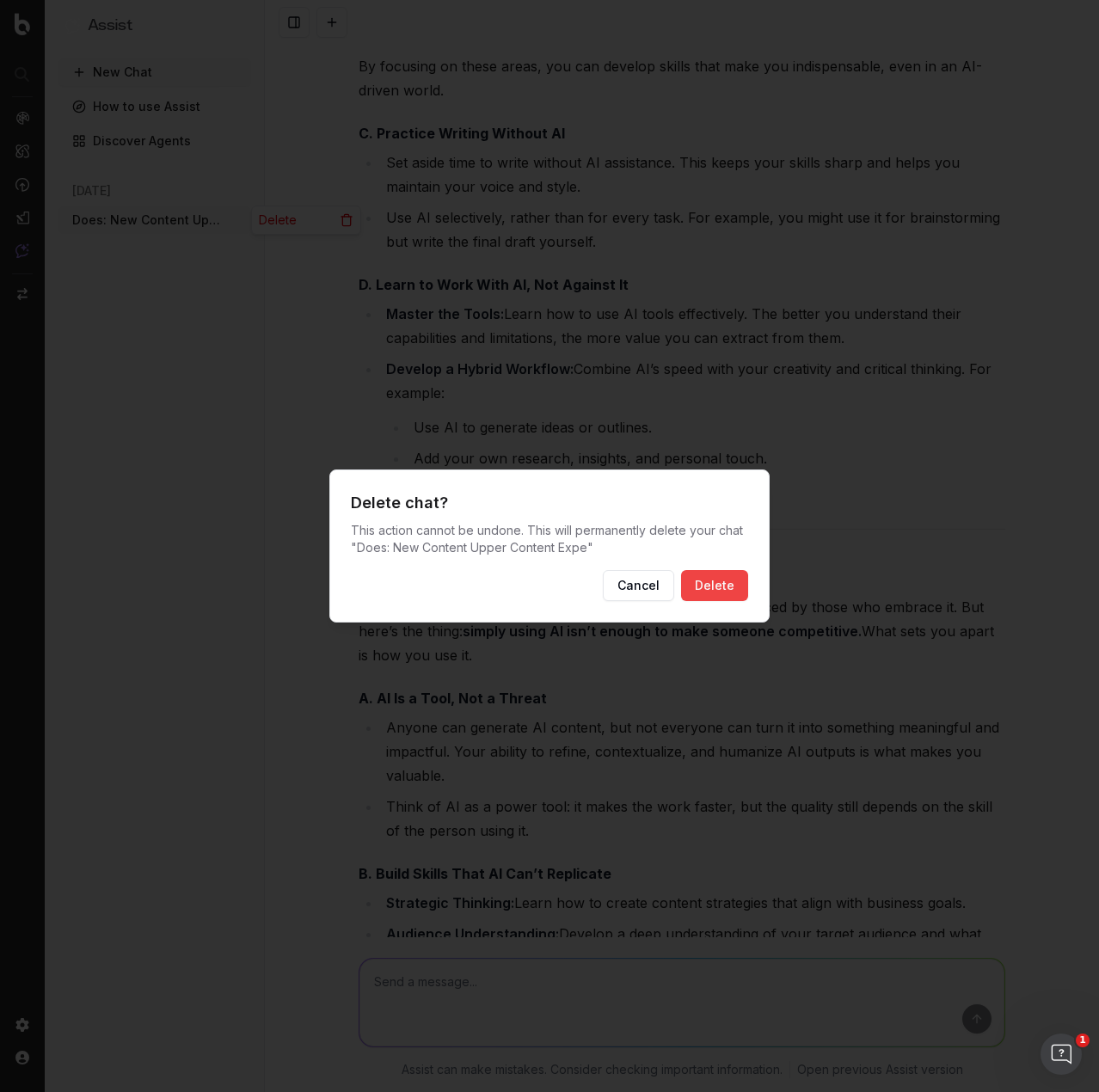
click at [720, 588] on button "Delete" at bounding box center [714, 585] width 67 height 31
